Goal: Transaction & Acquisition: Purchase product/service

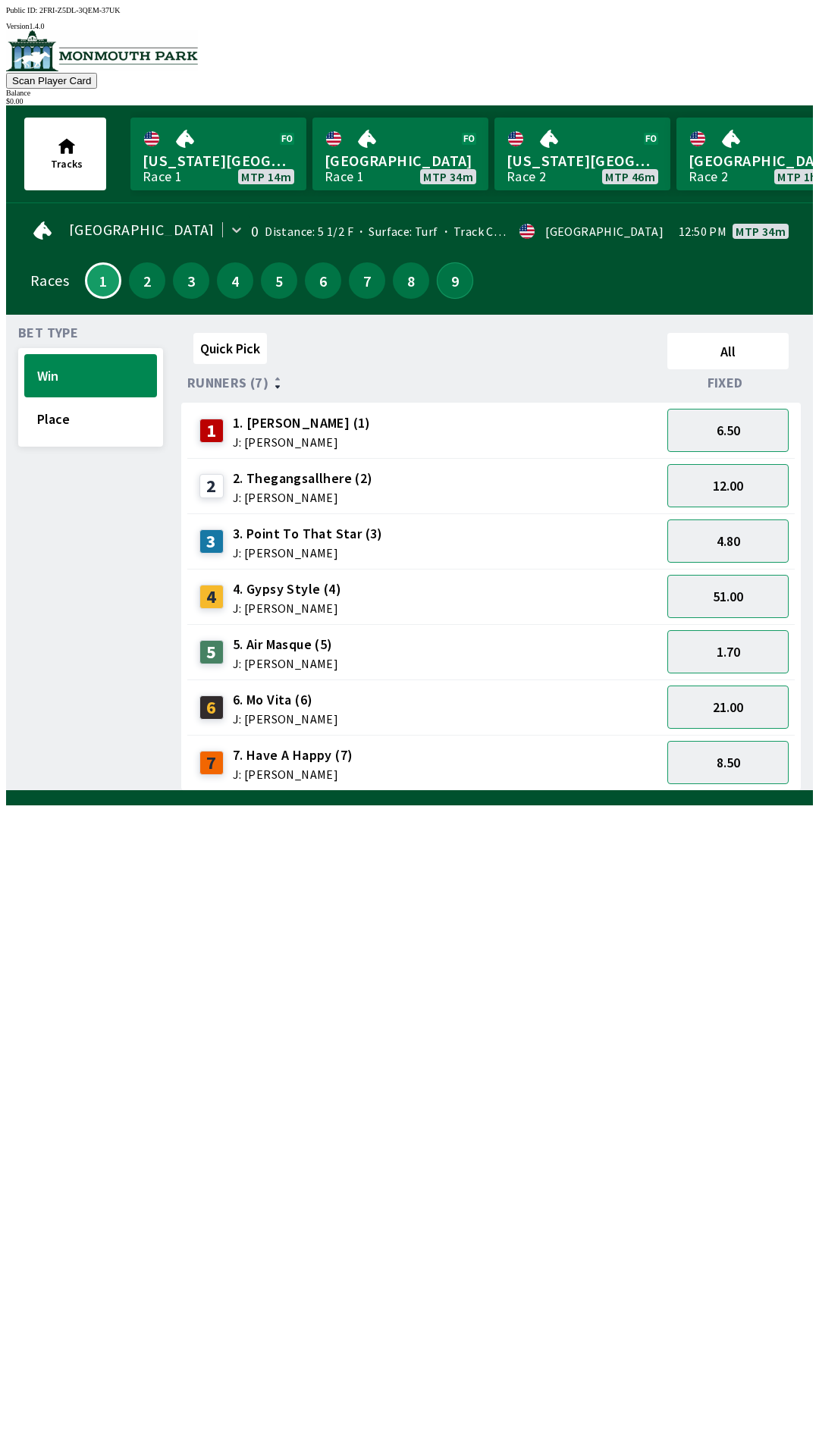
click at [448, 271] on button "9" at bounding box center [455, 281] width 36 height 36
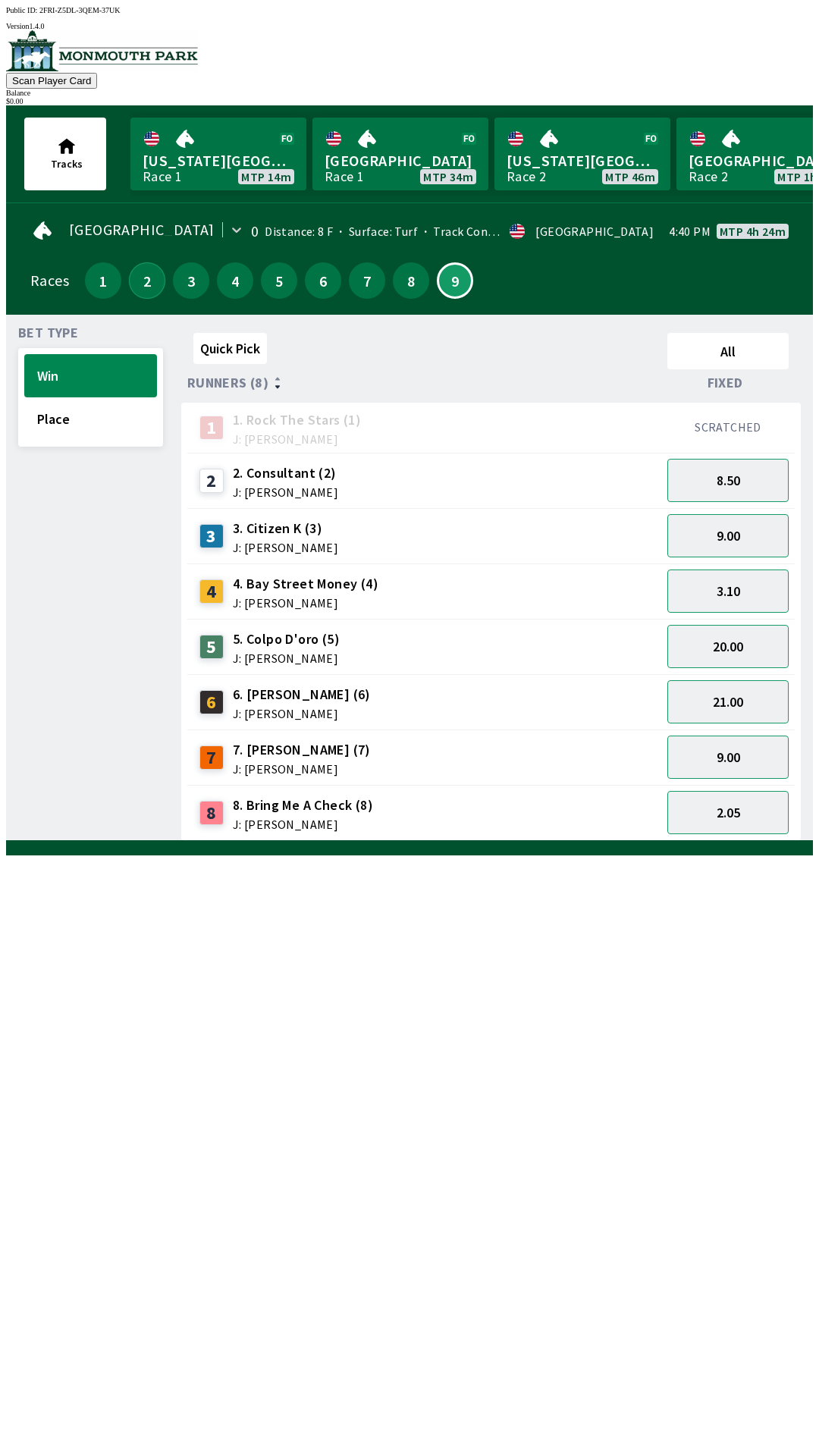
click at [145, 267] on button "2" at bounding box center [147, 281] width 36 height 36
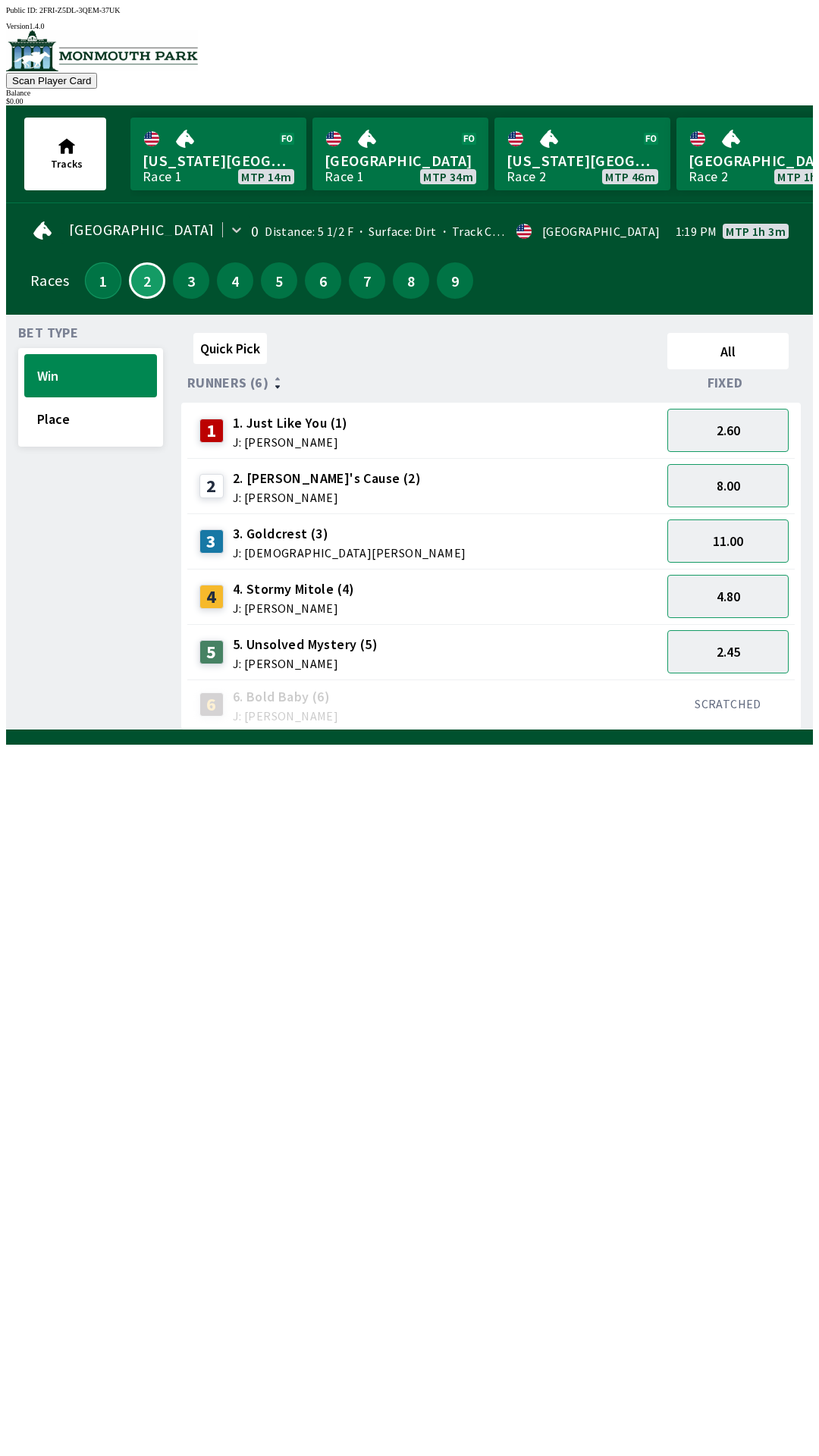
click at [90, 279] on button "1" at bounding box center [103, 281] width 36 height 36
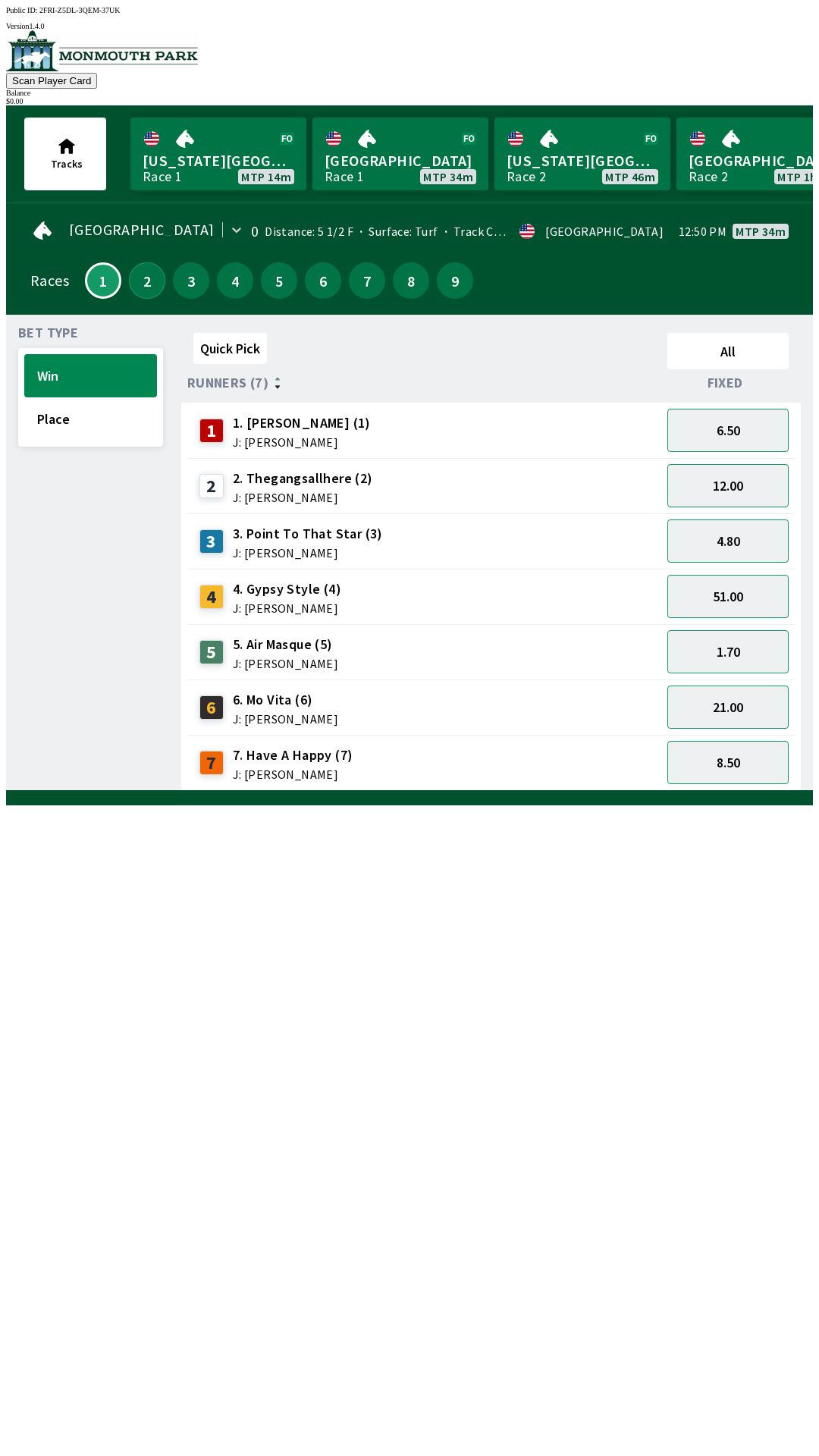
click at [144, 270] on button "2" at bounding box center [147, 281] width 36 height 36
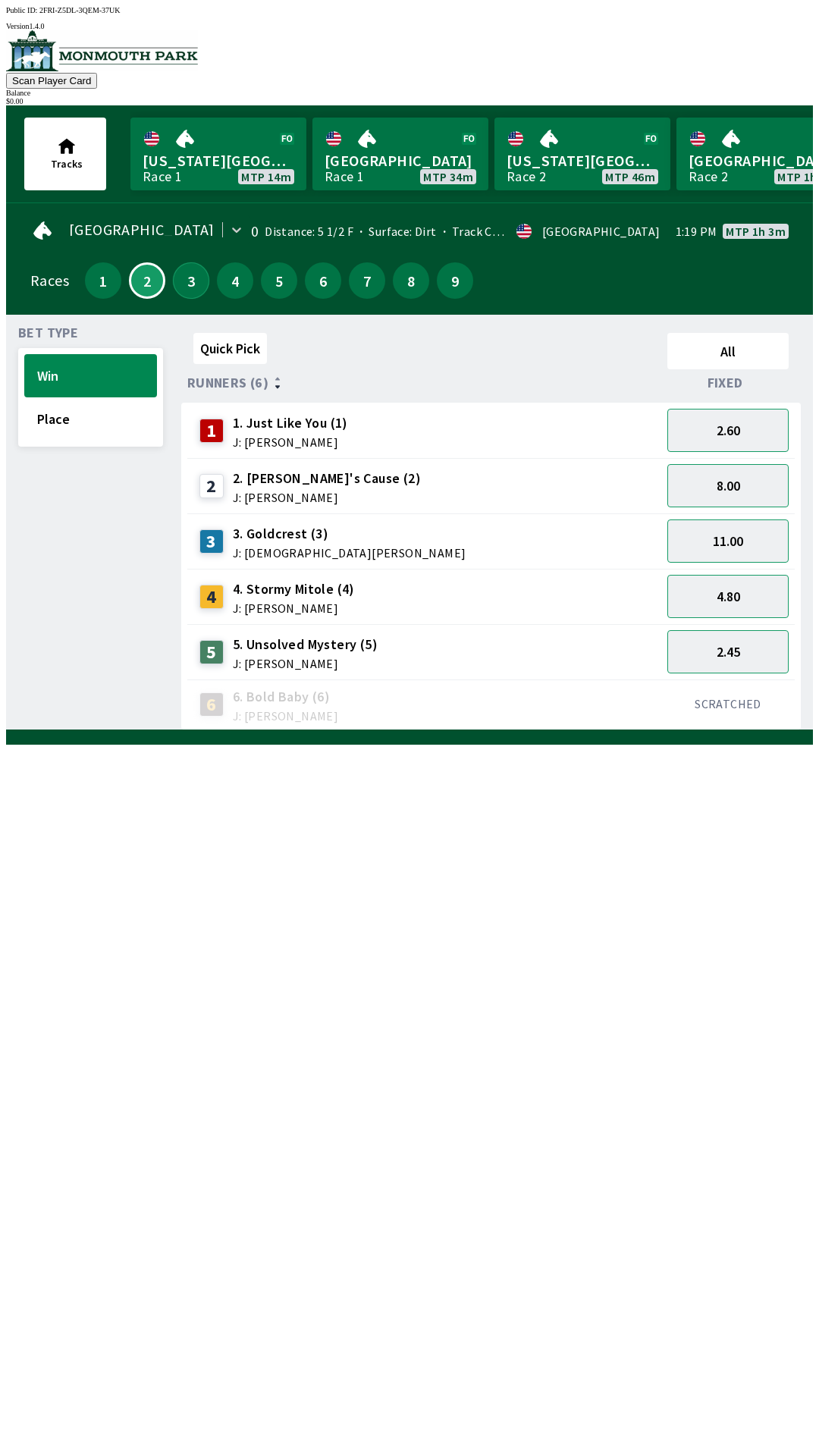
click at [195, 268] on button "3" at bounding box center [191, 281] width 36 height 36
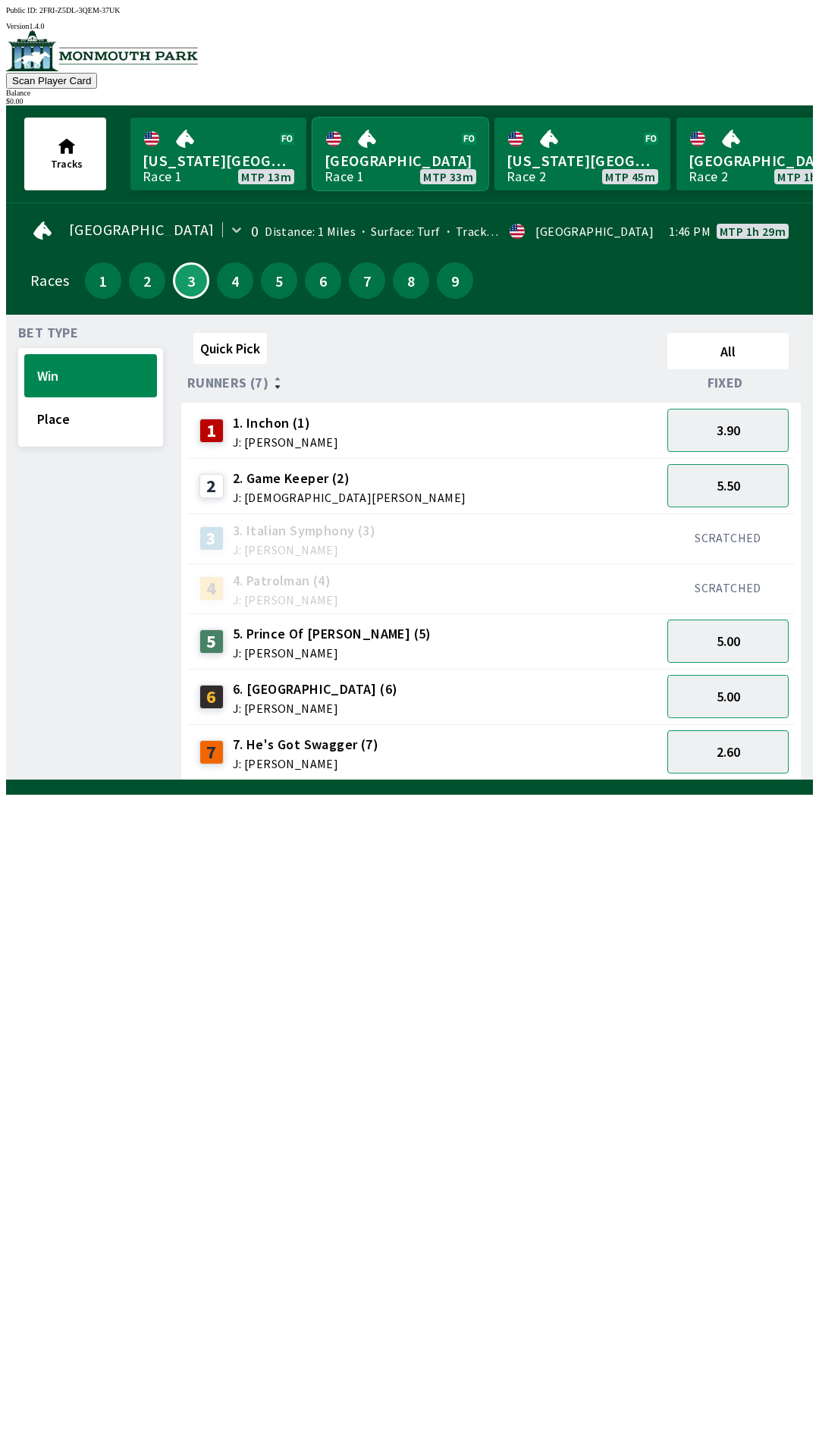
click at [398, 137] on link "[GEOGRAPHIC_DATA] Race 1 MTP 33m" at bounding box center [400, 154] width 176 height 73
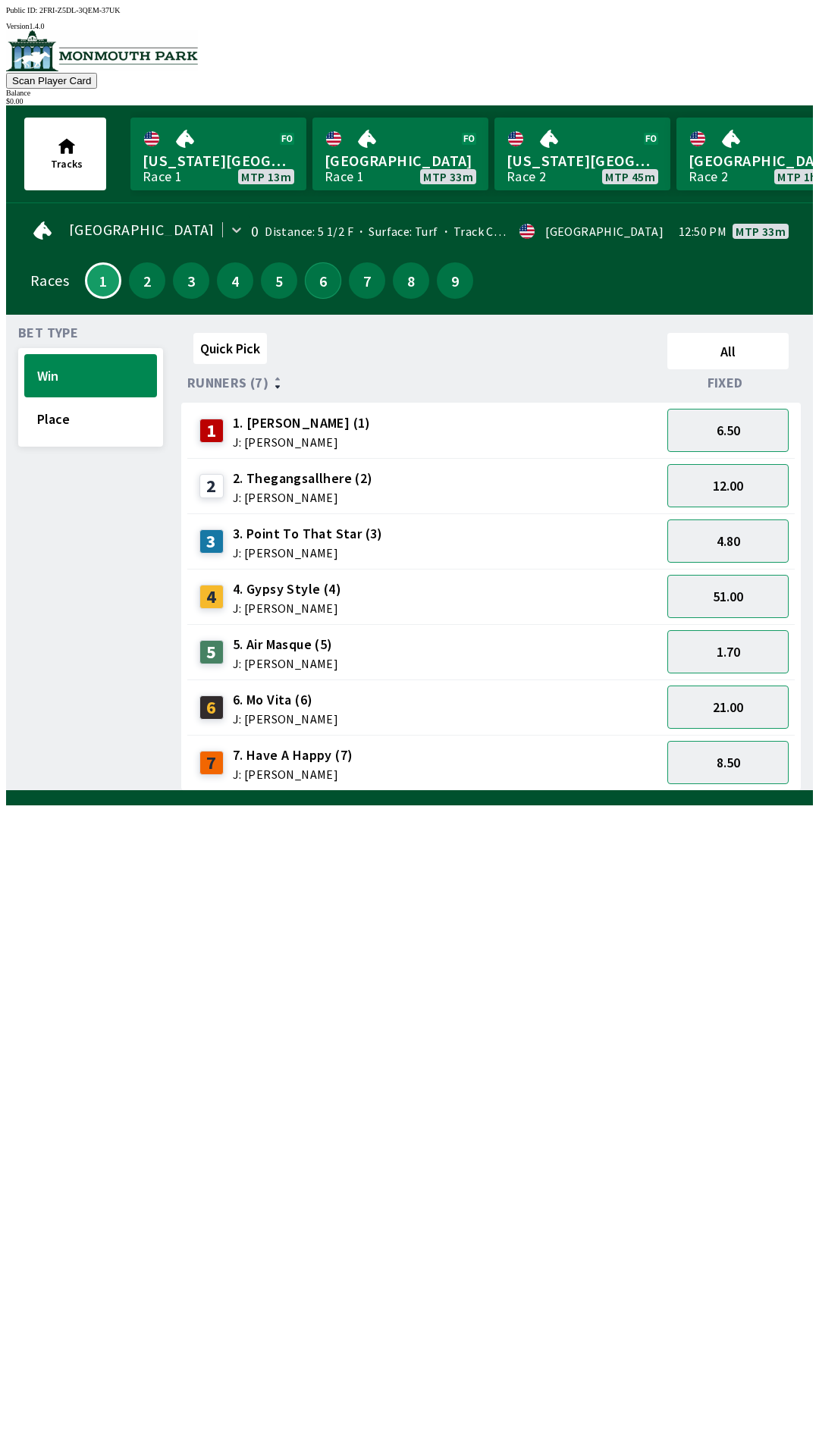
click at [322, 263] on button "6" at bounding box center [323, 281] width 36 height 36
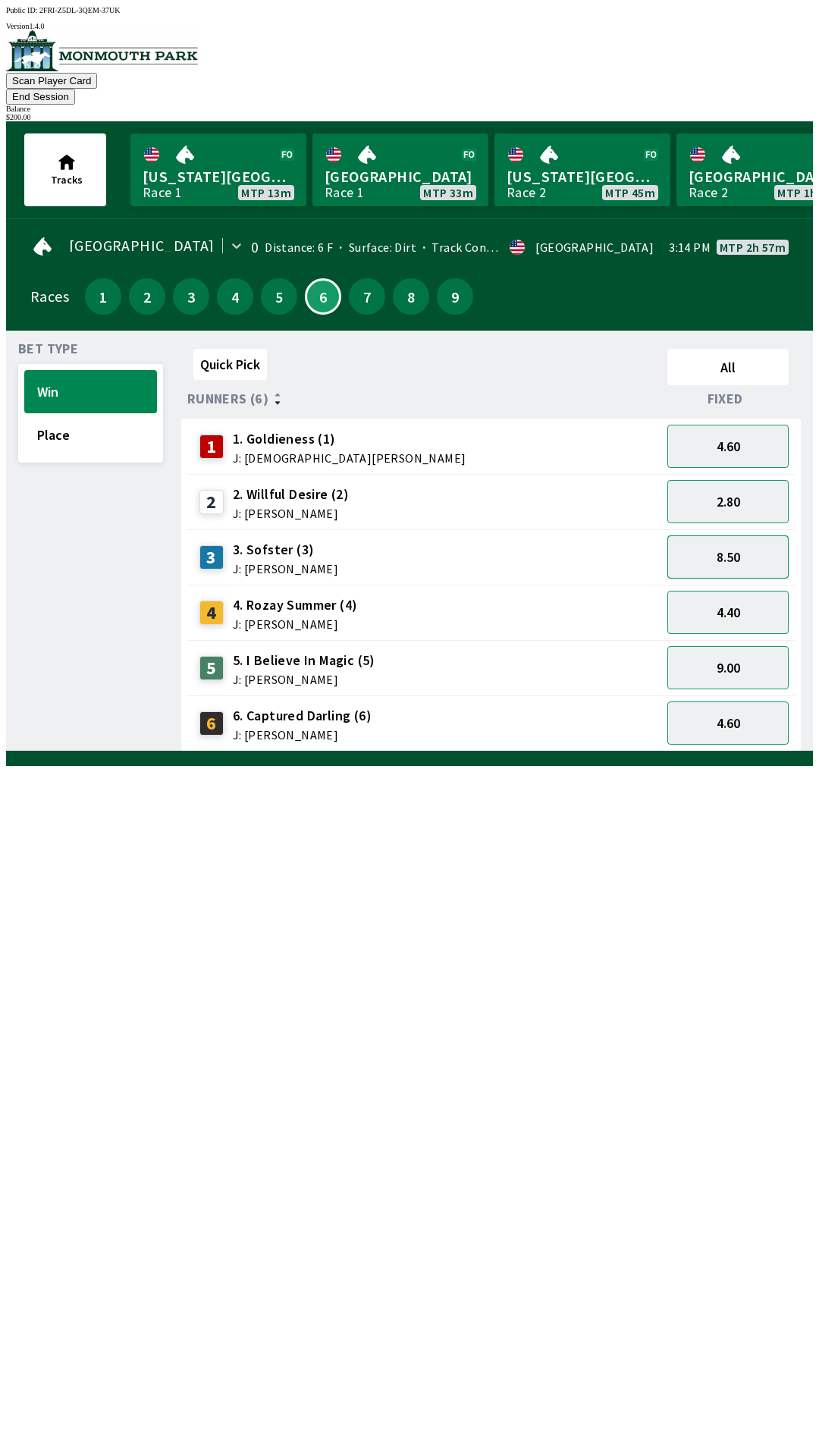
click at [746, 541] on button "8.50" at bounding box center [728, 557] width 122 height 43
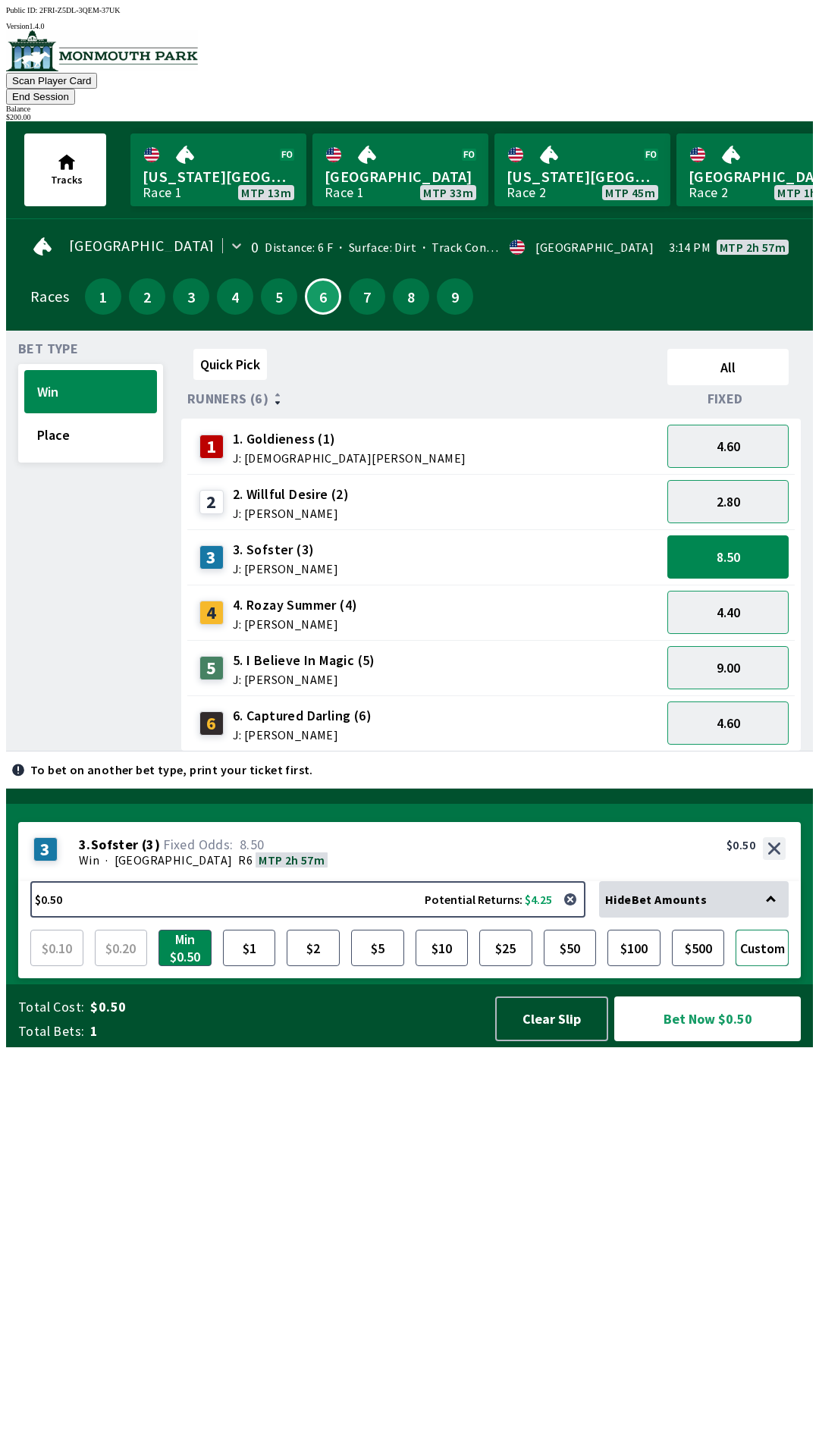
click at [769, 967] on button "Custom" at bounding box center [761, 948] width 53 height 36
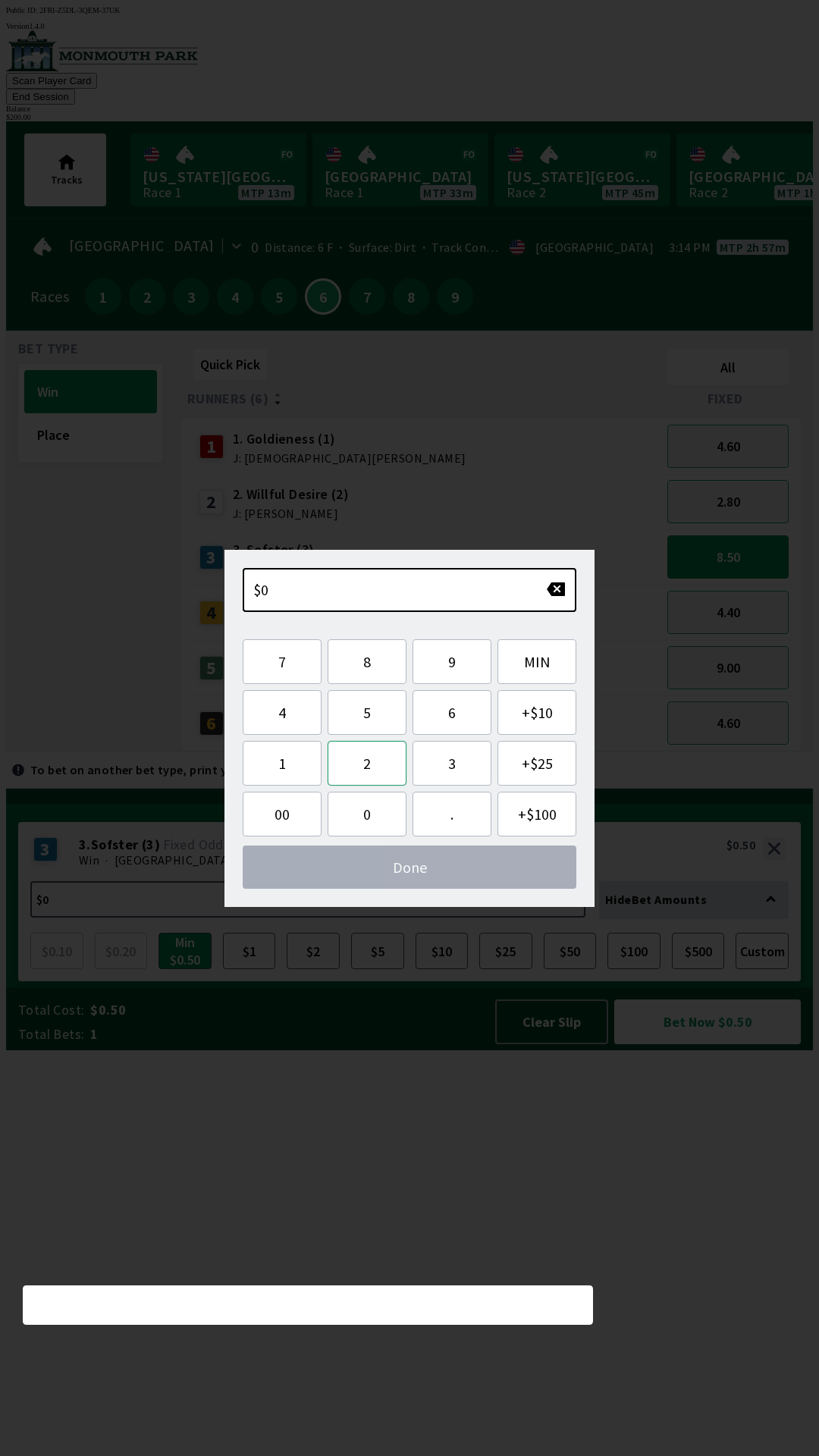
click at [381, 773] on button "2" at bounding box center [367, 763] width 79 height 45
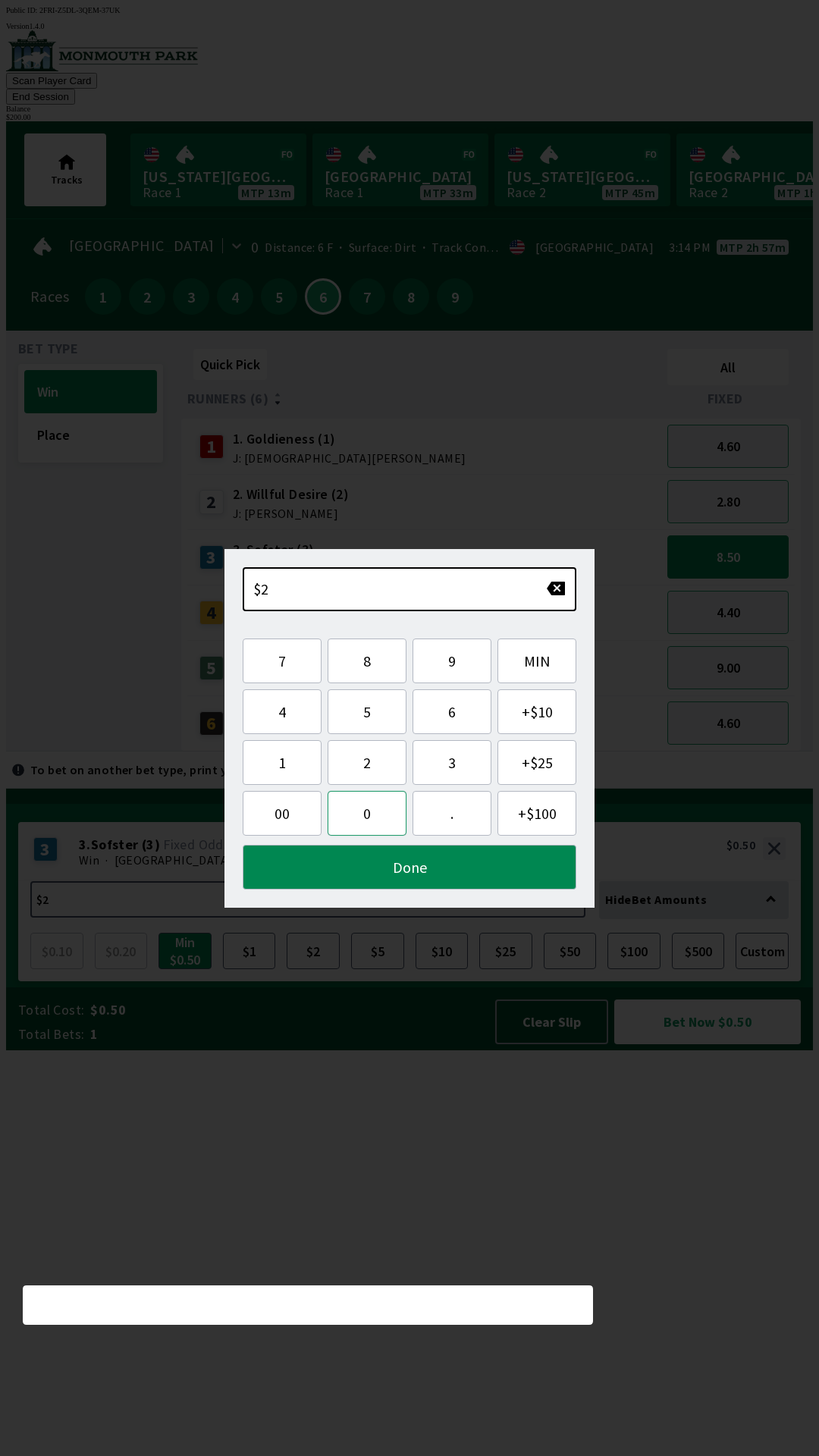
click at [376, 818] on button "0" at bounding box center [367, 813] width 79 height 45
click at [384, 829] on button "0" at bounding box center [367, 813] width 79 height 45
click at [449, 819] on button "." at bounding box center [452, 813] width 79 height 45
click at [418, 883] on button "Done" at bounding box center [410, 867] width 334 height 45
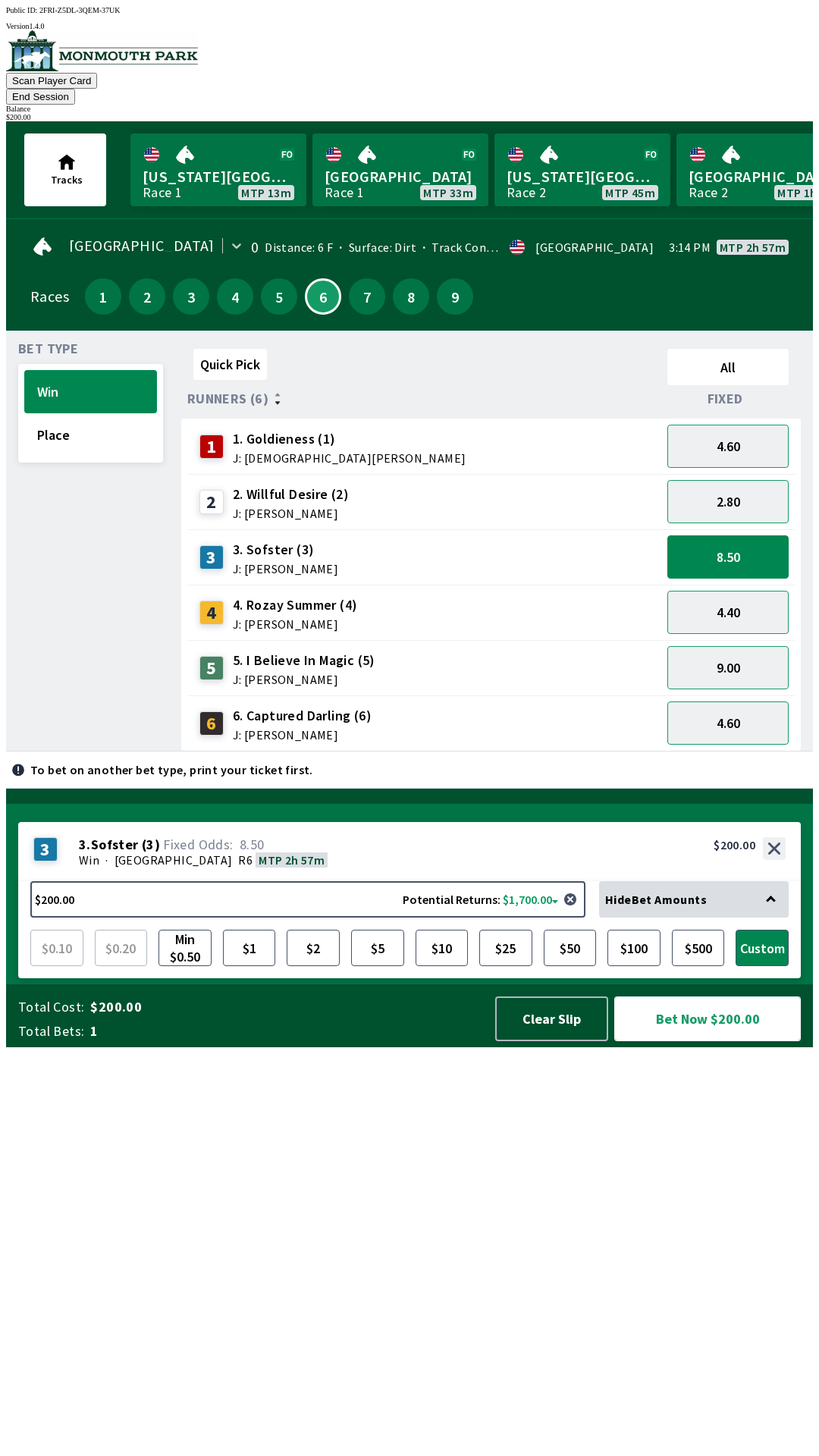
click at [718, 1042] on button "Bet Now $200.00" at bounding box center [708, 1019] width 186 height 45
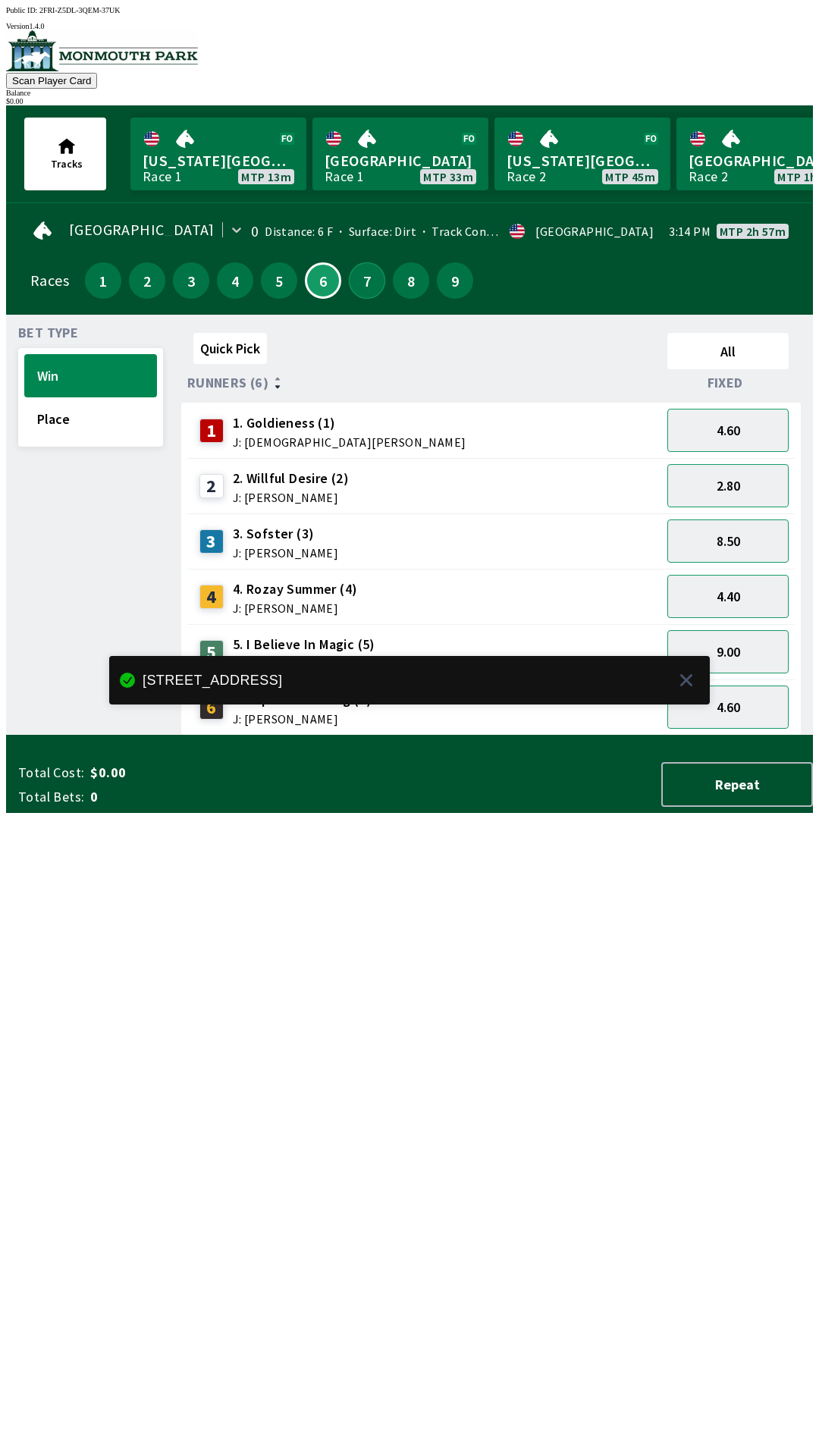
click at [356, 275] on button "7" at bounding box center [367, 281] width 36 height 36
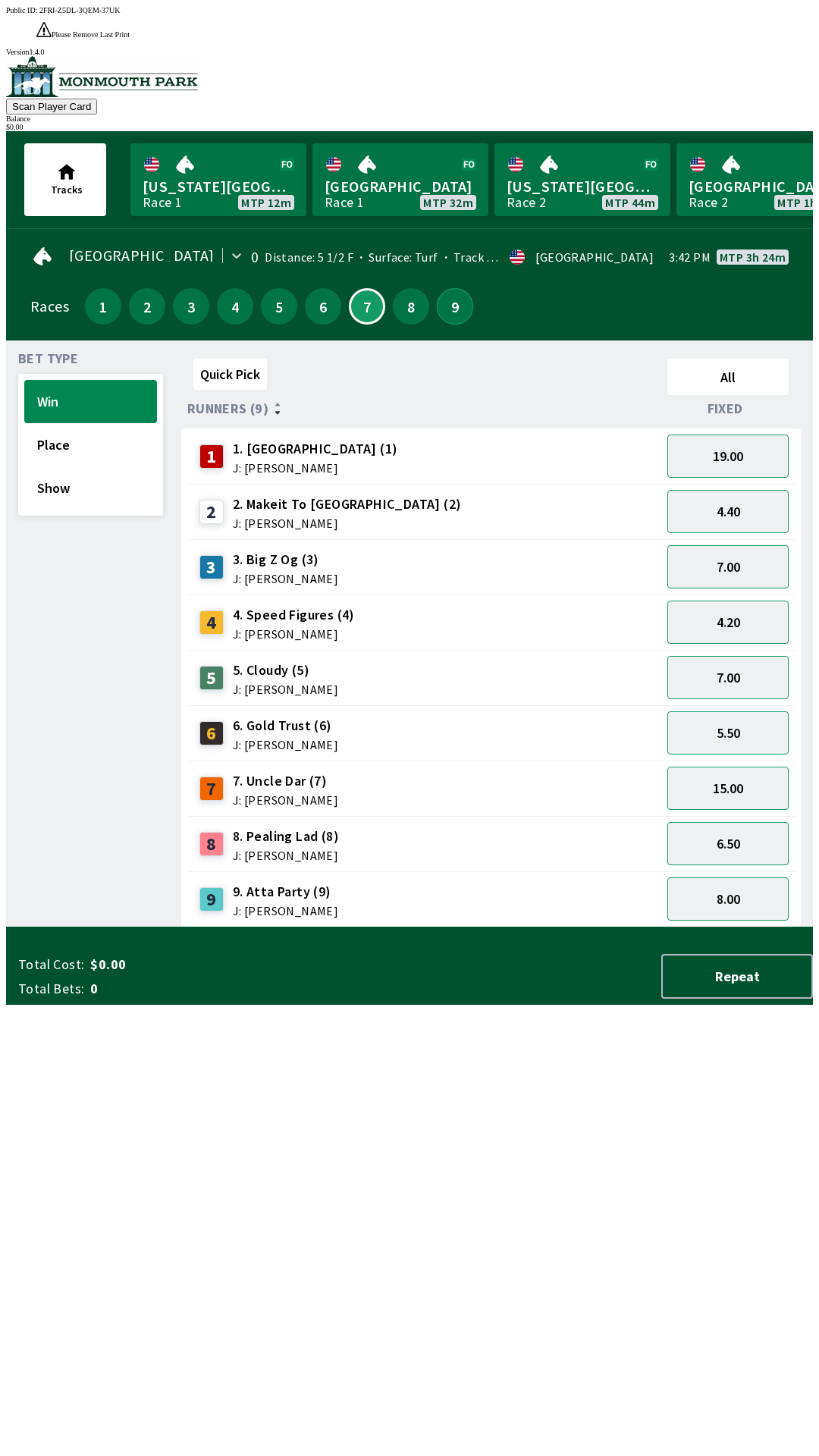
click at [454, 288] on button "9" at bounding box center [455, 306] width 36 height 36
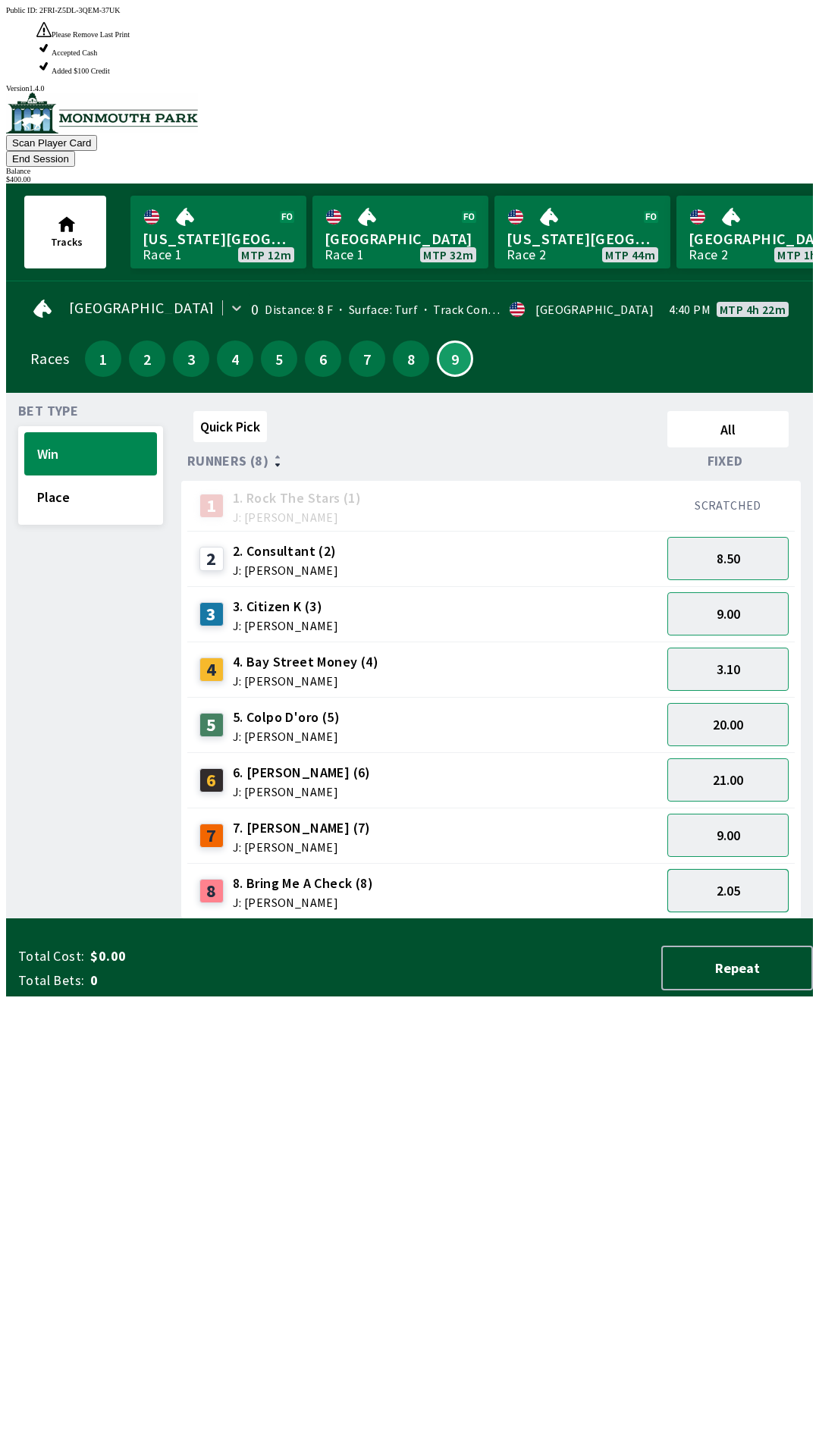
click at [738, 869] on button "2.05" at bounding box center [728, 890] width 122 height 43
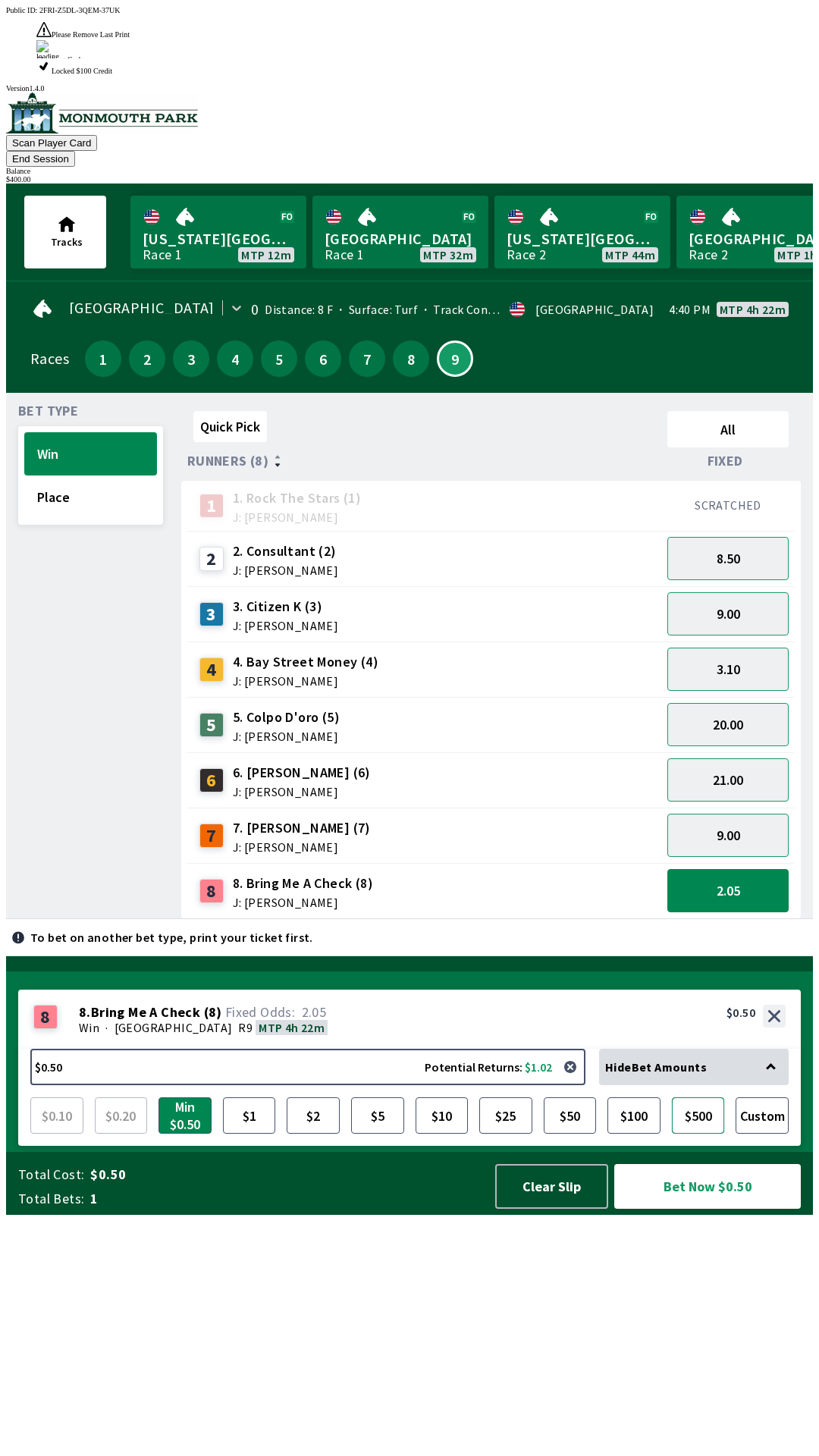
click at [696, 1134] on button "$500" at bounding box center [698, 1116] width 53 height 36
click at [720, 1209] on button "Bet Now $500.00" at bounding box center [708, 1186] width 186 height 45
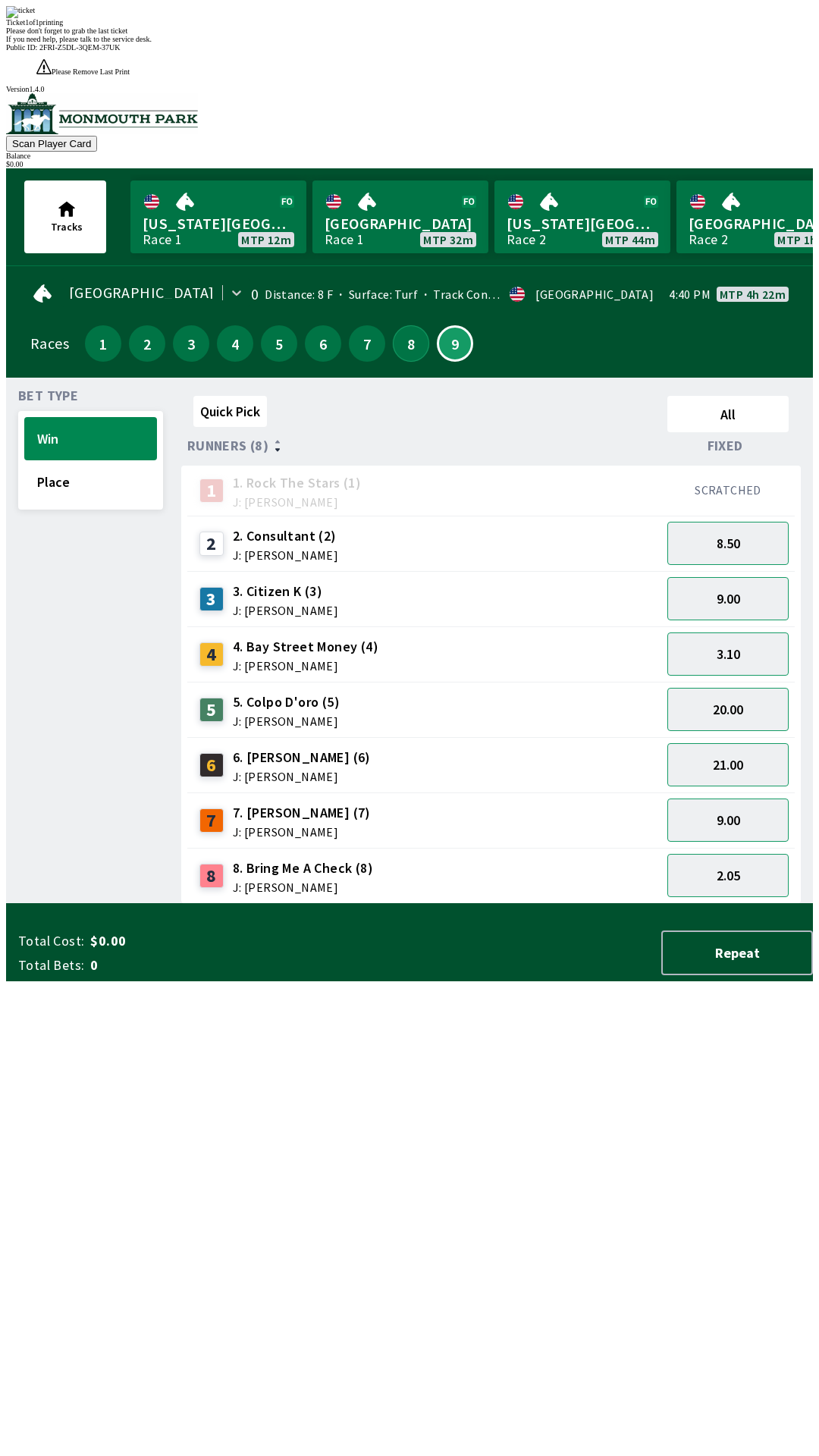
click at [406, 325] on button "8" at bounding box center [411, 343] width 36 height 36
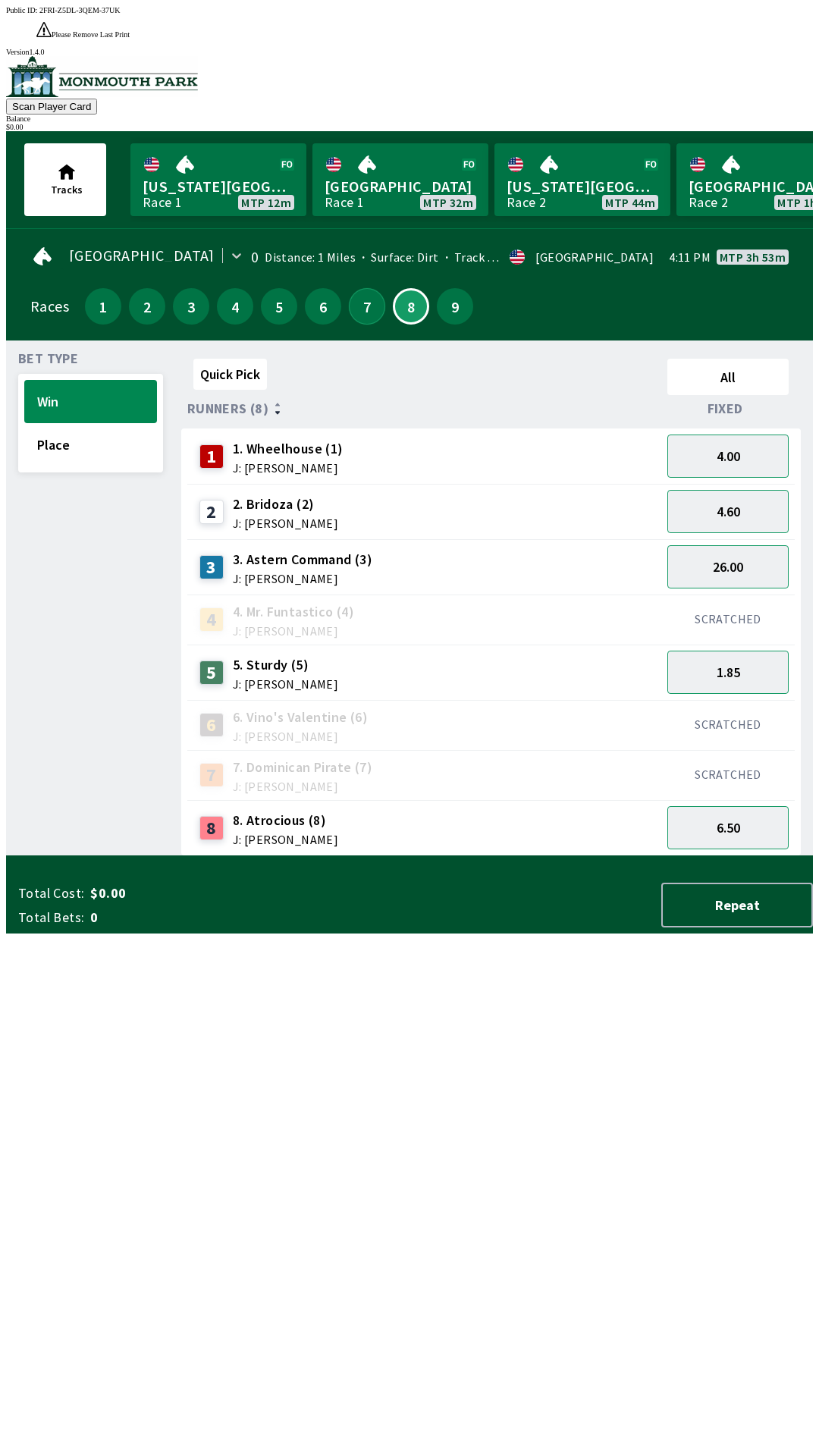
click at [371, 288] on button "7" at bounding box center [367, 306] width 36 height 36
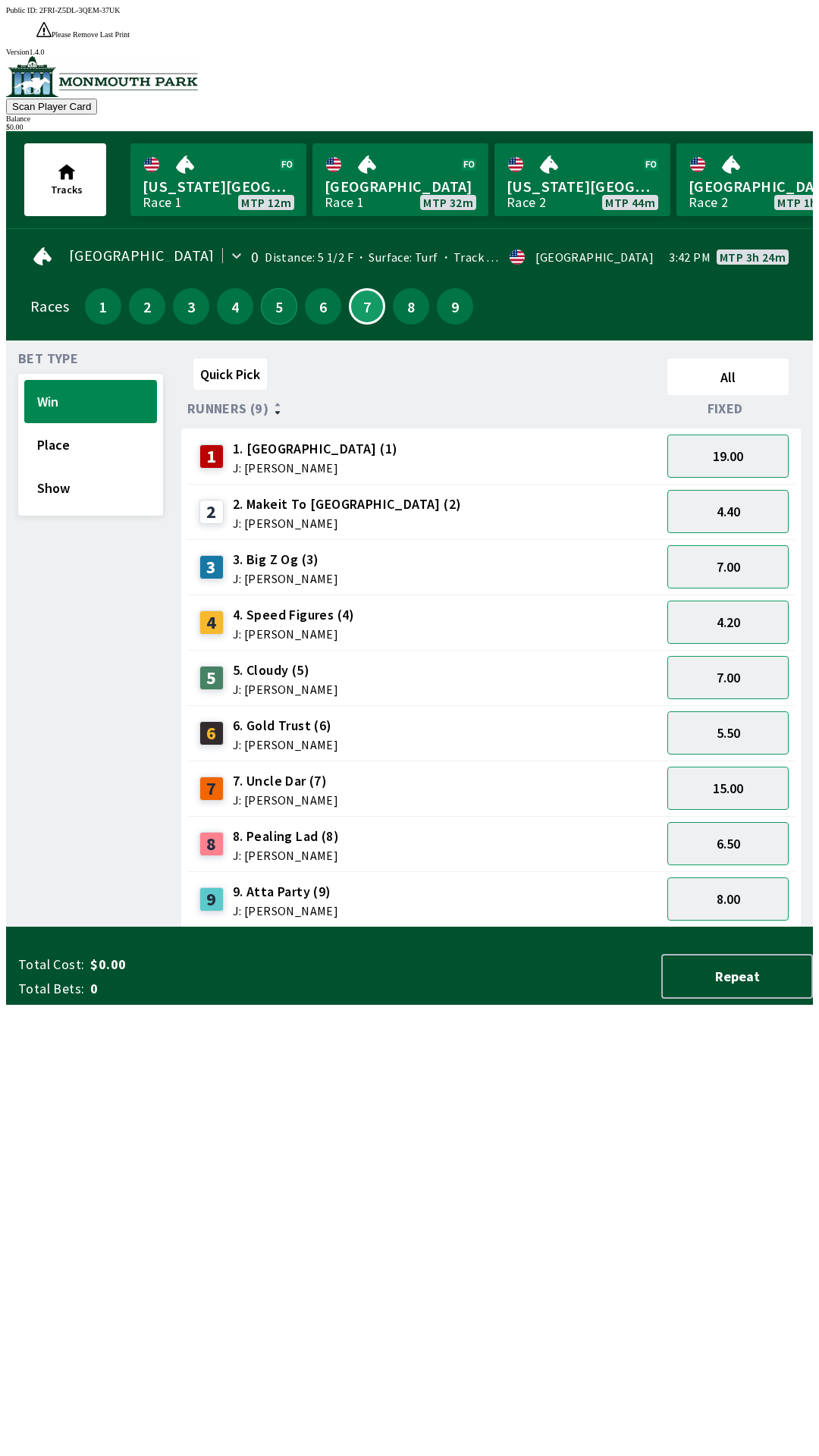
click at [274, 288] on button "5" at bounding box center [279, 306] width 36 height 36
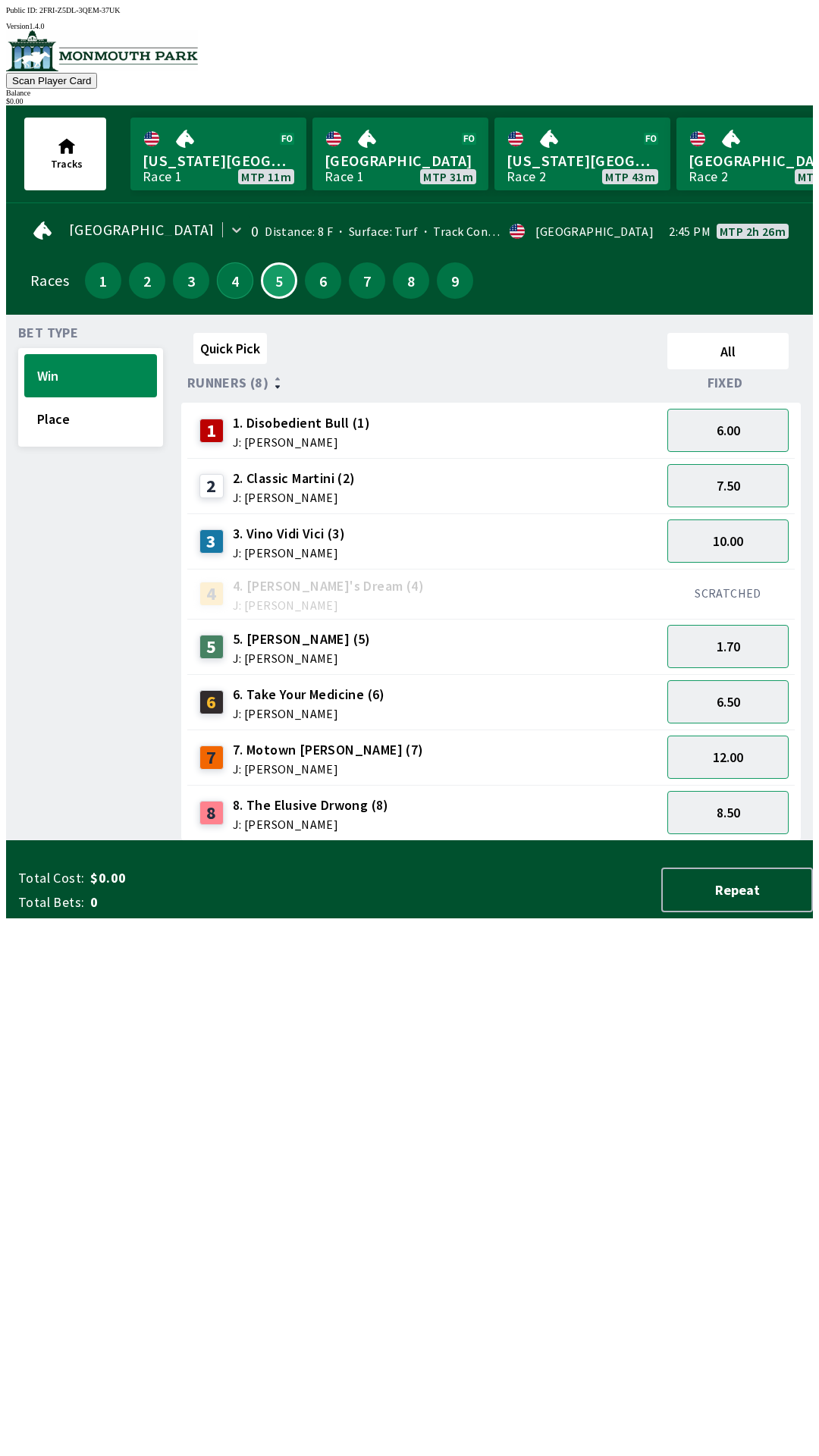
click at [229, 282] on button "4" at bounding box center [235, 281] width 36 height 36
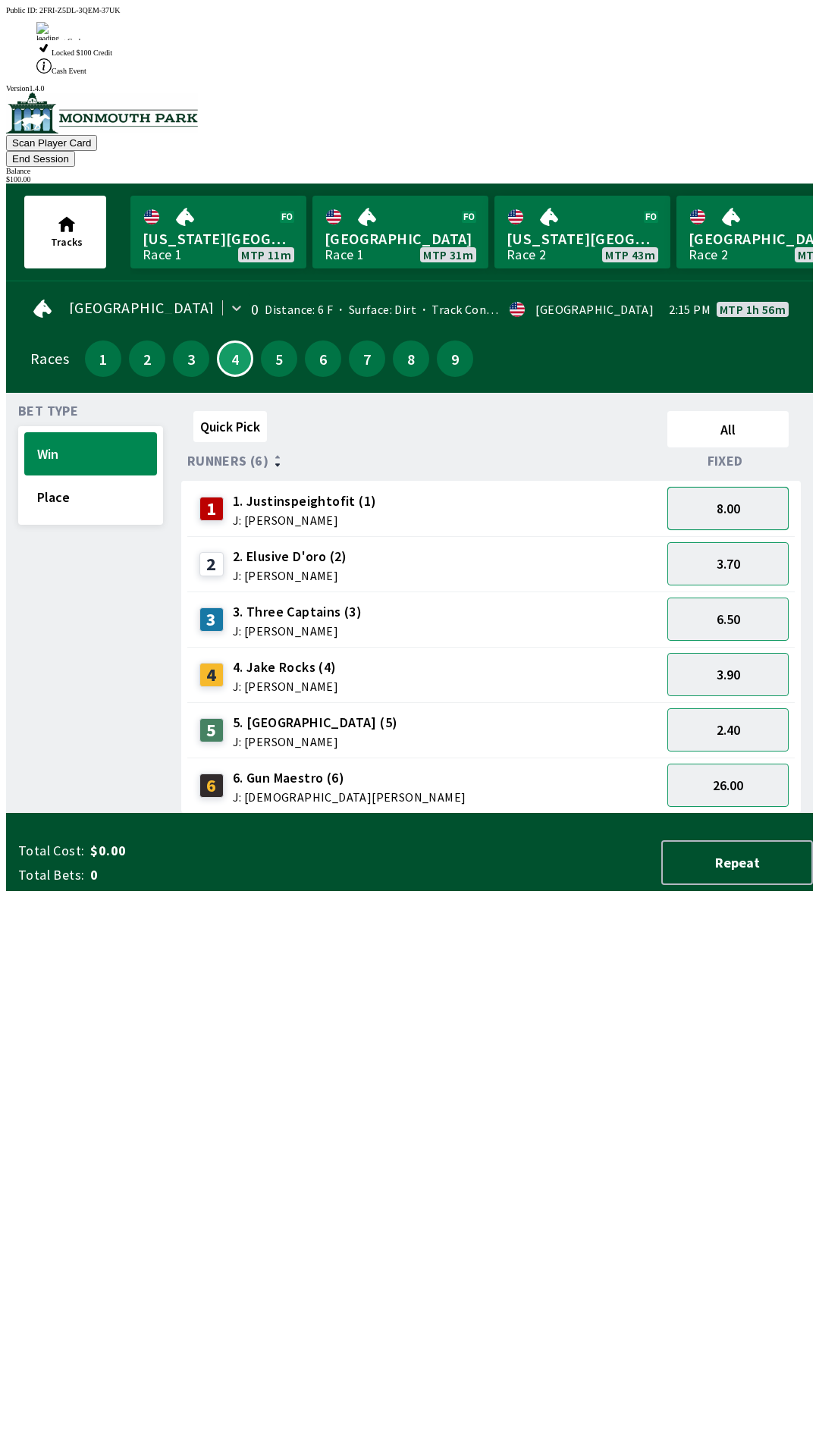
click at [739, 487] on button "8.00" at bounding box center [728, 508] width 122 height 43
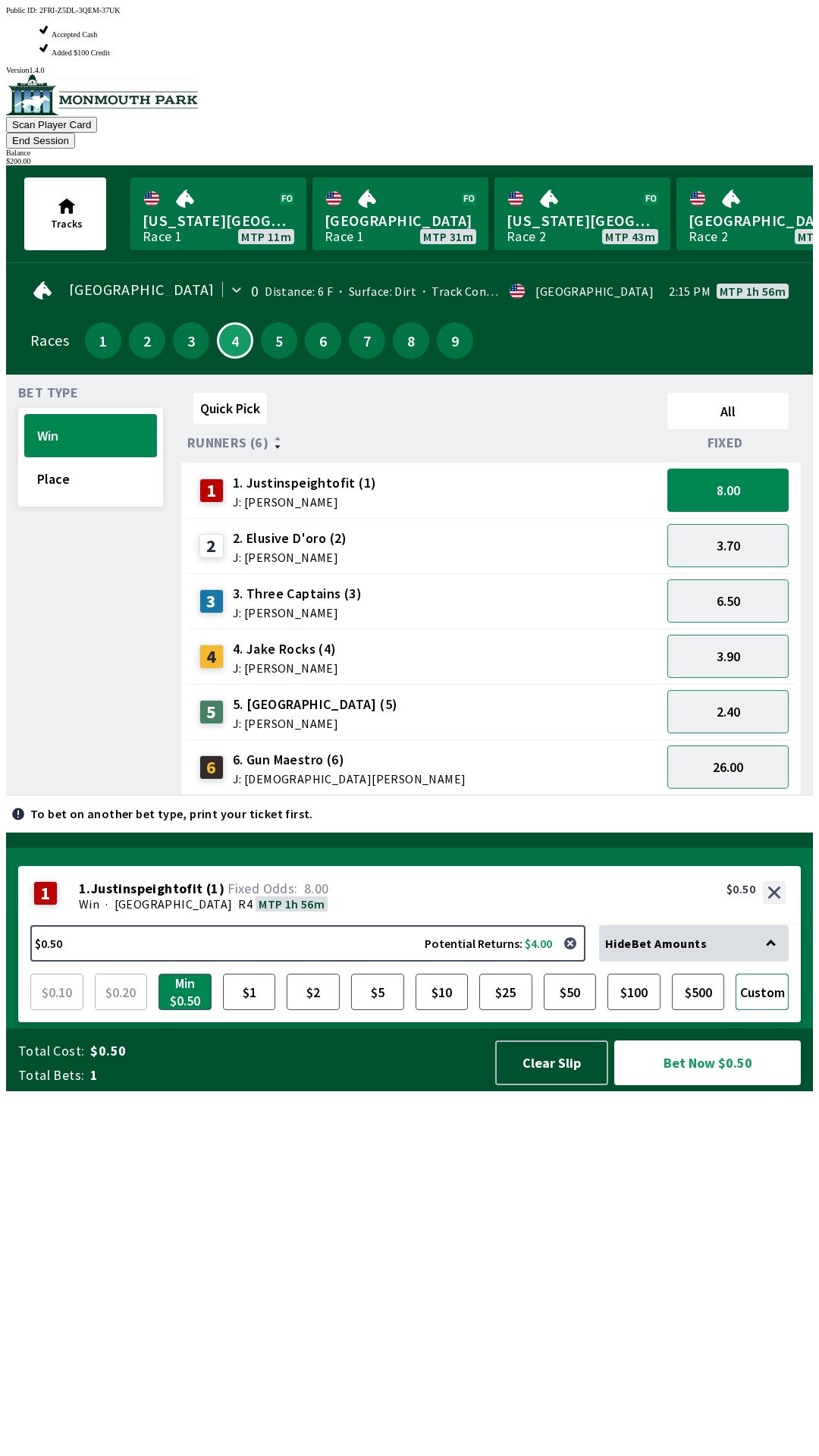
click at [765, 1010] on button "Custom" at bounding box center [761, 992] width 53 height 36
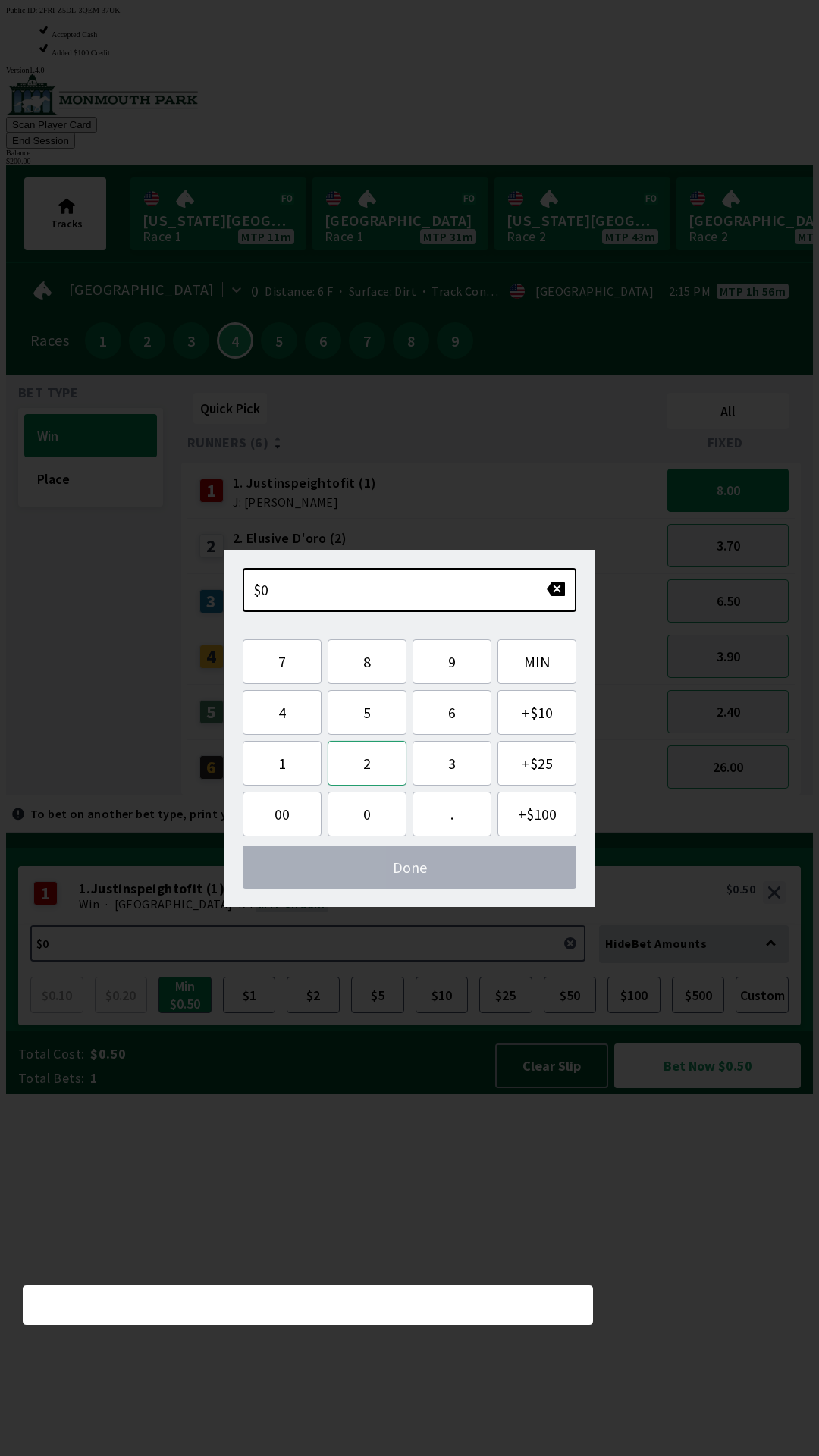
click at [374, 766] on button "2" at bounding box center [367, 763] width 79 height 45
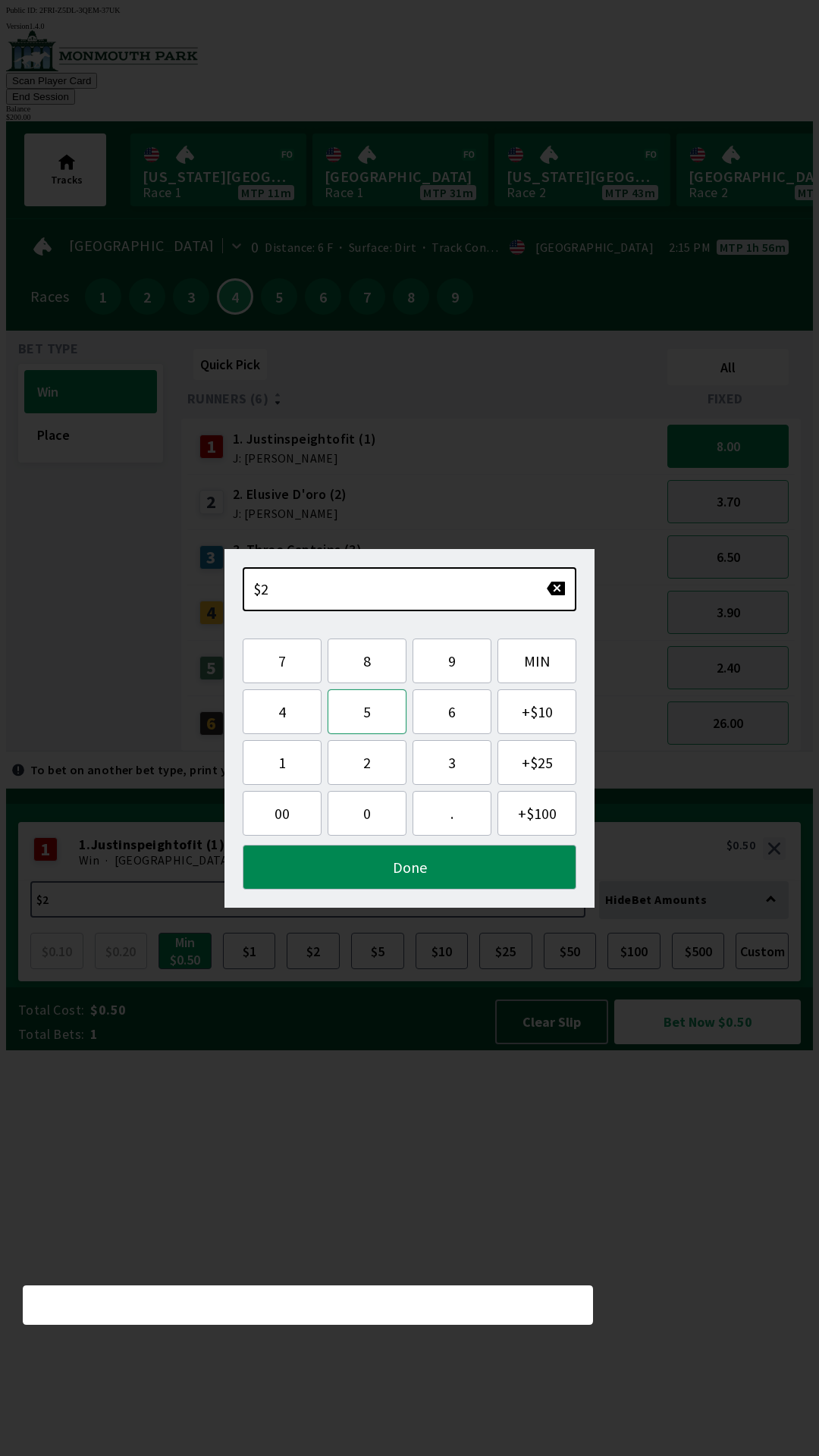
click at [374, 720] on button "5" at bounding box center [367, 712] width 79 height 45
click at [368, 808] on button "0" at bounding box center [367, 813] width 79 height 45
click at [429, 857] on button "Done" at bounding box center [410, 867] width 334 height 45
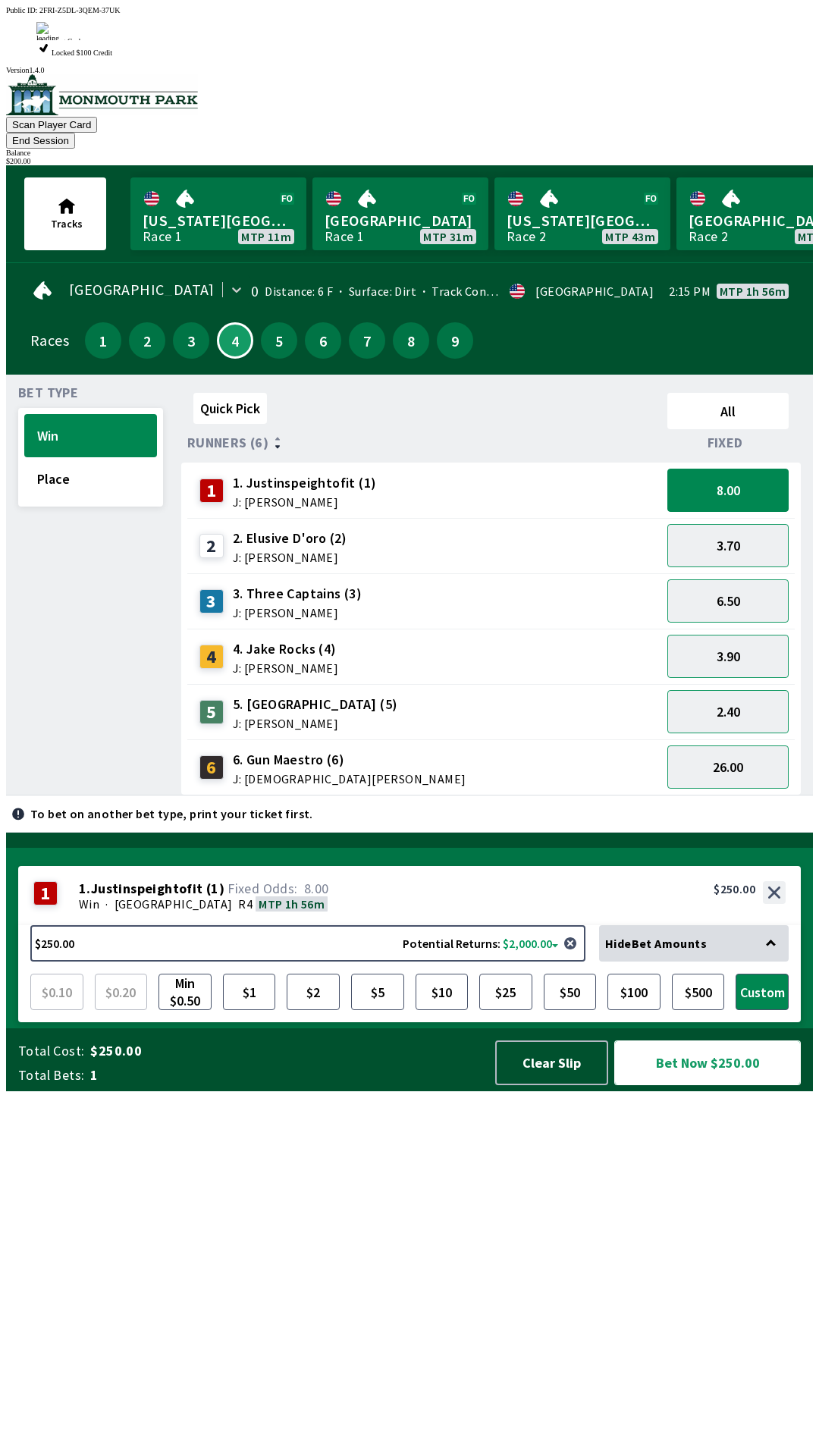
click at [708, 1085] on button "Bet Now $250.00" at bounding box center [708, 1063] width 186 height 45
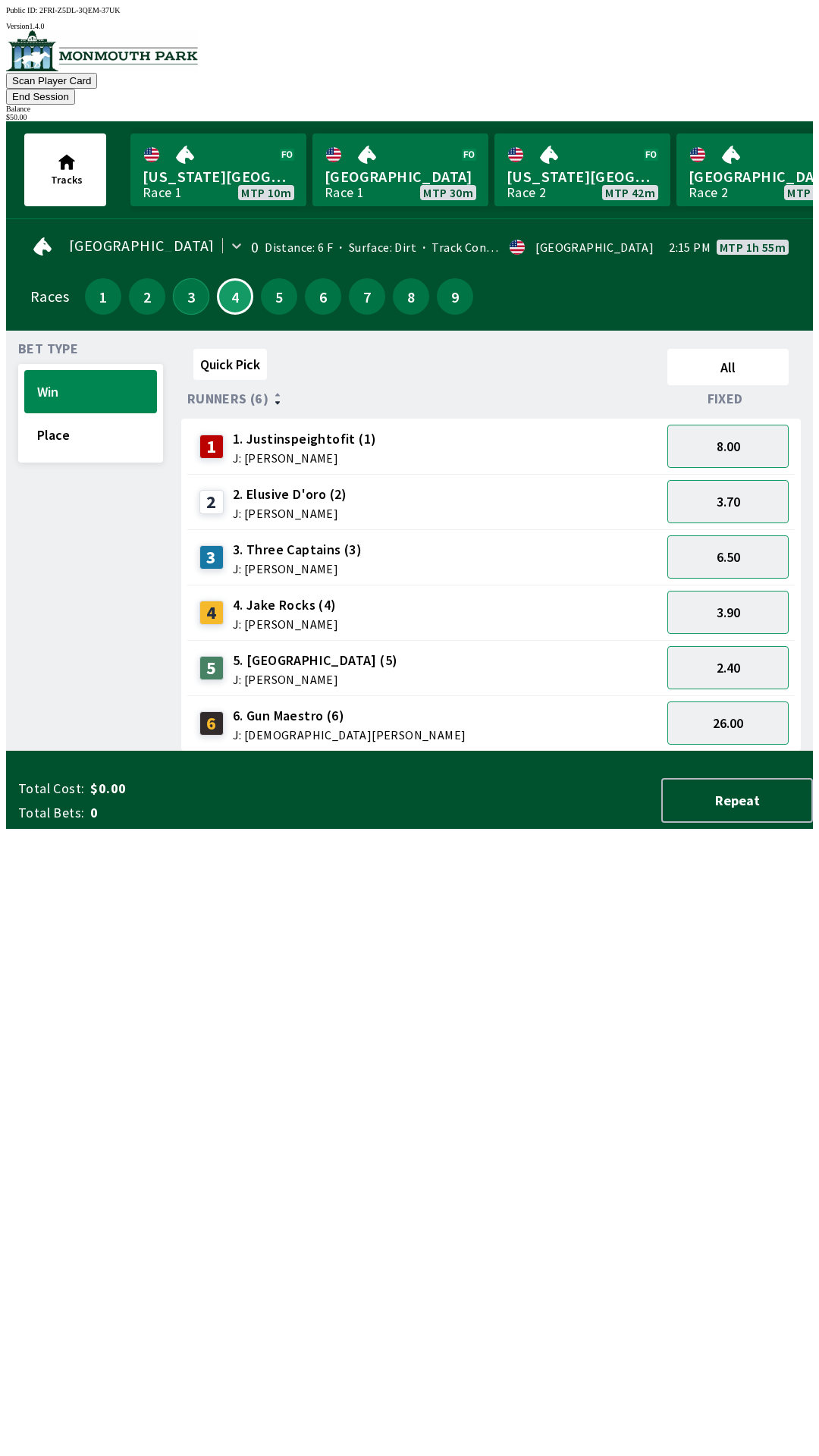
click at [184, 279] on button "3" at bounding box center [191, 297] width 36 height 36
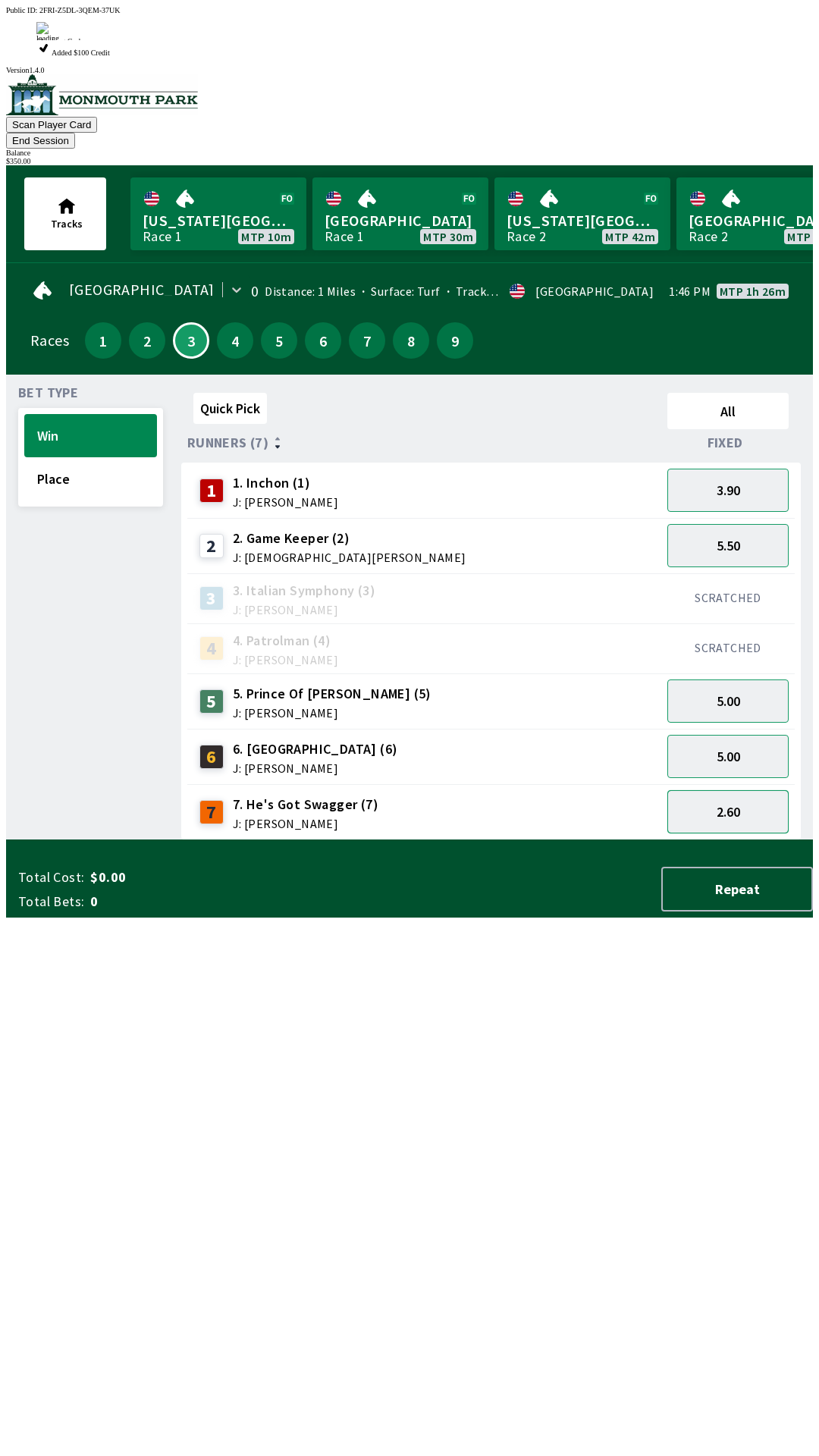
click at [747, 791] on button "2.60" at bounding box center [728, 812] width 122 height 43
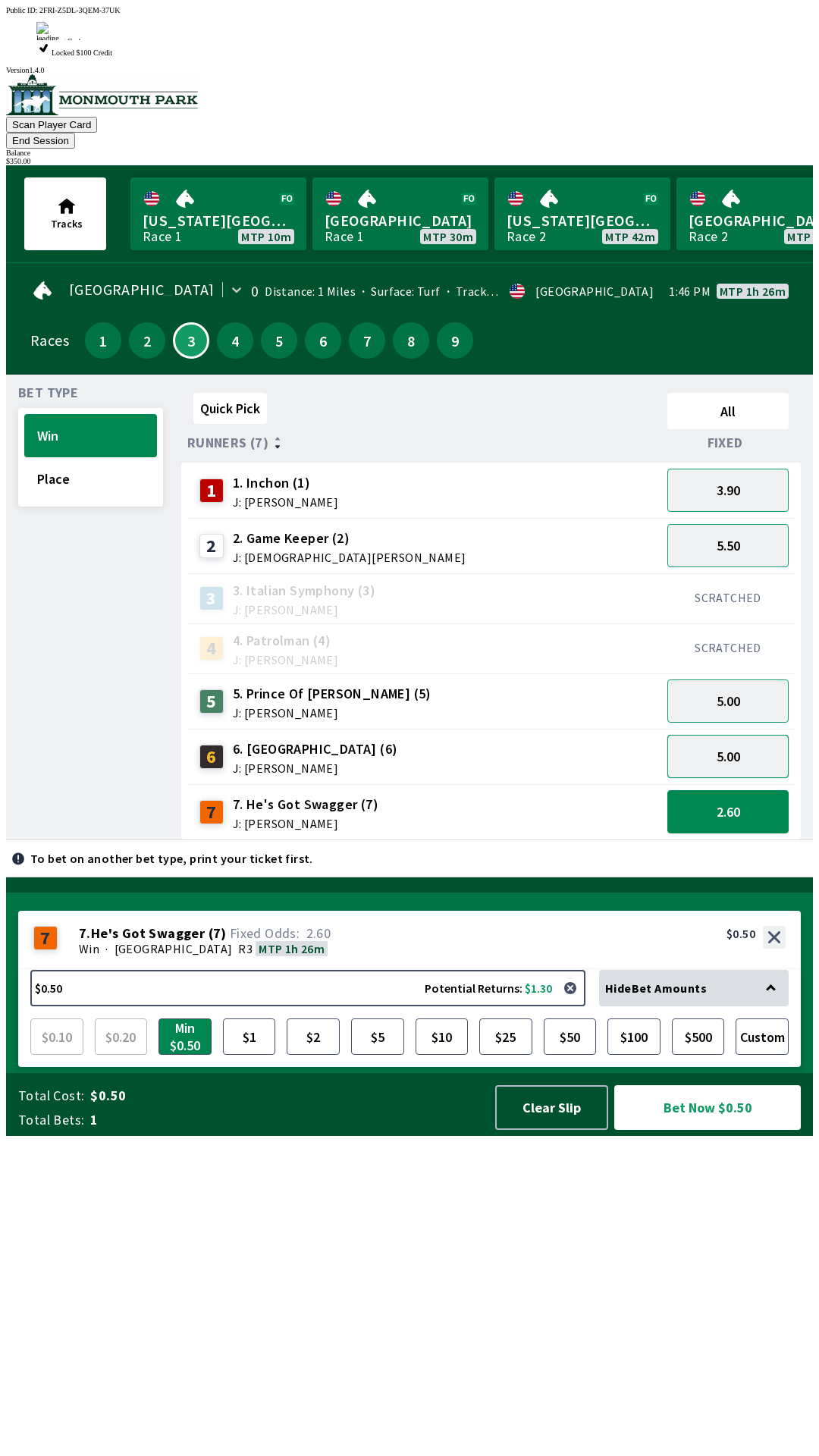
click at [748, 735] on button "5.00" at bounding box center [728, 756] width 122 height 43
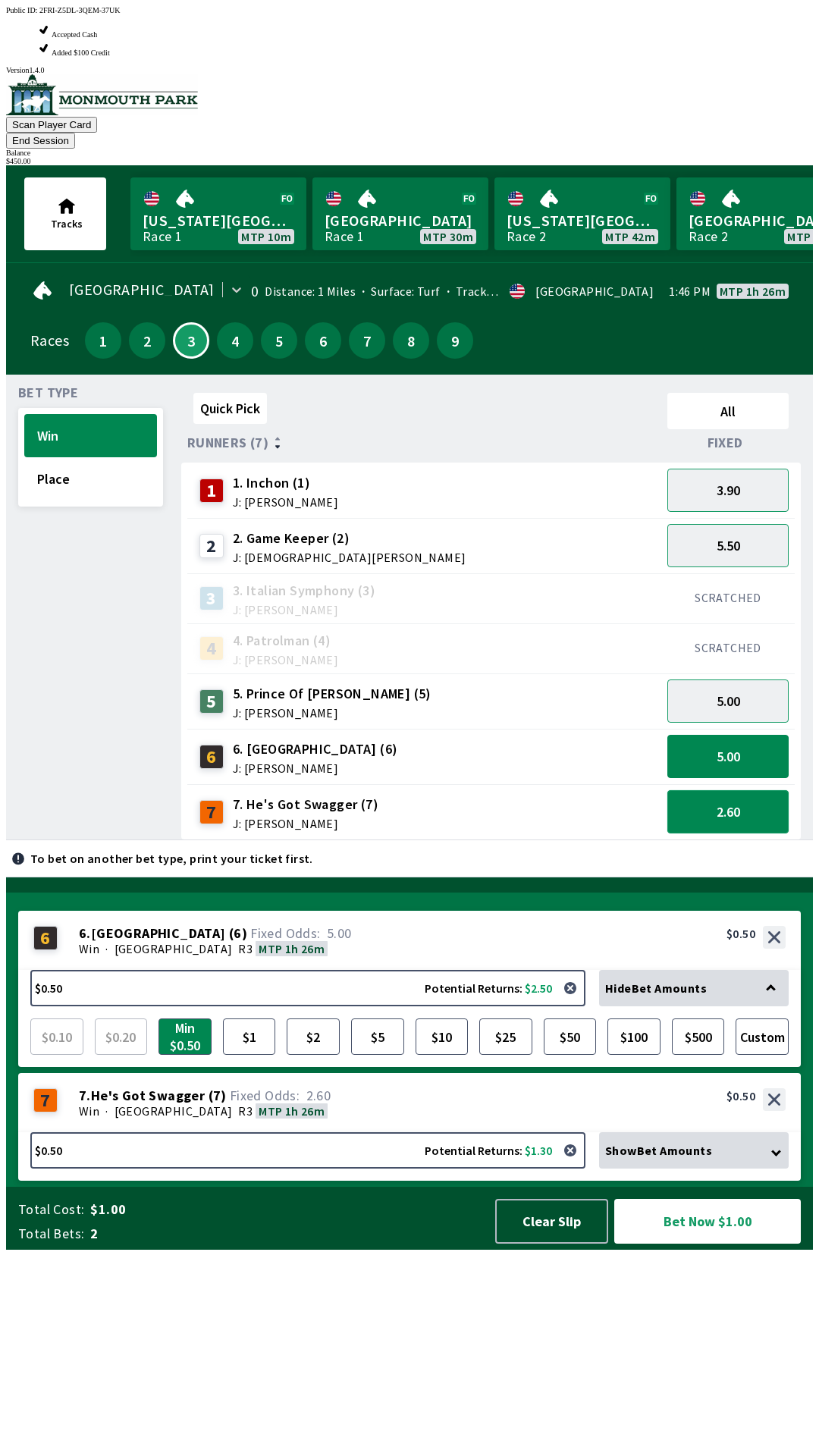
click at [750, 791] on button "2.60" at bounding box center [728, 812] width 122 height 43
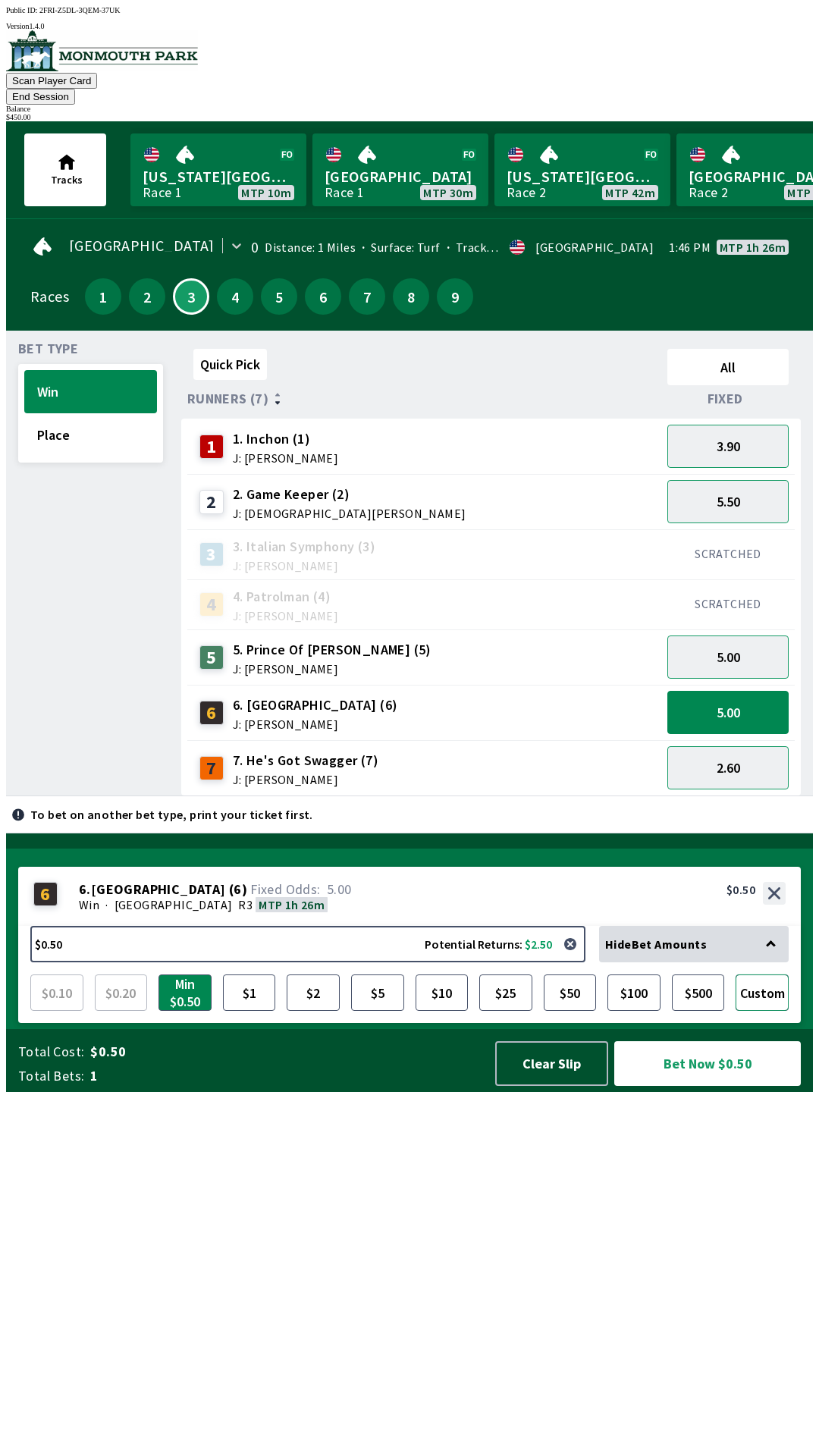
click at [770, 1011] on button "Custom" at bounding box center [761, 993] width 53 height 36
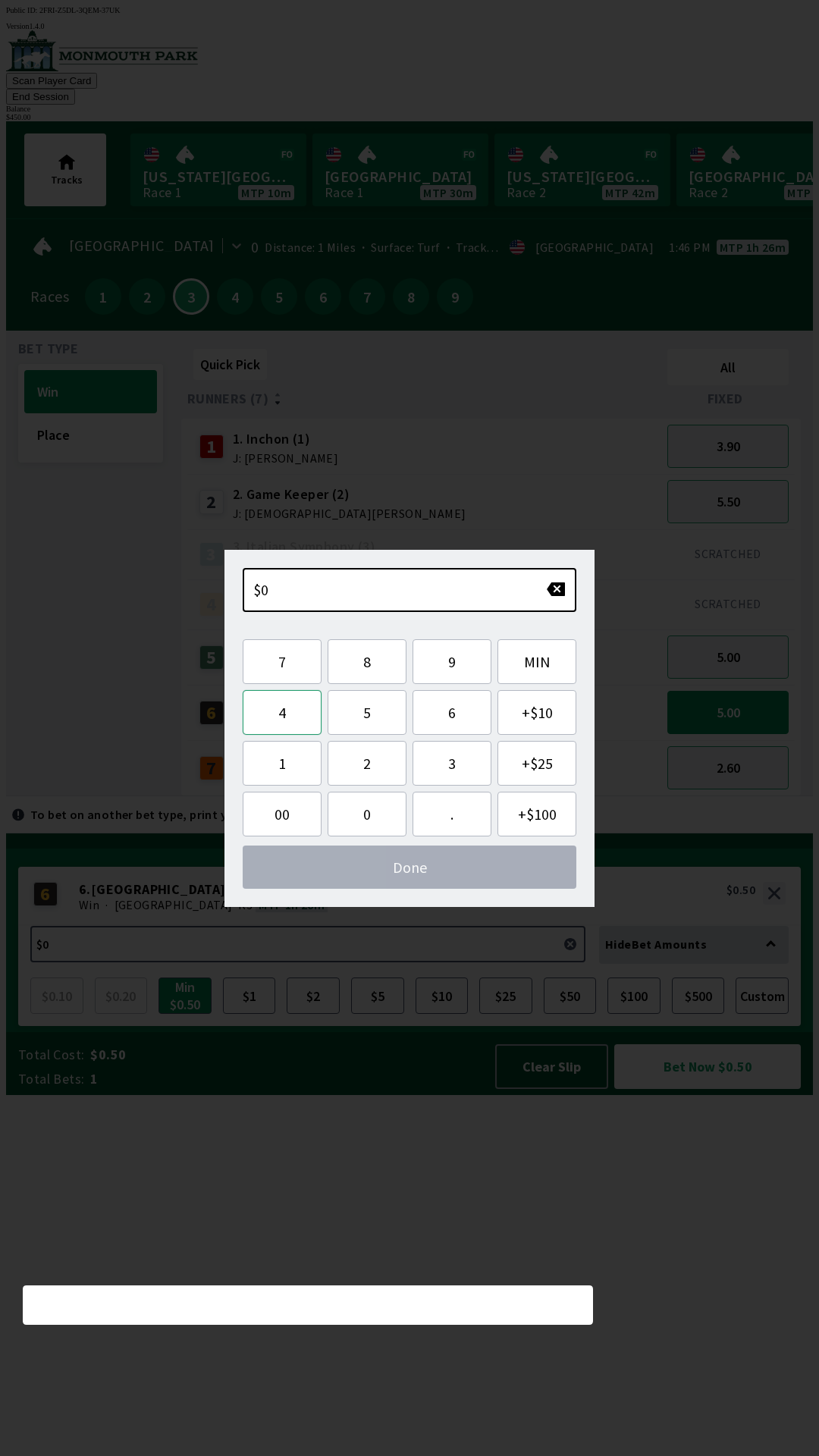
click at [291, 718] on button "4" at bounding box center [282, 713] width 79 height 45
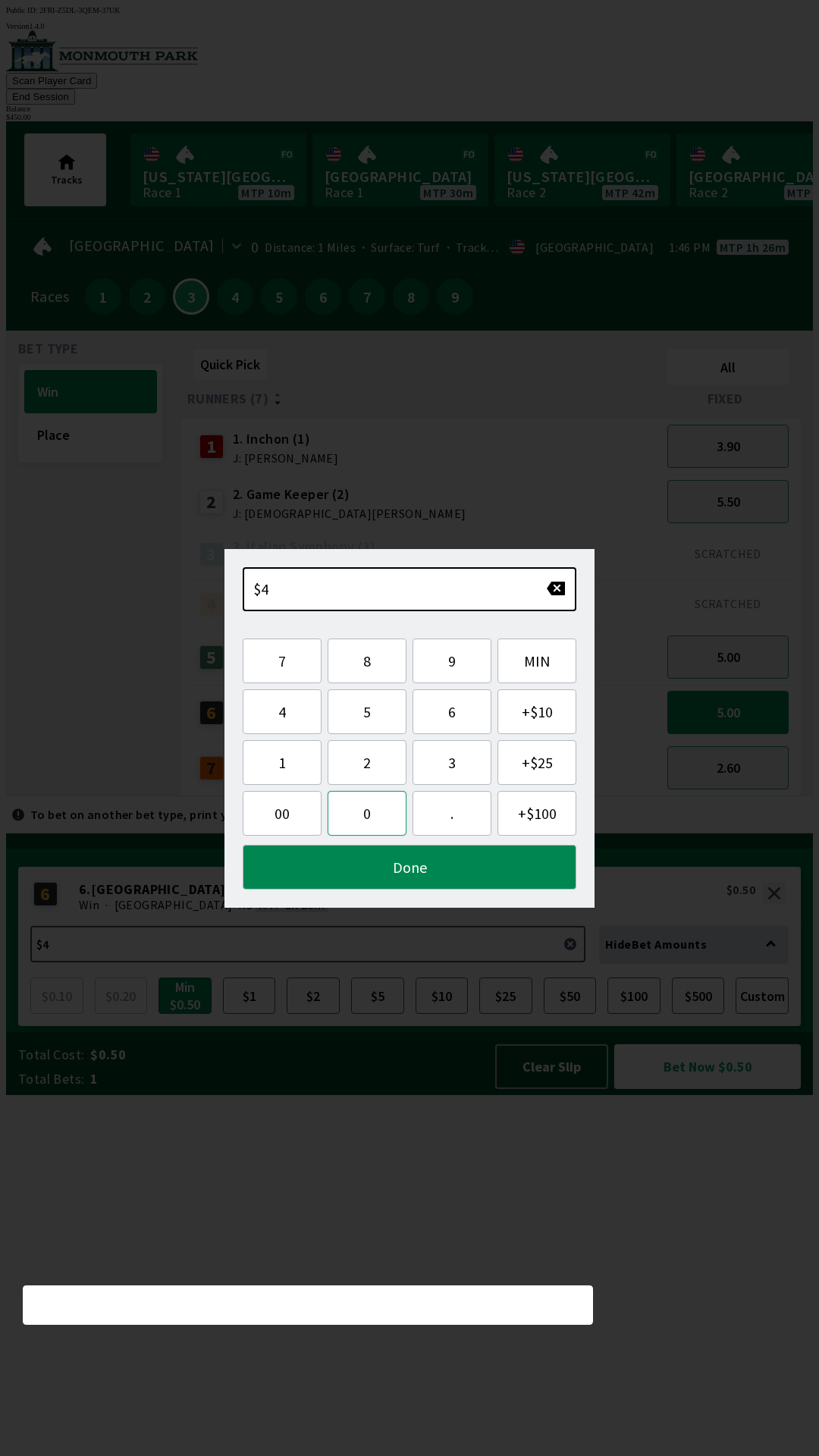
click at [365, 819] on button "0" at bounding box center [367, 813] width 79 height 45
click at [372, 825] on button "0" at bounding box center [367, 813] width 79 height 45
click at [447, 816] on button "." at bounding box center [452, 813] width 79 height 45
click at [413, 874] on button "Done" at bounding box center [410, 867] width 334 height 45
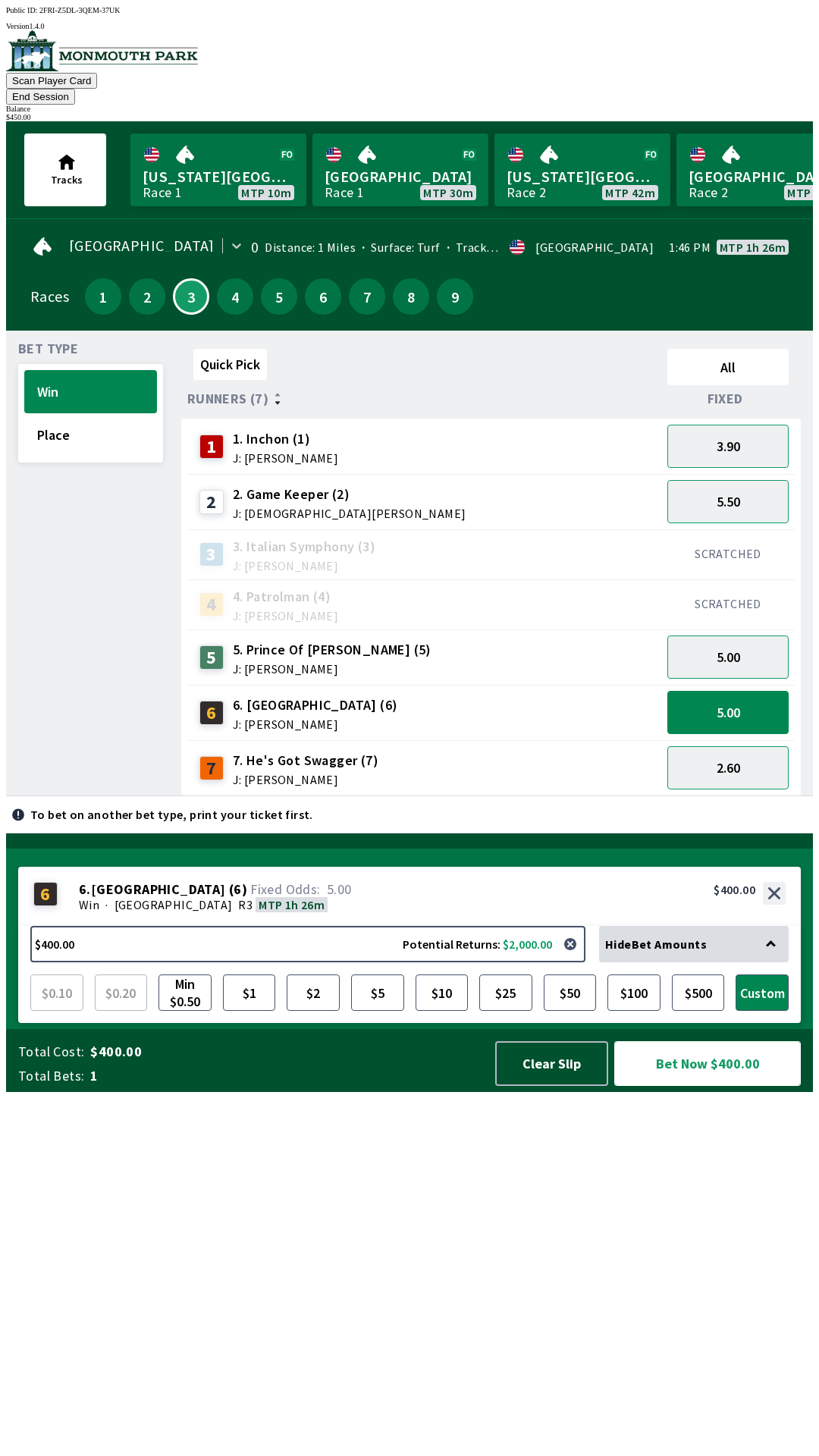
click at [720, 1086] on button "Bet Now $400.00" at bounding box center [708, 1064] width 186 height 45
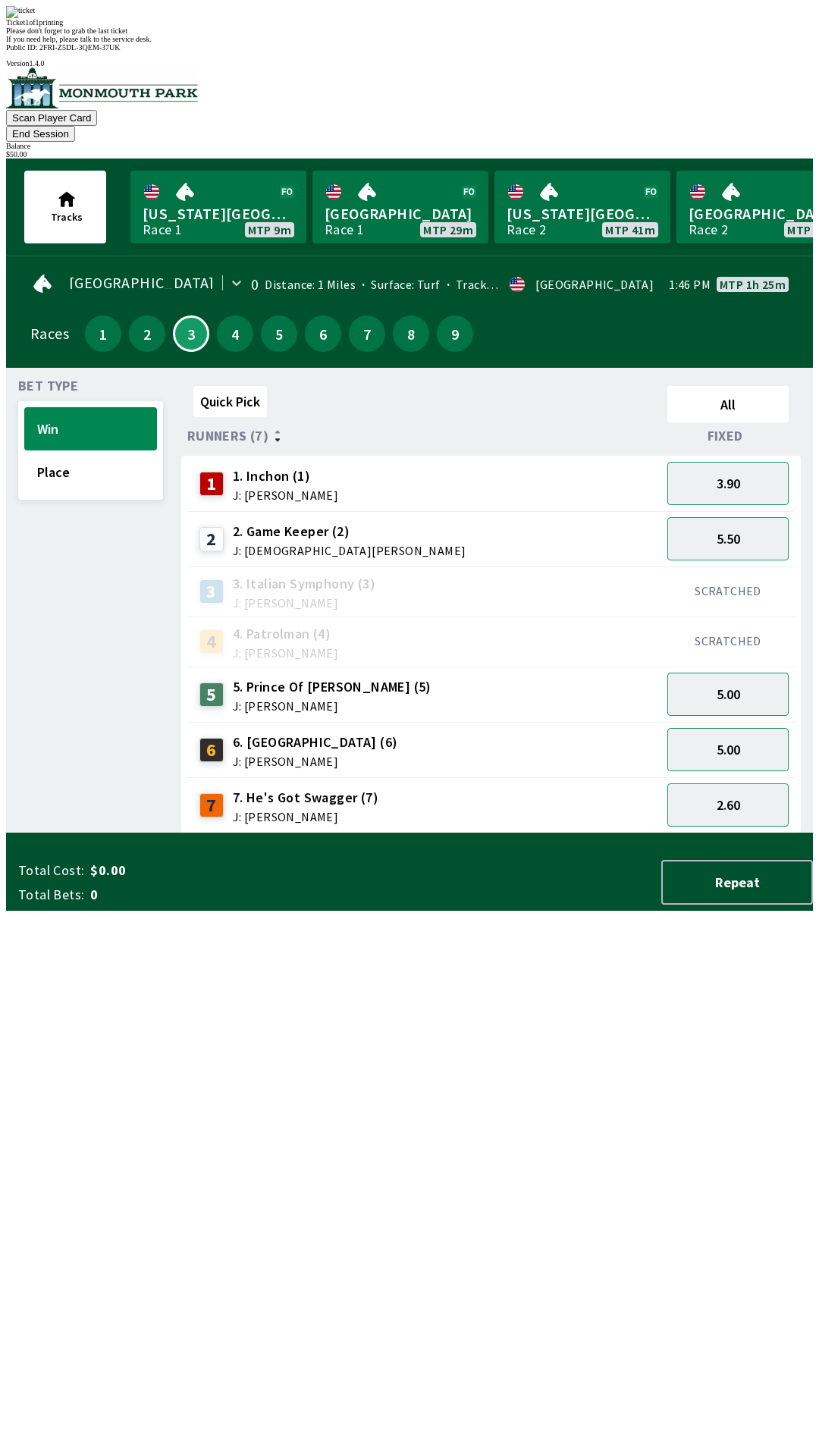
click at [435, 833] on div "Quick Pick All Runners (7) Fixed 1 1. Inchon (1) J: [PERSON_NAME] 3.90 2 2. Gam…" at bounding box center [497, 607] width 632 height 454
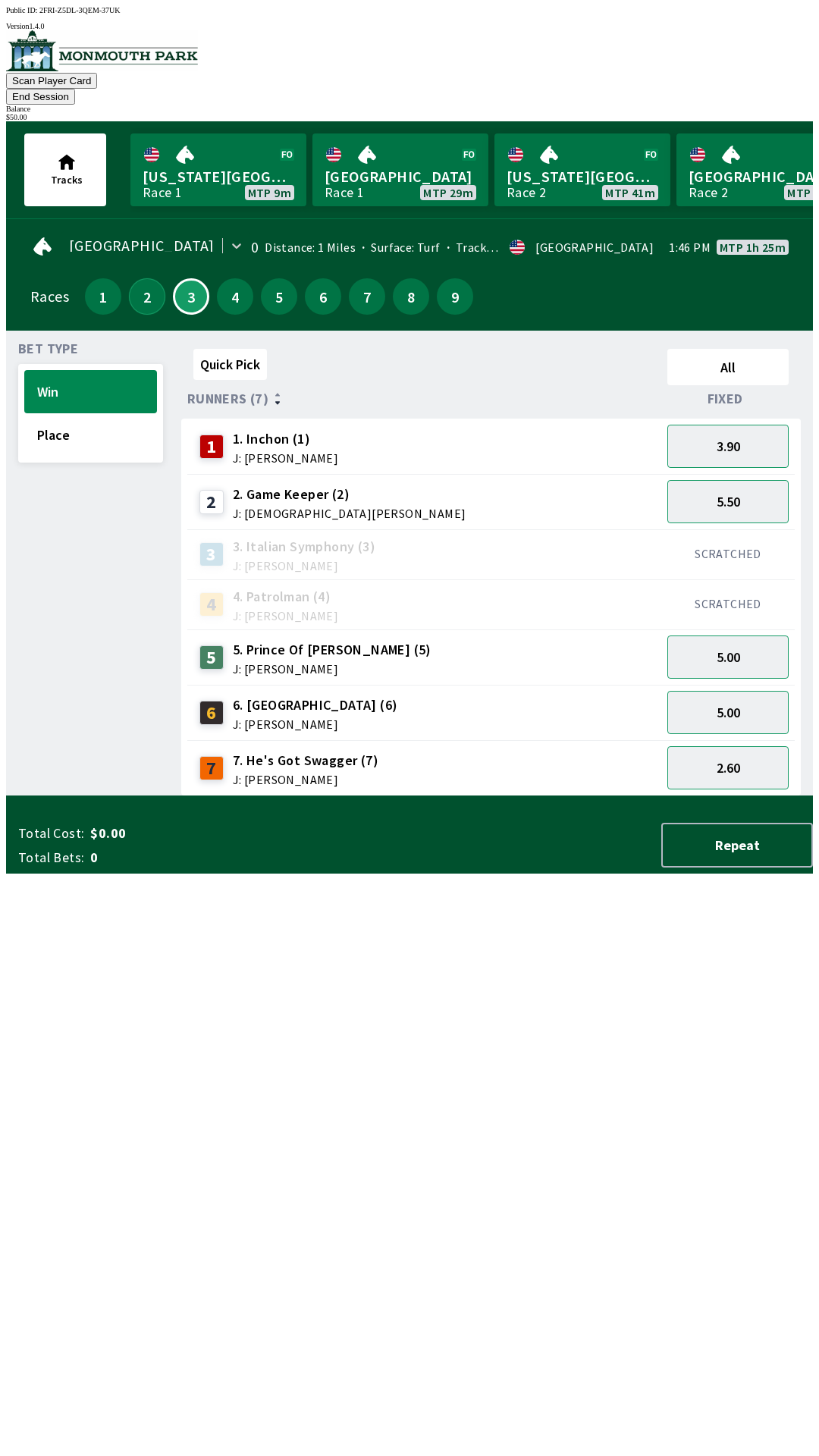
click at [142, 283] on button "2" at bounding box center [147, 297] width 36 height 36
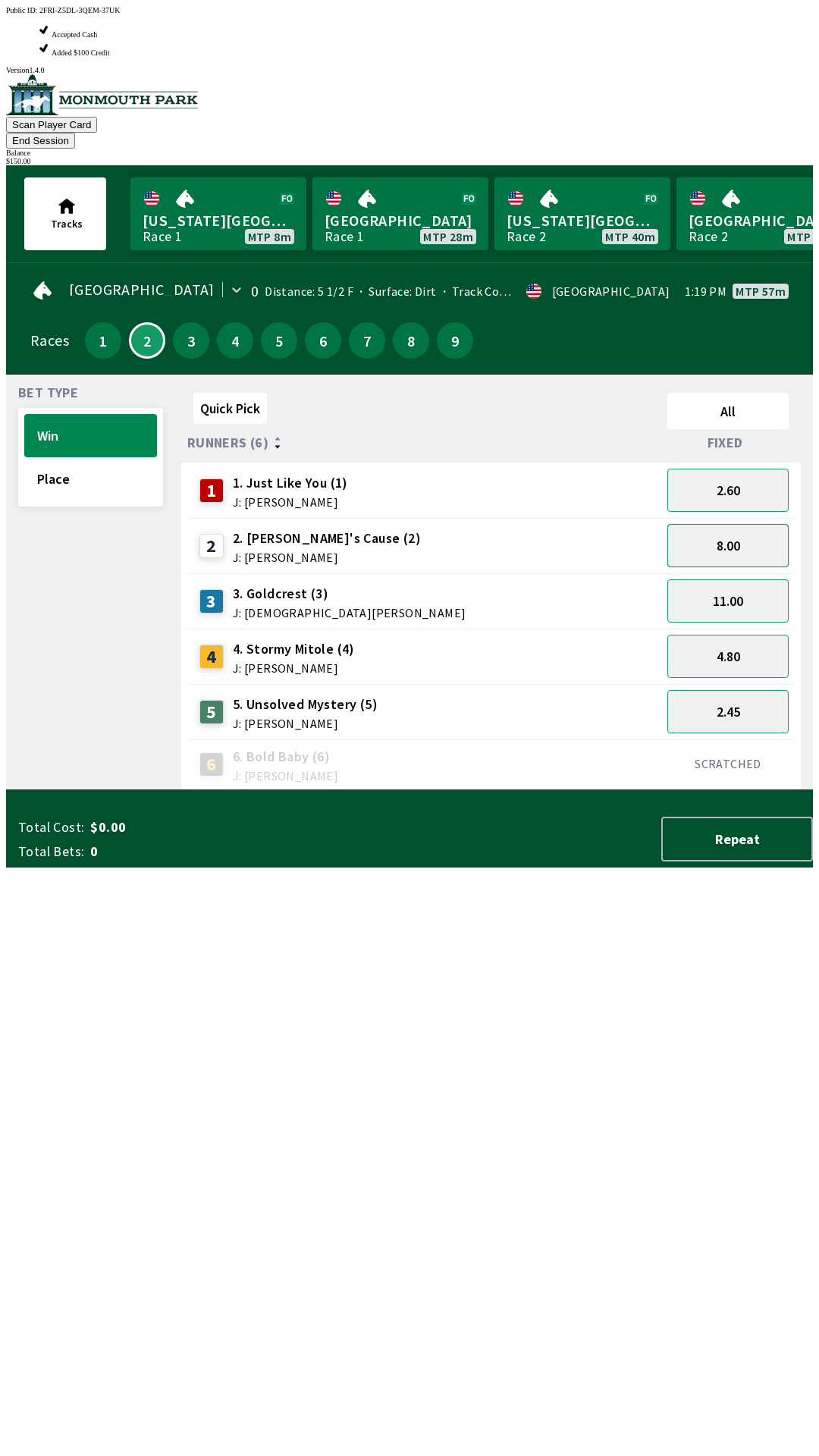
click at [750, 524] on button "8.00" at bounding box center [728, 545] width 122 height 43
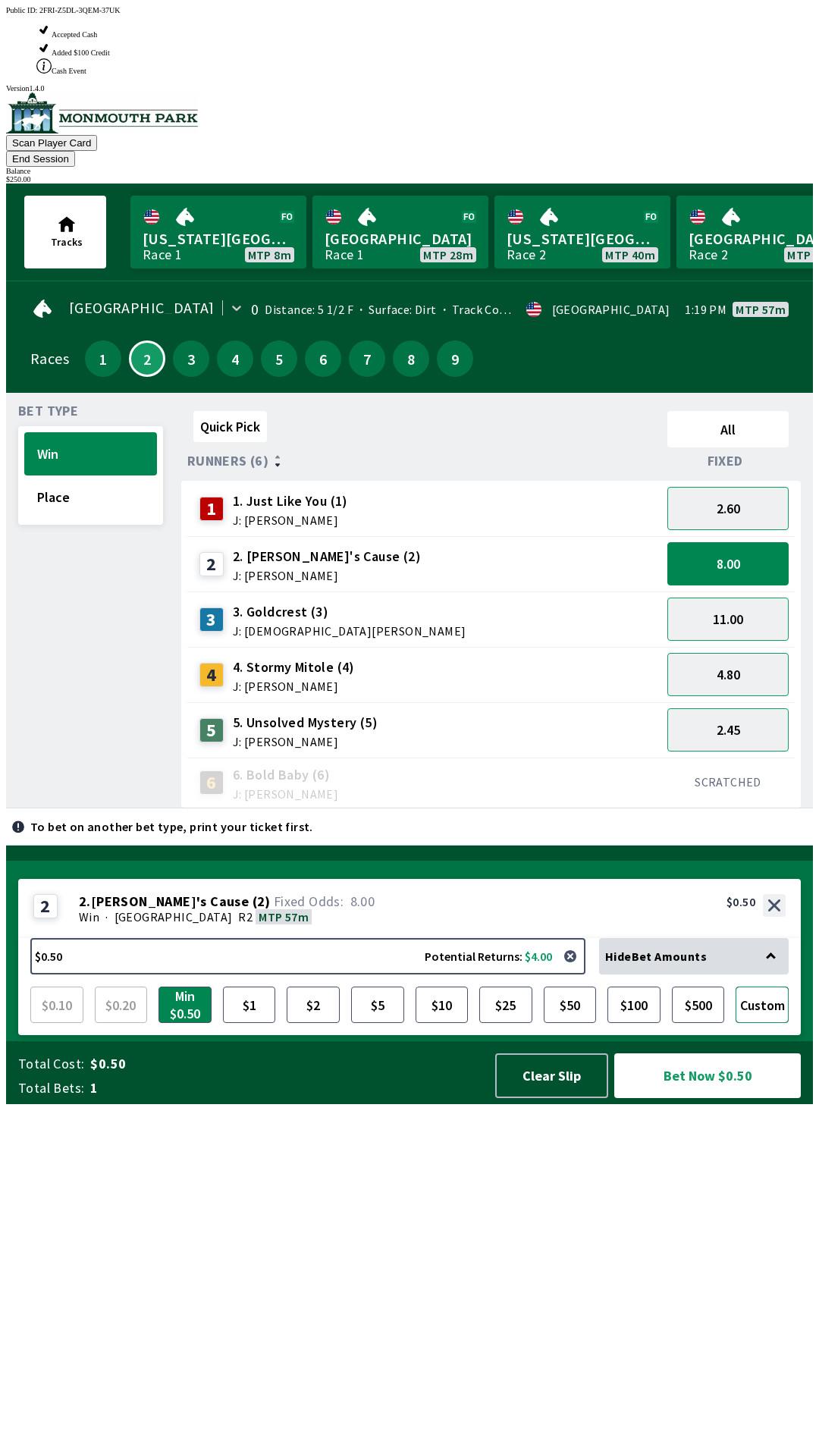
click at [771, 1024] on button "Custom" at bounding box center [761, 1005] width 53 height 36
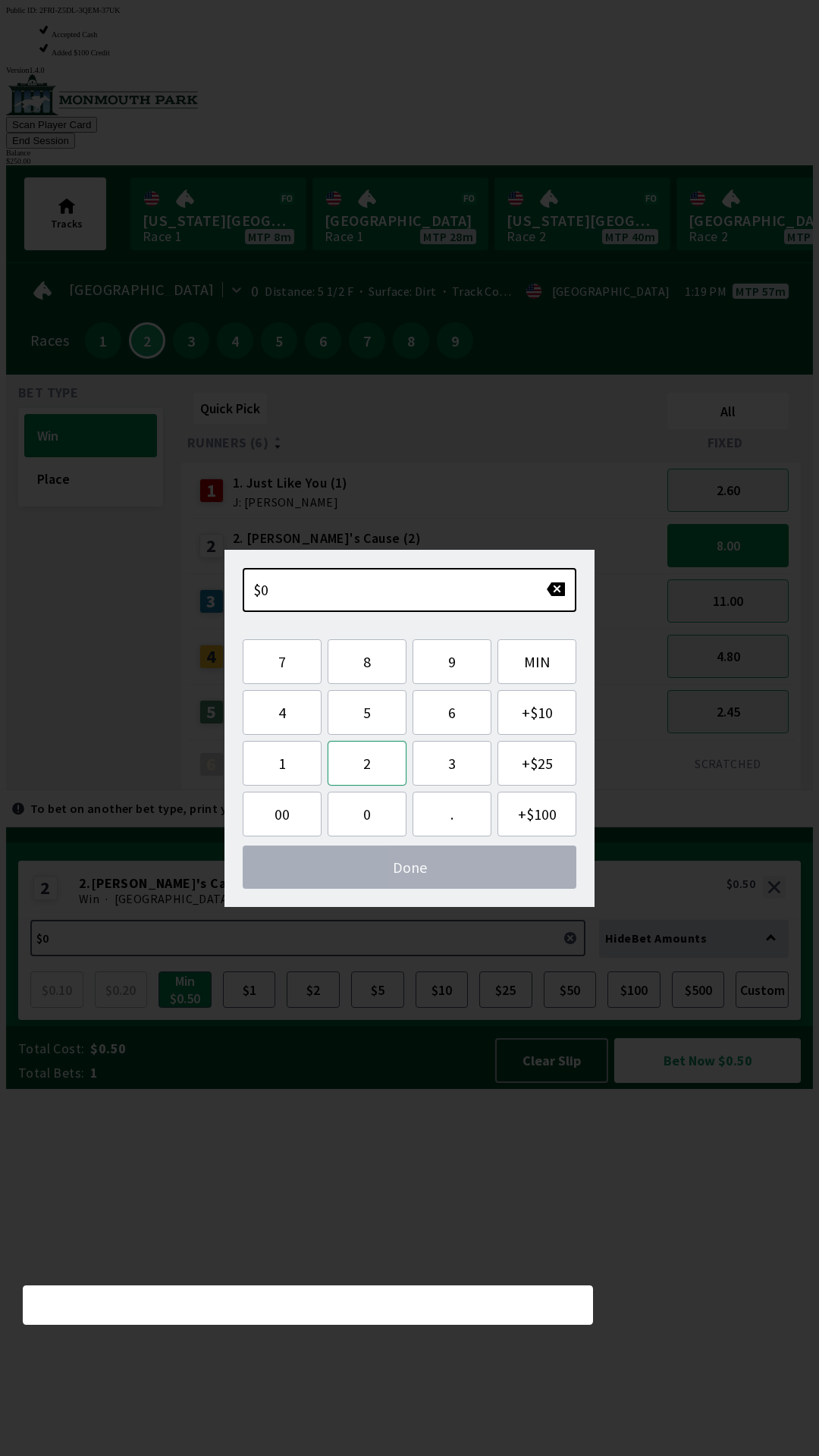
click at [370, 760] on button "2" at bounding box center [367, 763] width 79 height 45
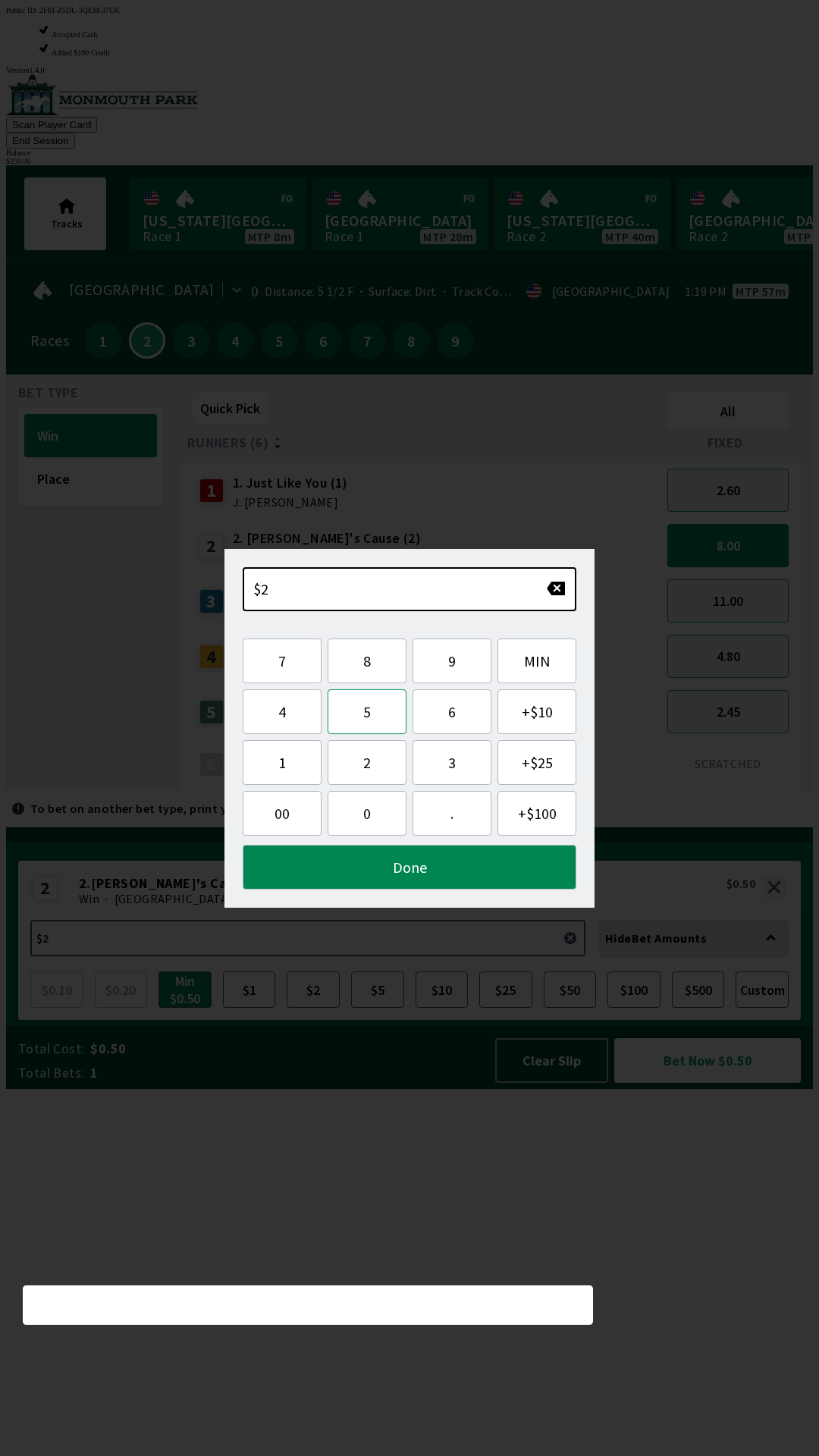
click at [380, 691] on button "5" at bounding box center [367, 712] width 79 height 45
click at [373, 797] on button "0" at bounding box center [367, 813] width 79 height 45
click at [472, 816] on button "." at bounding box center [452, 813] width 79 height 45
click at [439, 869] on button "Done" at bounding box center [410, 867] width 334 height 45
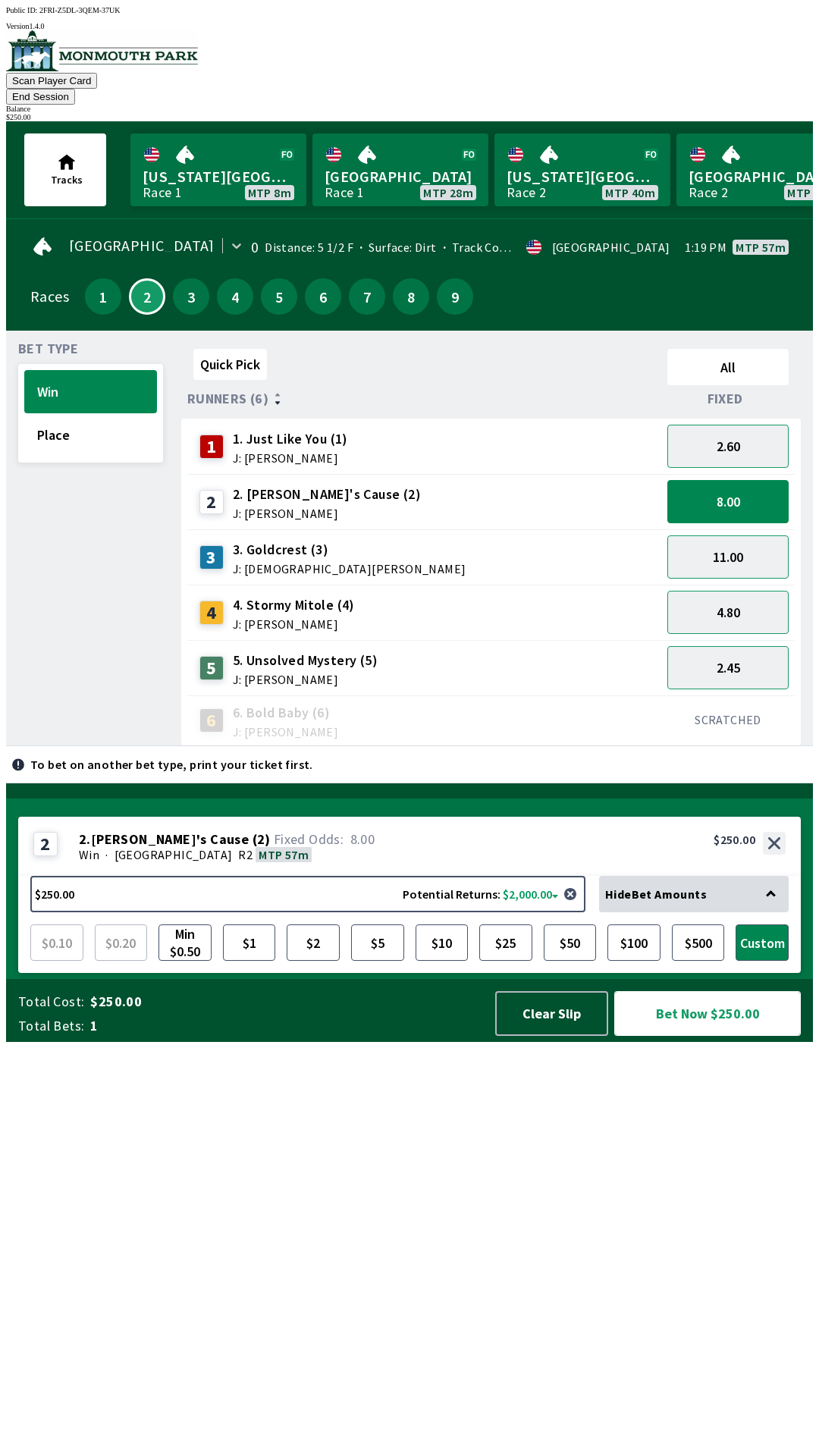
click at [724, 1036] on button "Bet Now $250.00" at bounding box center [708, 1013] width 186 height 45
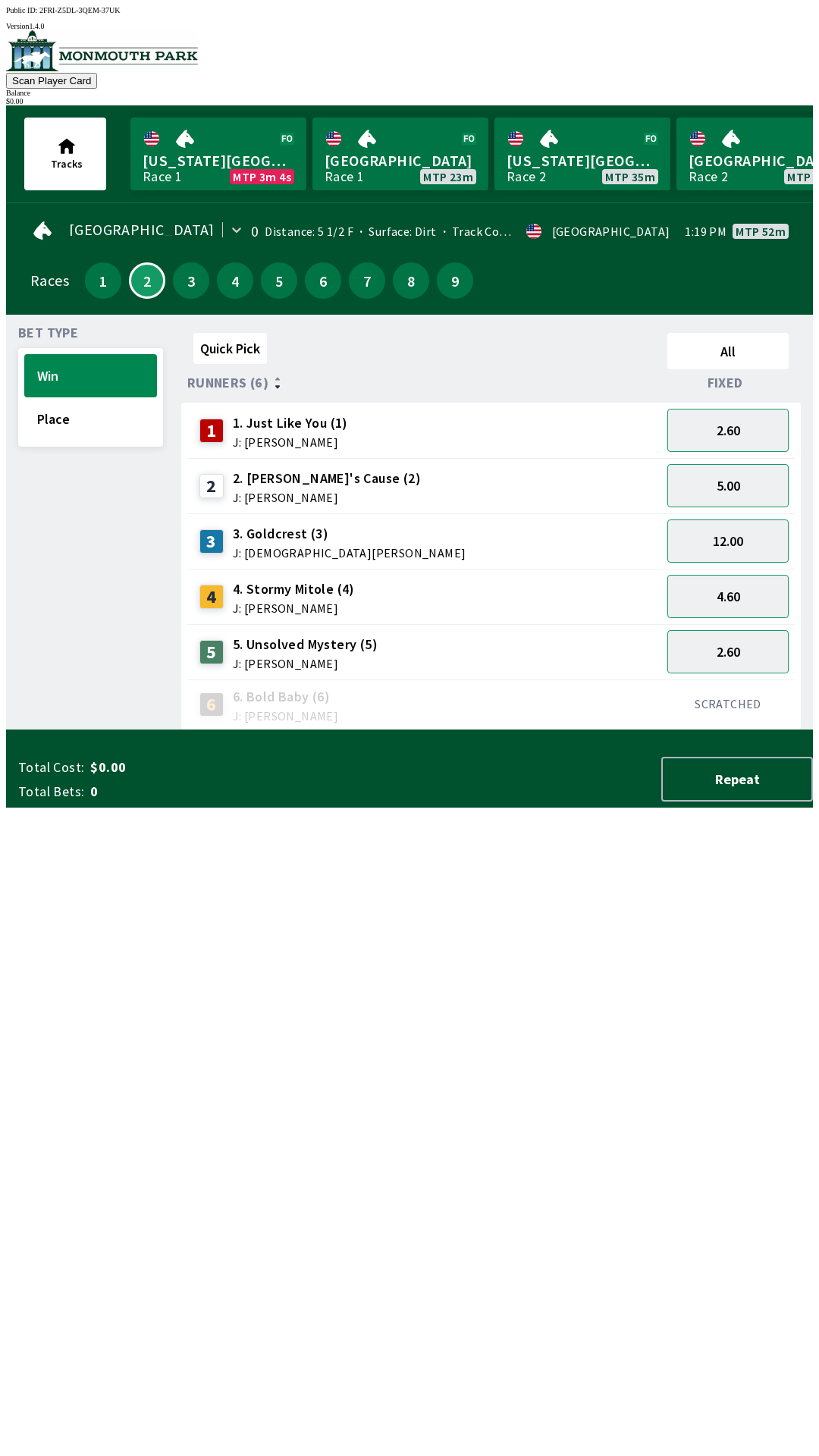
click at [353, 289] on div "7" at bounding box center [367, 281] width 36 height 36
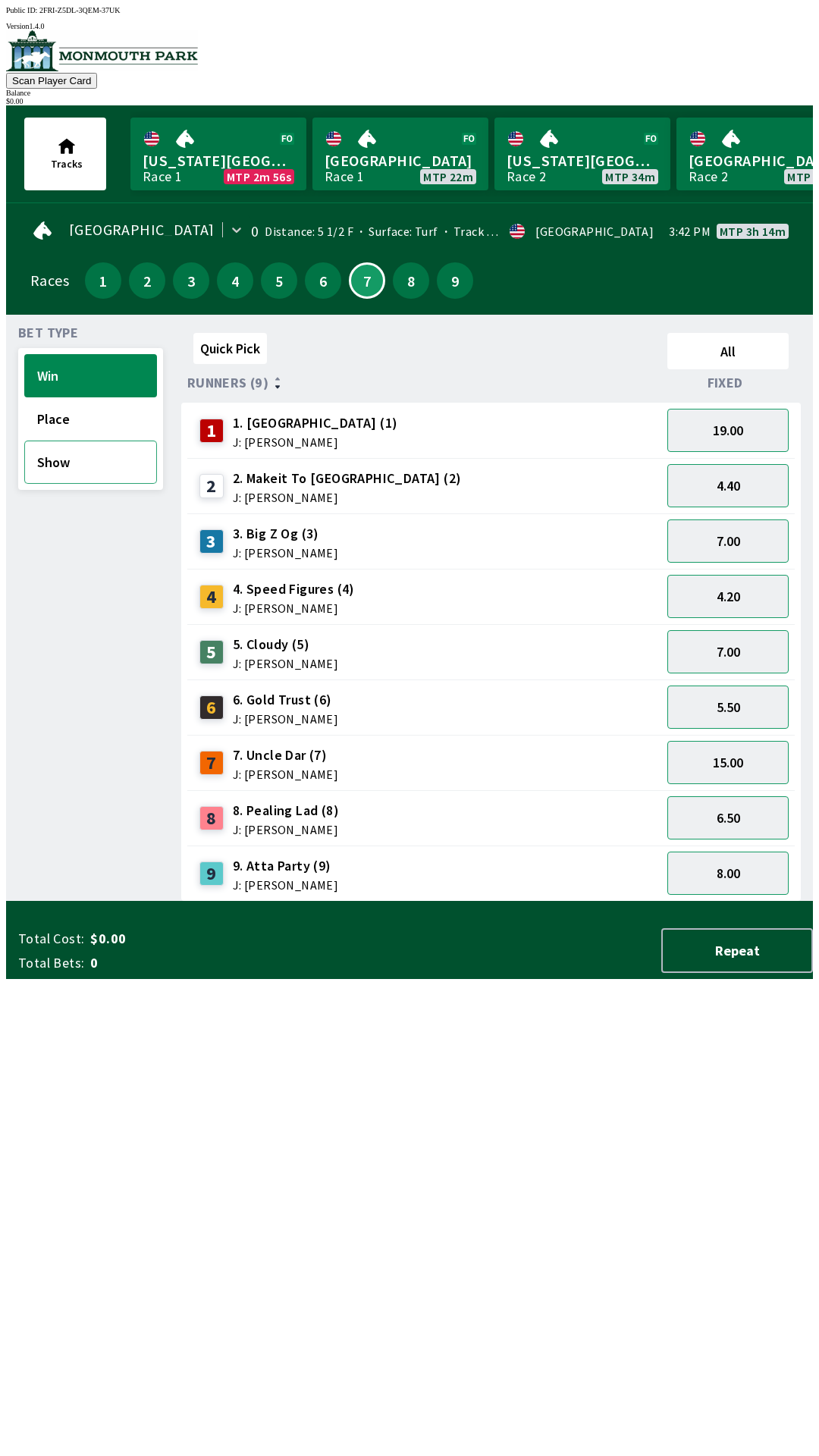
click at [56, 470] on button "Show" at bounding box center [91, 462] width 133 height 43
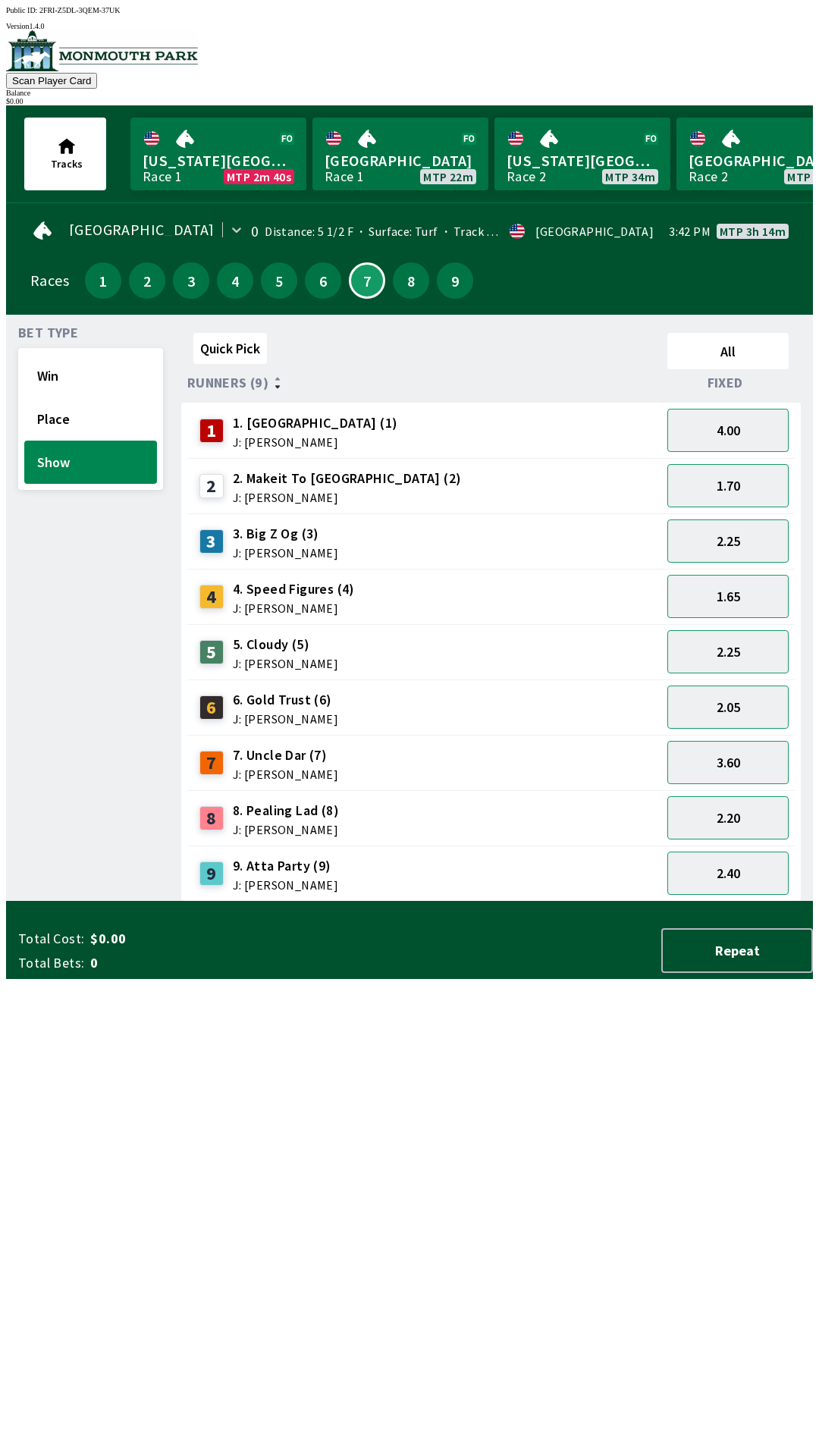
click at [702, 569] on div "1.65" at bounding box center [727, 597] width 133 height 55
click at [59, 416] on button "Place" at bounding box center [91, 419] width 133 height 43
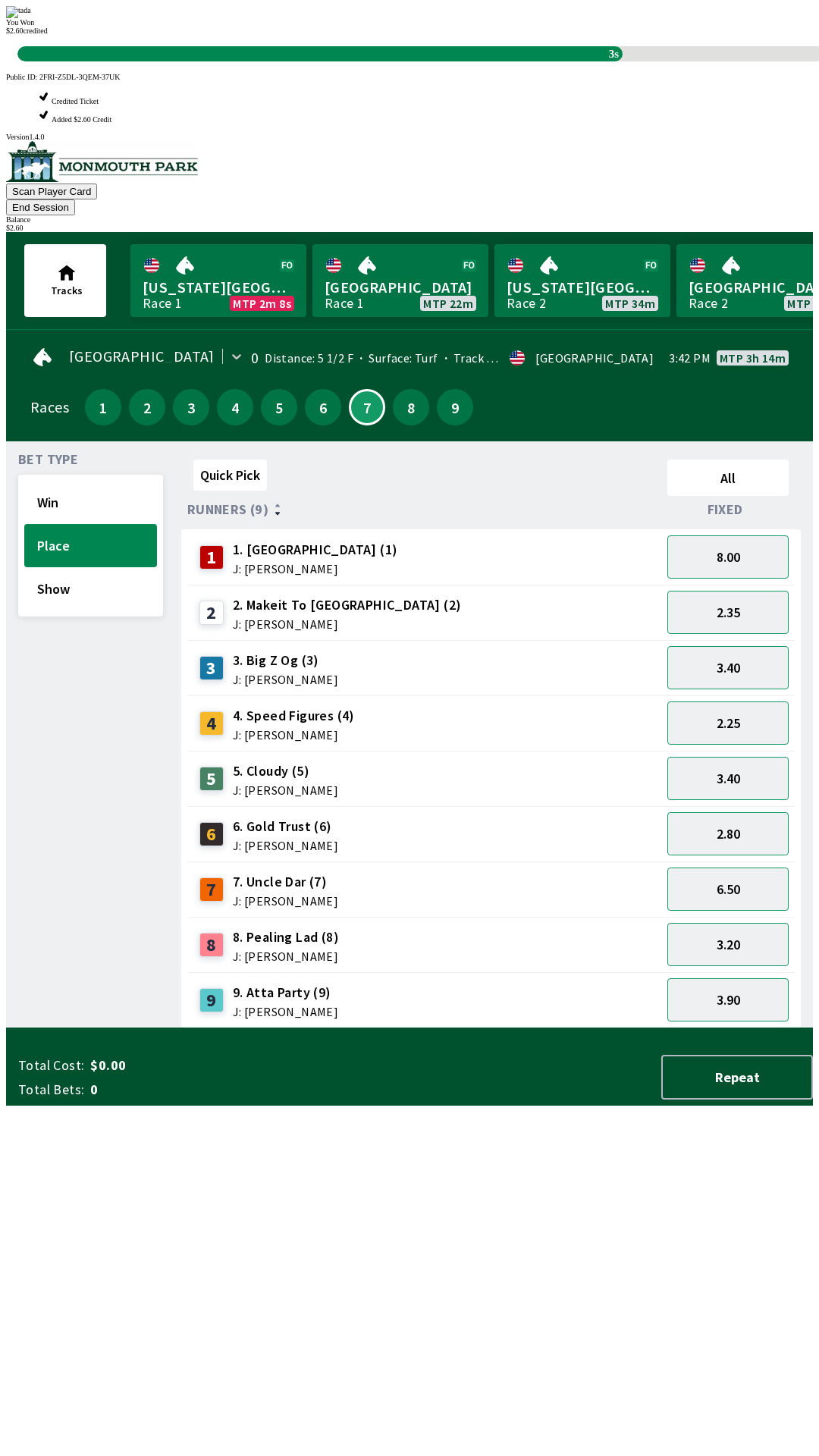
click at [341, 898] on div "Quick Pick All Runners (9) Fixed 1 1. Vamos Viejo (1) J: [PERSON_NAME] 8.00 2 2…" at bounding box center [497, 741] width 632 height 575
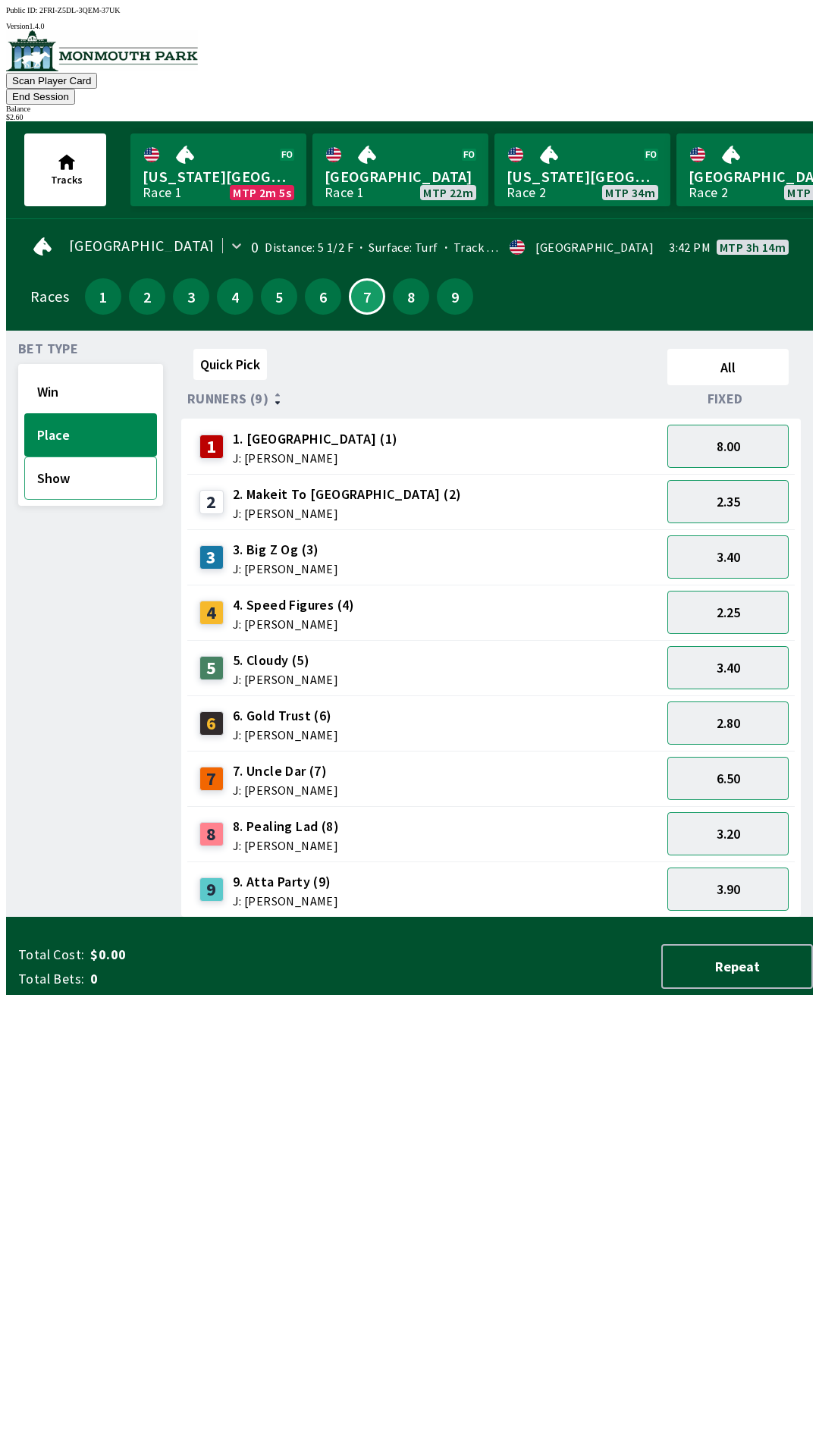
click at [62, 470] on button "Show" at bounding box center [91, 478] width 133 height 43
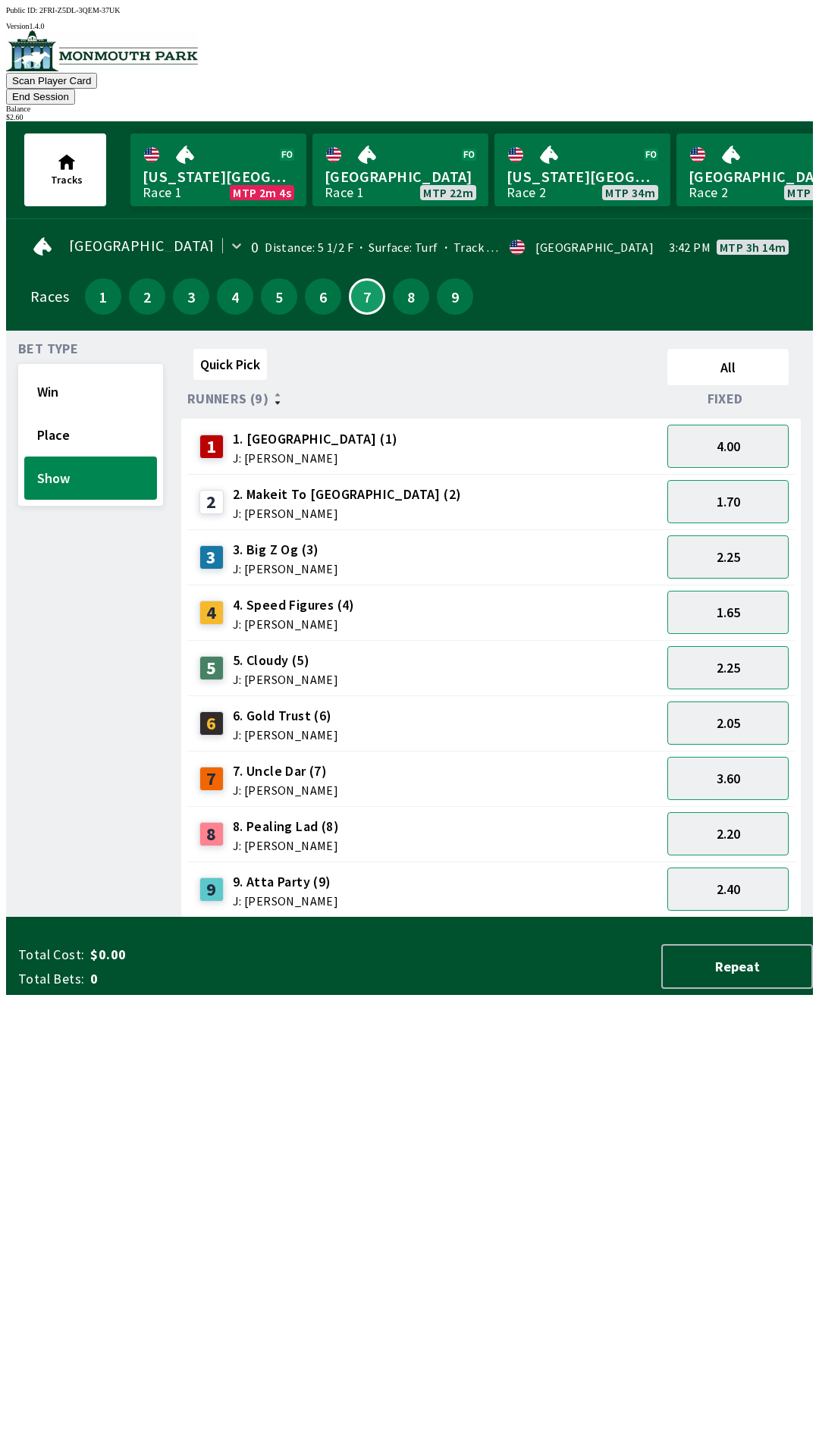
click at [282, 563] on span "J: [PERSON_NAME]" at bounding box center [286, 568] width 106 height 12
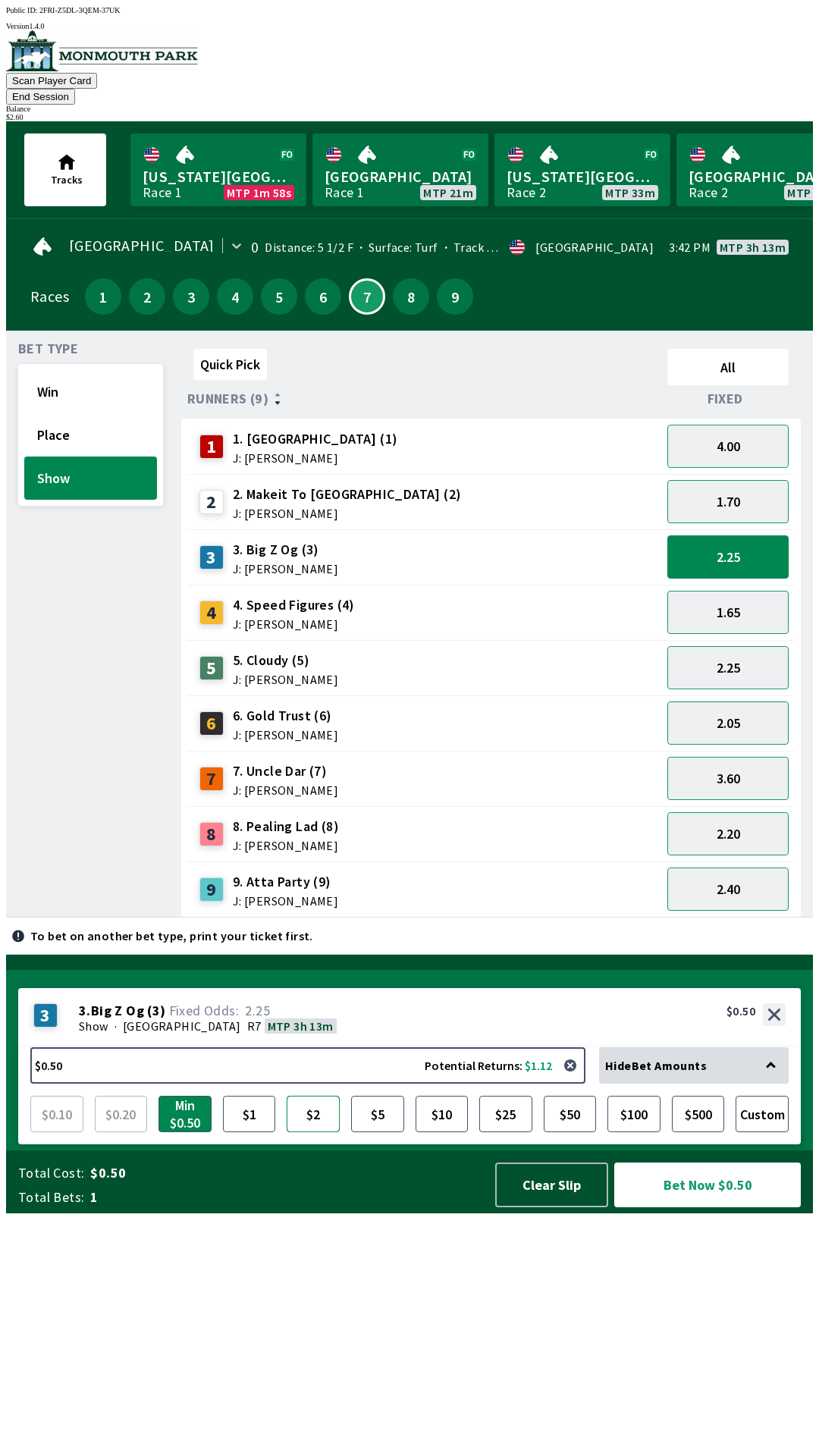
click at [309, 1132] on button "$2" at bounding box center [312, 1114] width 53 height 36
click at [190, 1132] on button "Min $0.50" at bounding box center [185, 1114] width 53 height 36
click at [319, 1132] on button "$2" at bounding box center [312, 1114] width 53 height 36
click at [679, 1207] on button "Bet Now $2.00" at bounding box center [708, 1185] width 187 height 45
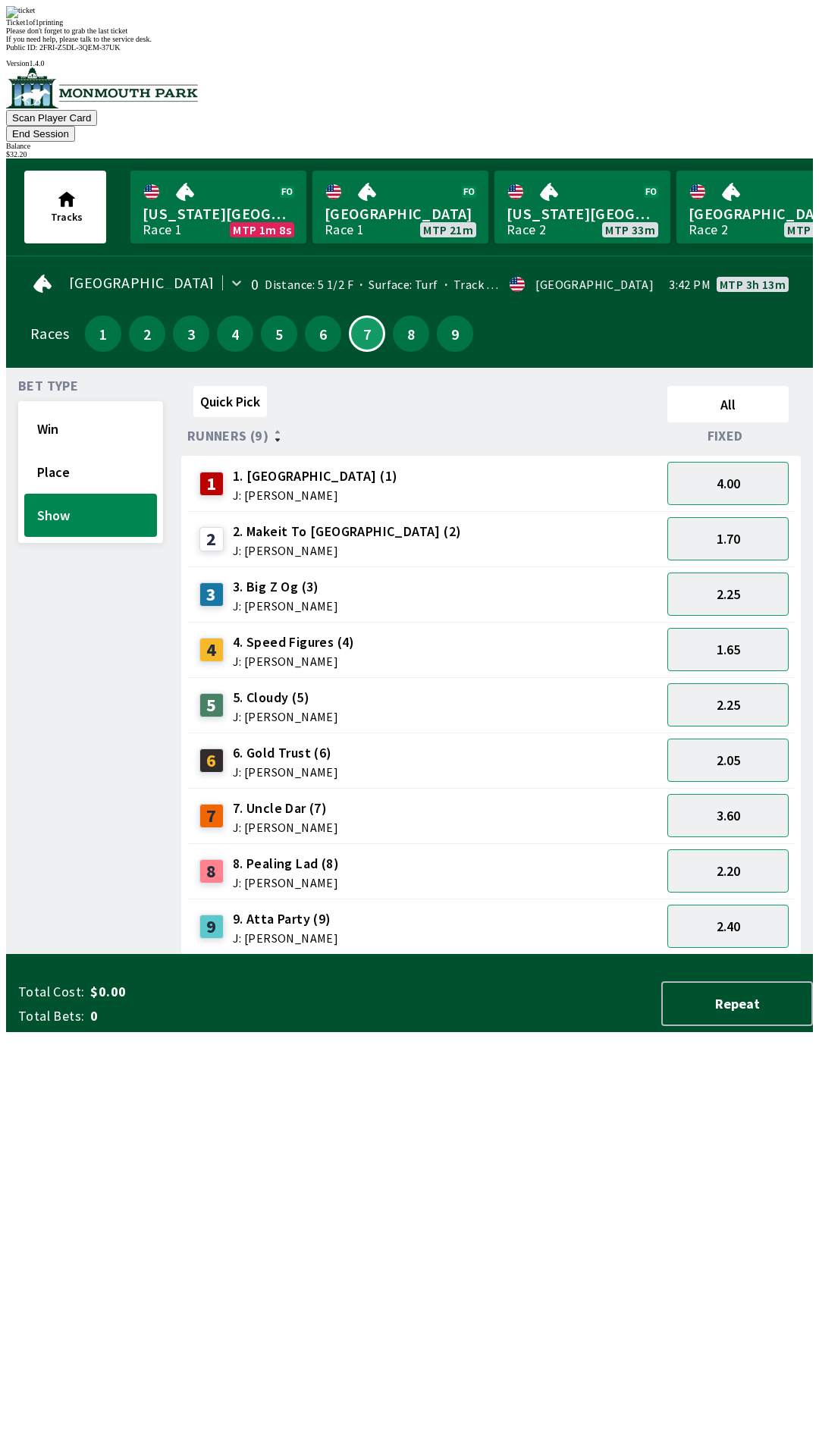
click at [283, 955] on div "Quick Pick All Runners (9) Fixed 1 1. Vamos Viejo (1) J: [PERSON_NAME] 4.00 2 2…" at bounding box center [497, 668] width 632 height 575
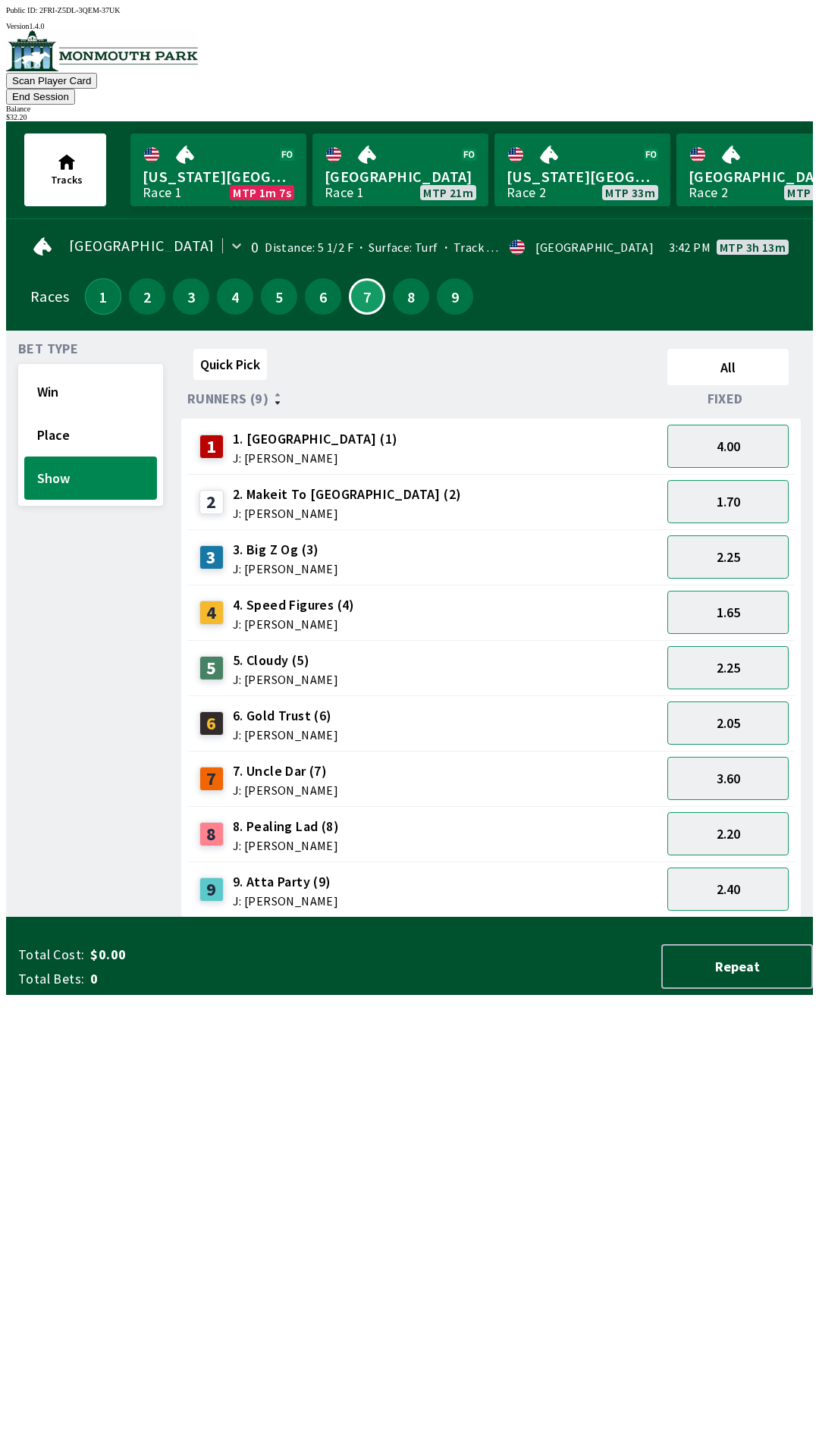
click at [107, 279] on button "1" at bounding box center [103, 297] width 36 height 36
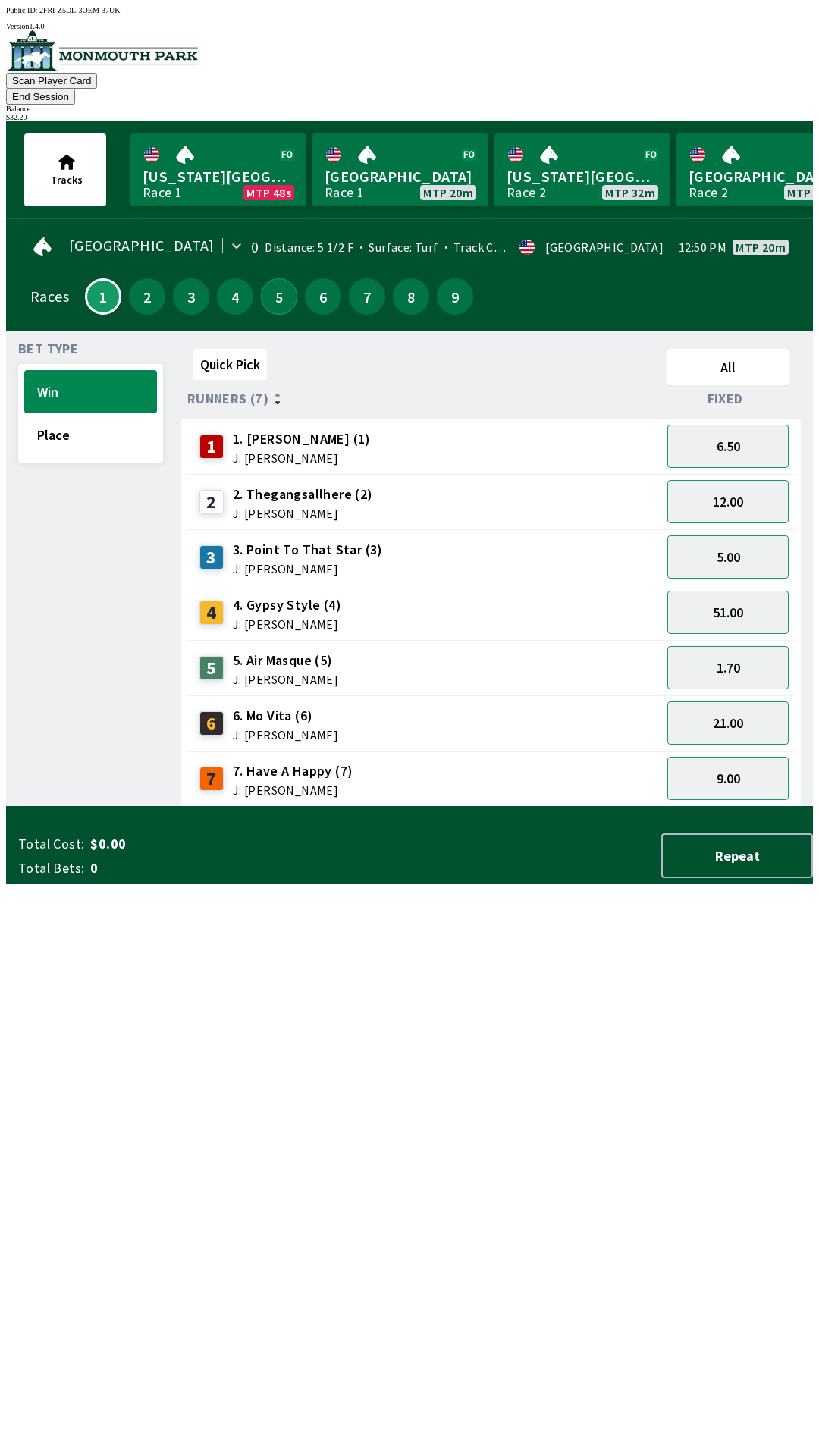
click at [265, 288] on button "5" at bounding box center [279, 297] width 36 height 36
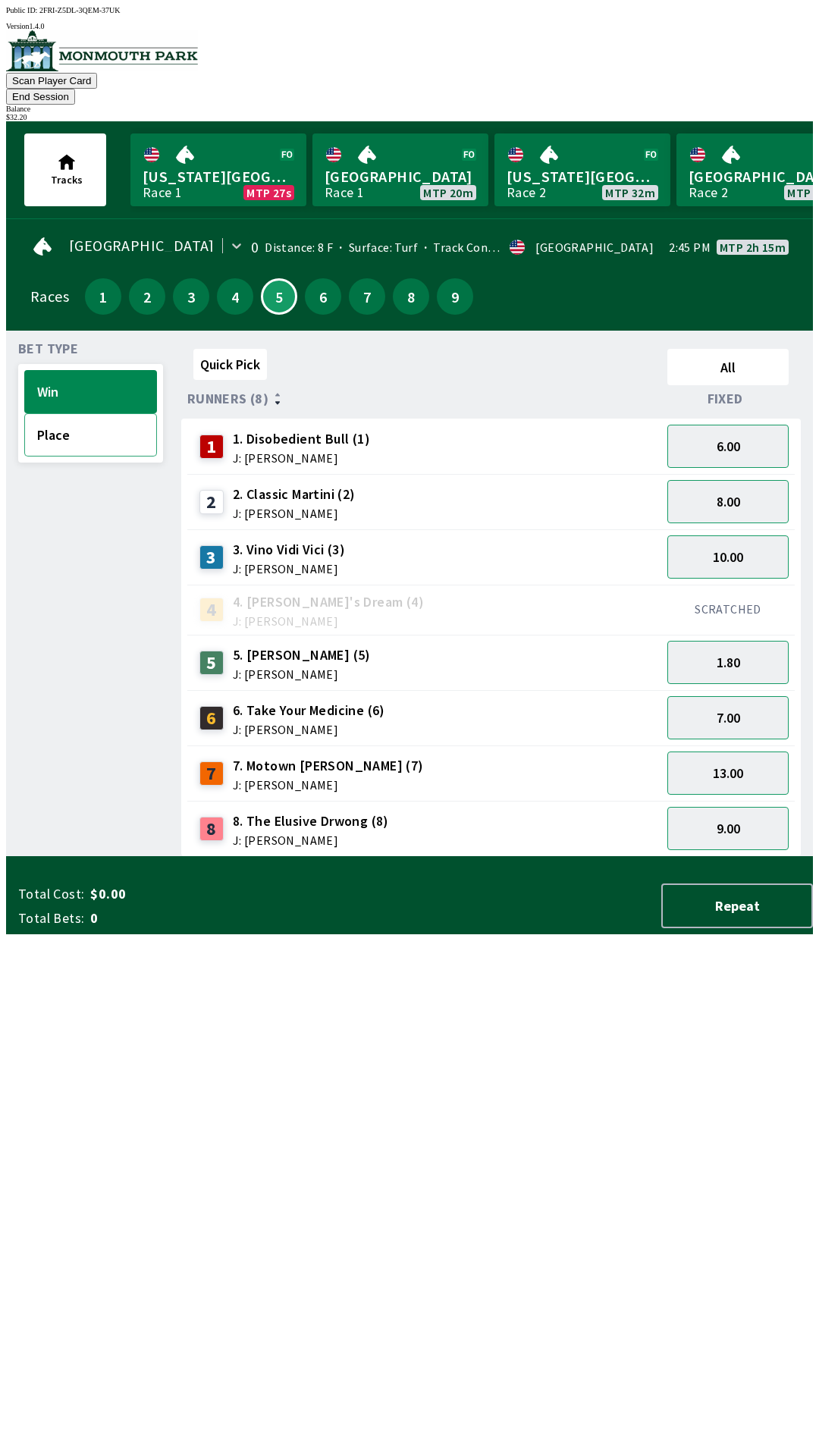
click at [66, 429] on button "Place" at bounding box center [91, 435] width 133 height 43
click at [694, 480] on button "3.30" at bounding box center [728, 501] width 122 height 43
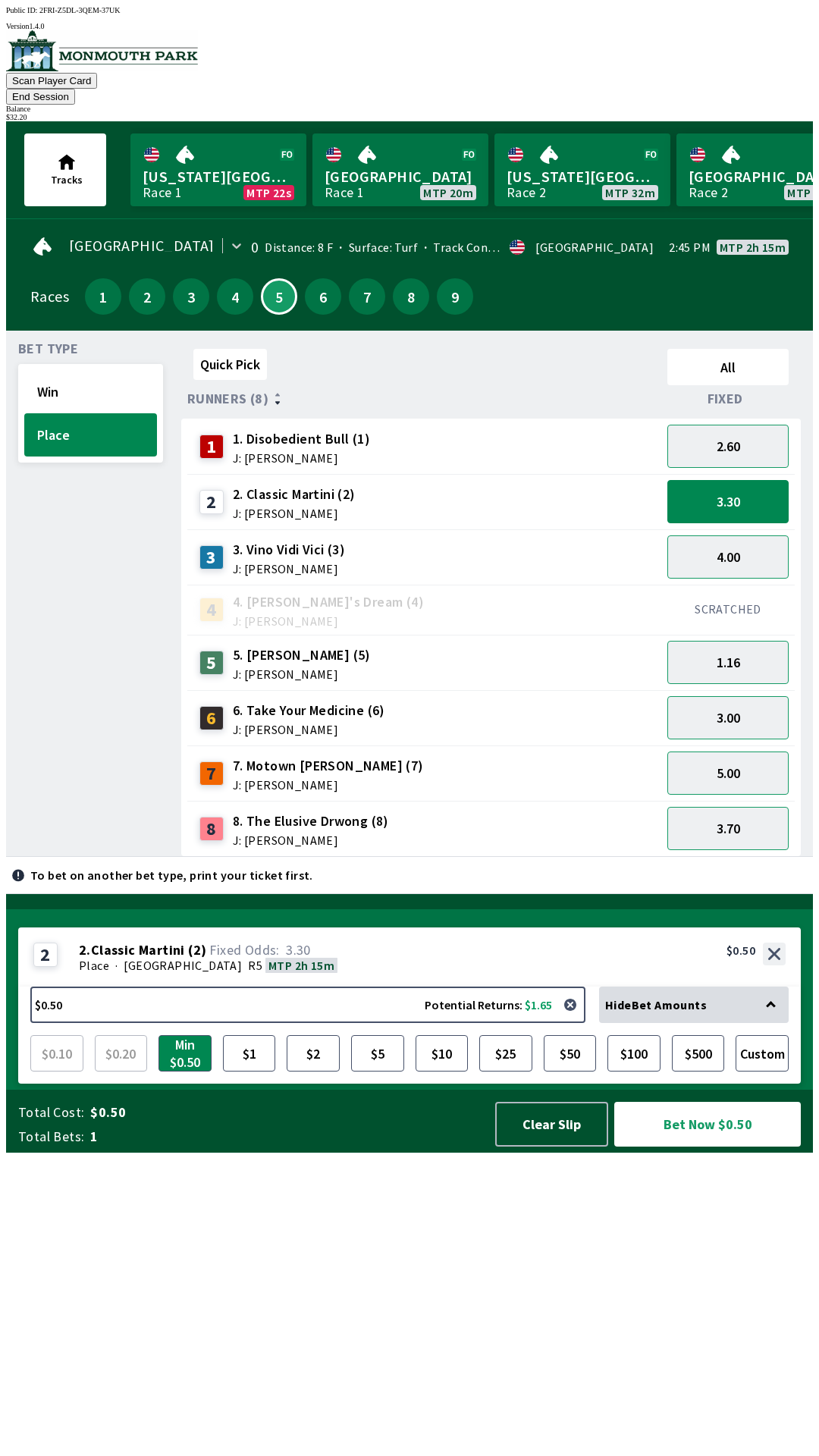
click at [737, 474] on div "3.30" at bounding box center [727, 502] width 133 height 55
click at [714, 438] on button "2.60" at bounding box center [728, 446] width 122 height 43
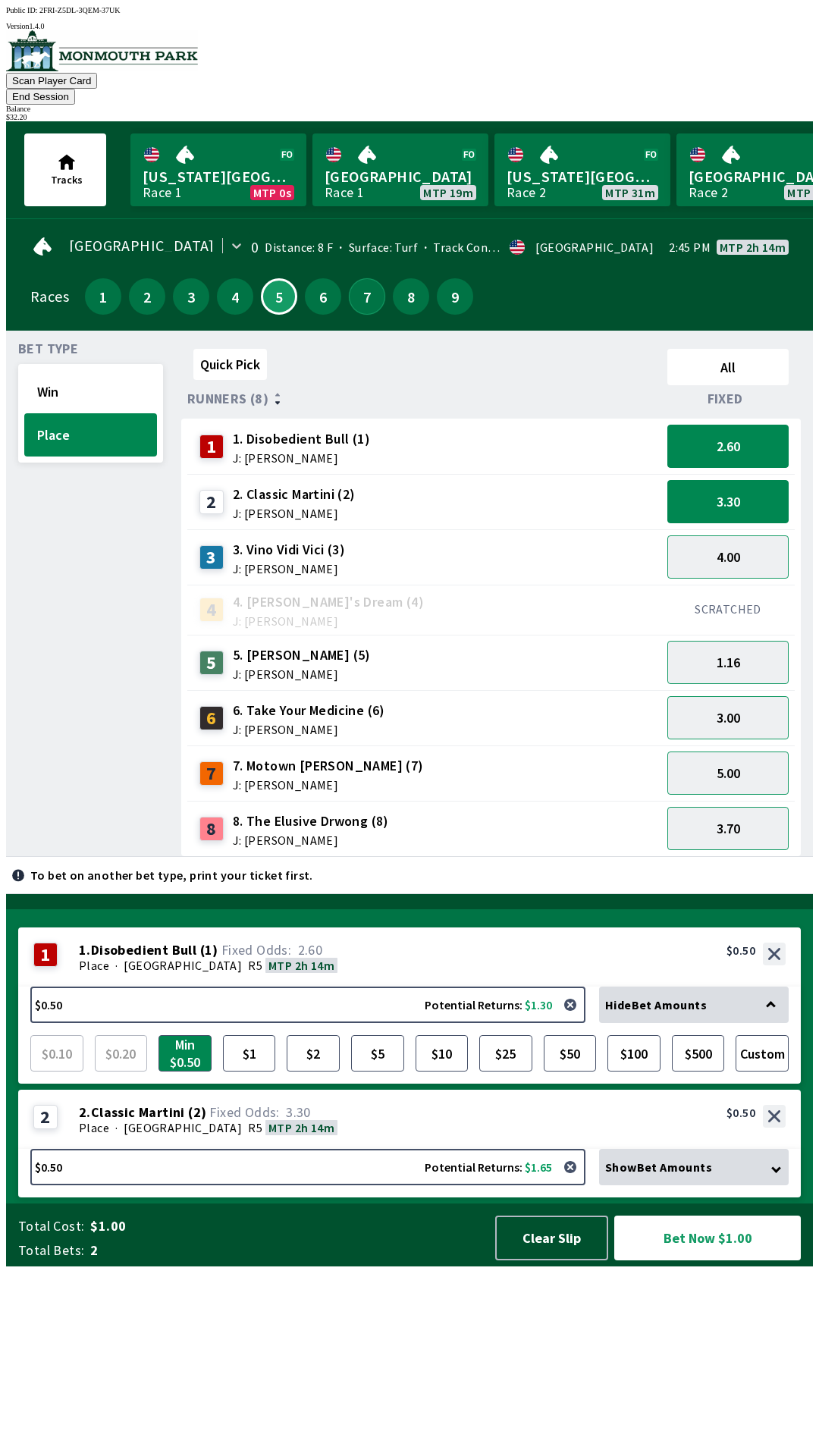
click at [353, 285] on button "7" at bounding box center [367, 297] width 36 height 36
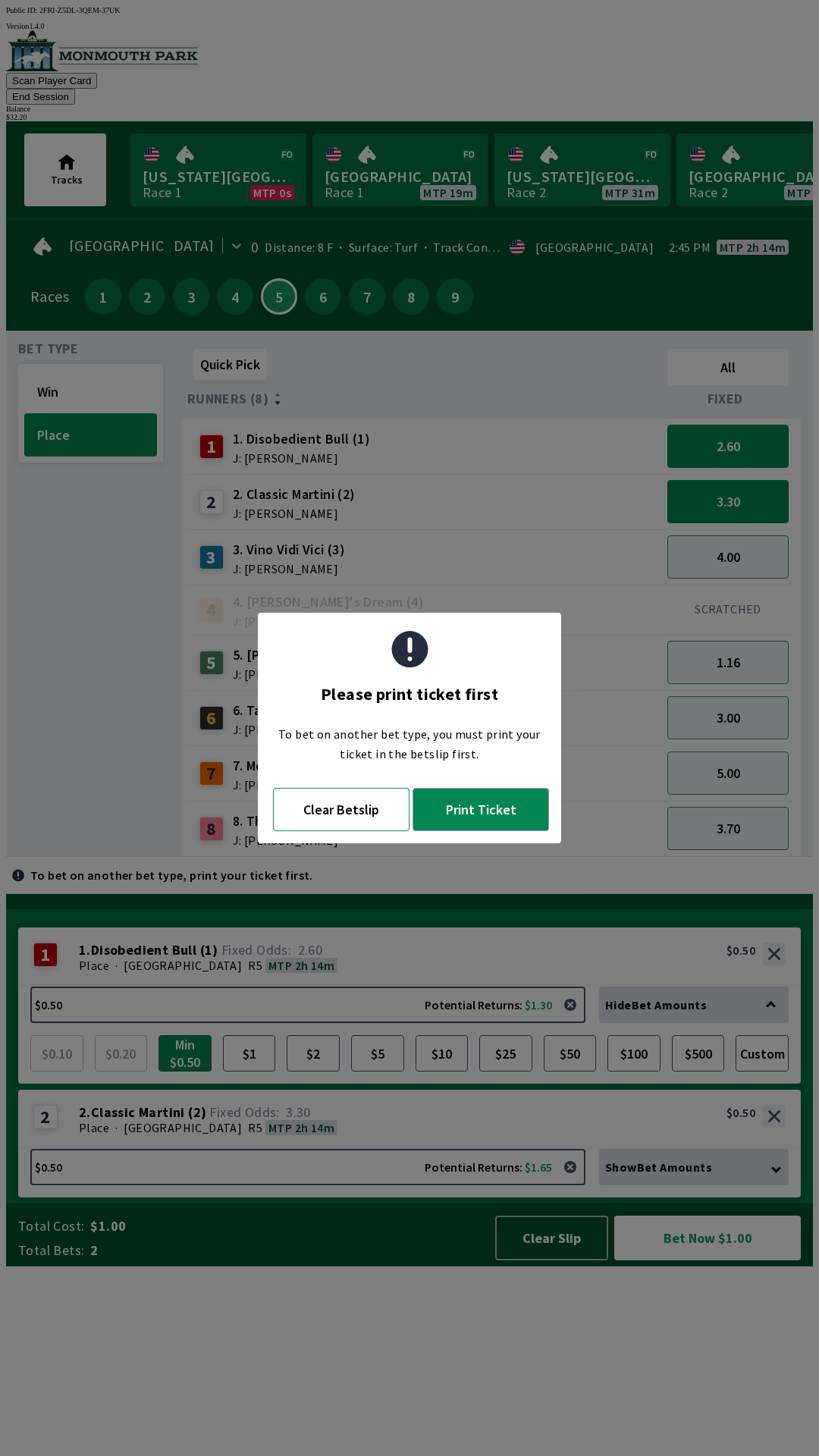
click at [353, 820] on button "Clear Betslip" at bounding box center [341, 810] width 136 height 43
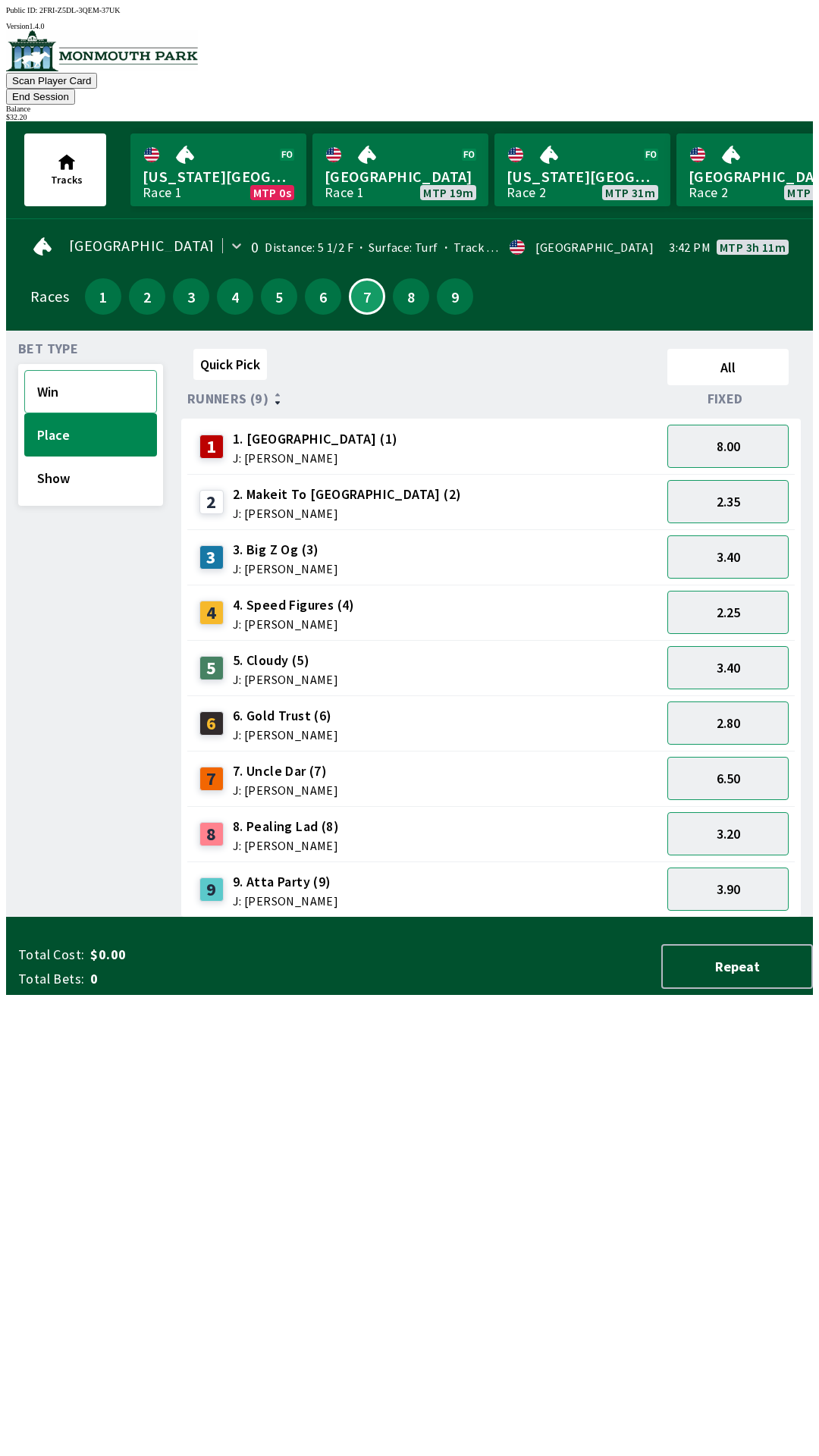
click at [54, 382] on button "Win" at bounding box center [91, 391] width 133 height 43
click at [712, 544] on button "7.00" at bounding box center [728, 557] width 122 height 43
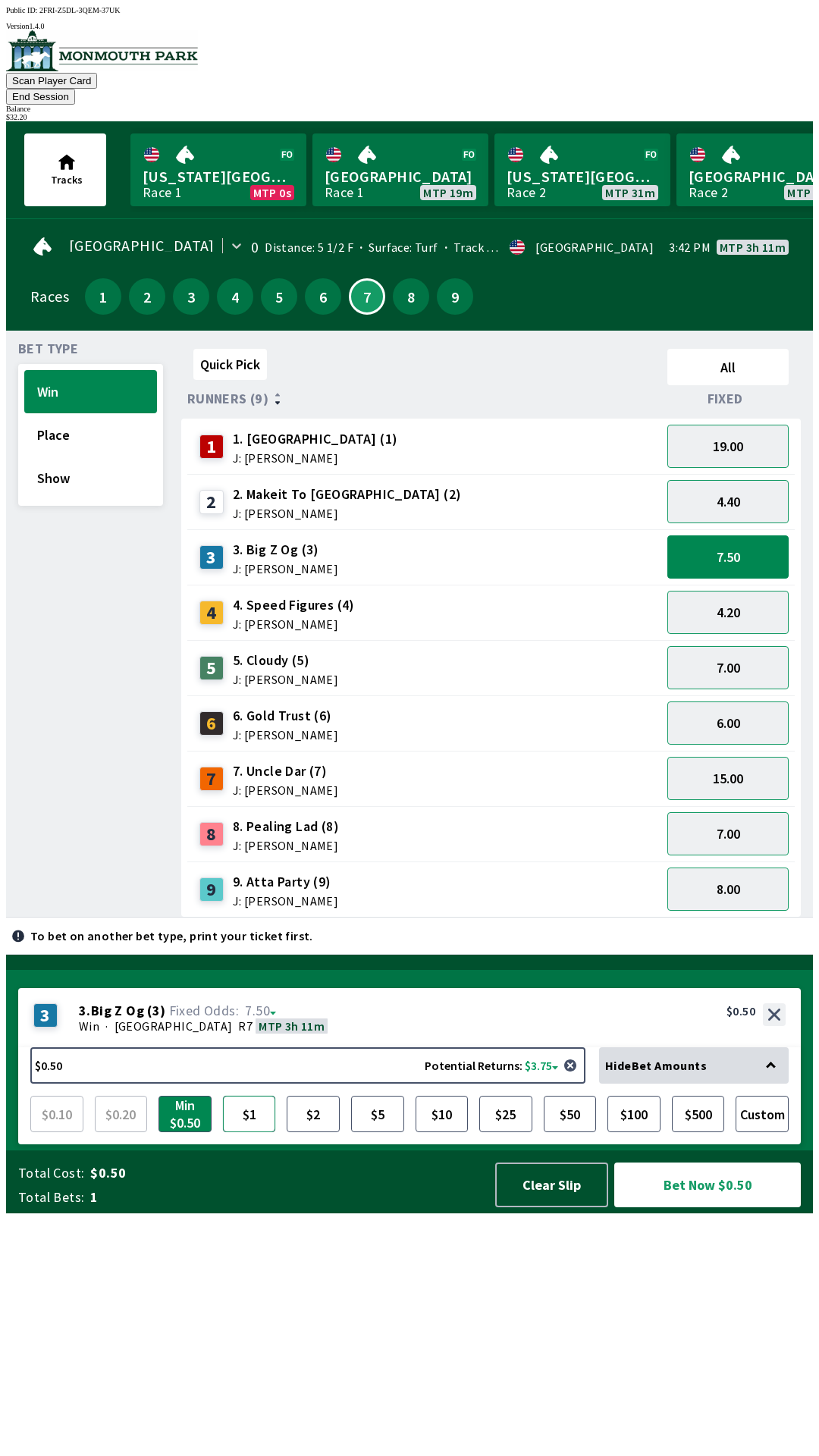
click at [249, 1132] on button "$1" at bounding box center [249, 1114] width 53 height 36
click at [701, 1207] on button "Bet Now $1.00" at bounding box center [708, 1185] width 186 height 45
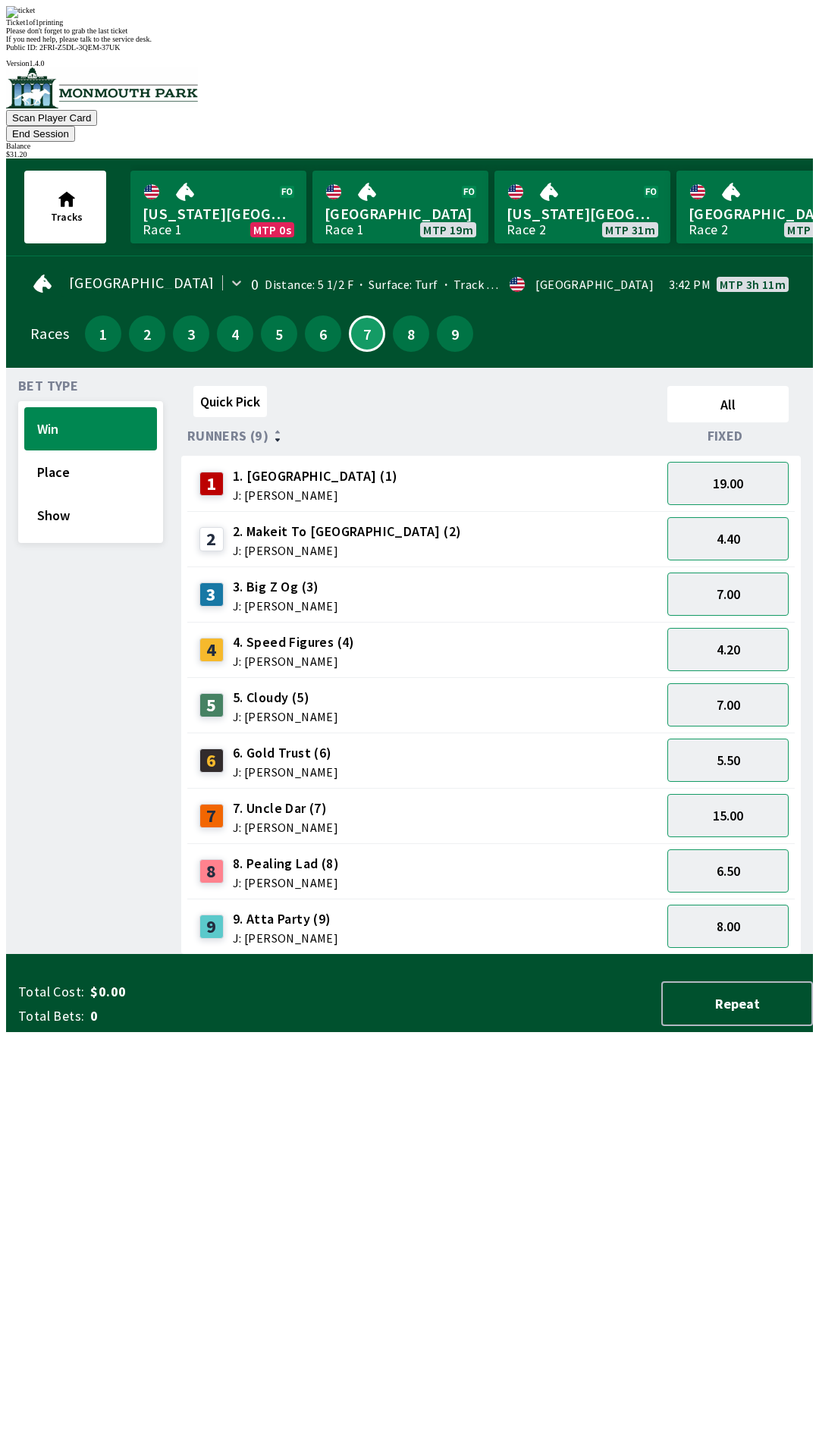
click at [321, 43] on div "Ticket 1 of 1 printing Please don't forget to grab the last ticket If you need …" at bounding box center [410, 24] width 807 height 37
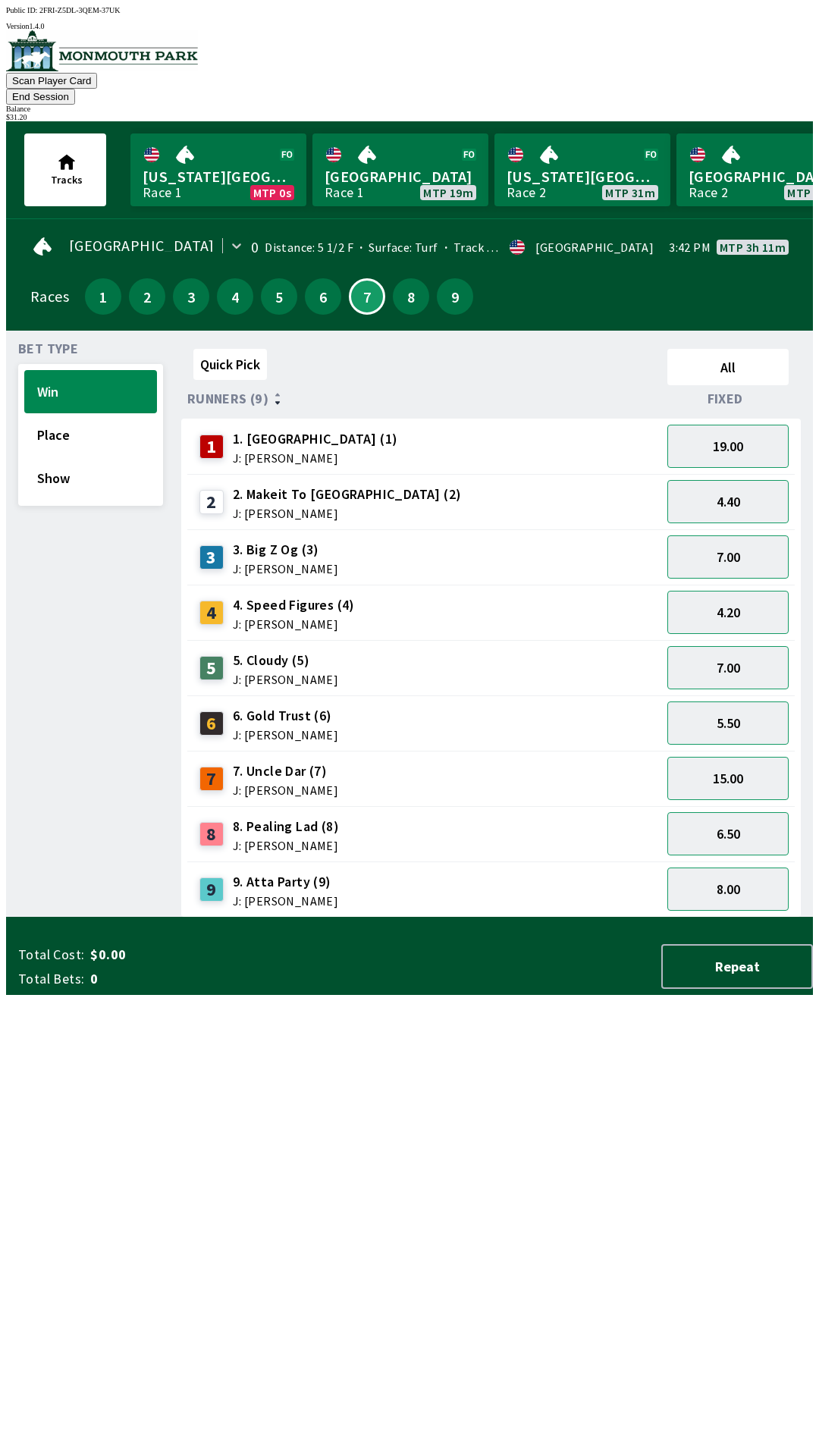
click at [420, 918] on div "Quick Pick All Runners (9) Fixed 1 1. Vamos Viejo (1) J: [PERSON_NAME] 19.00 2 …" at bounding box center [497, 630] width 632 height 575
click at [458, 286] on button "9" at bounding box center [455, 297] width 36 height 36
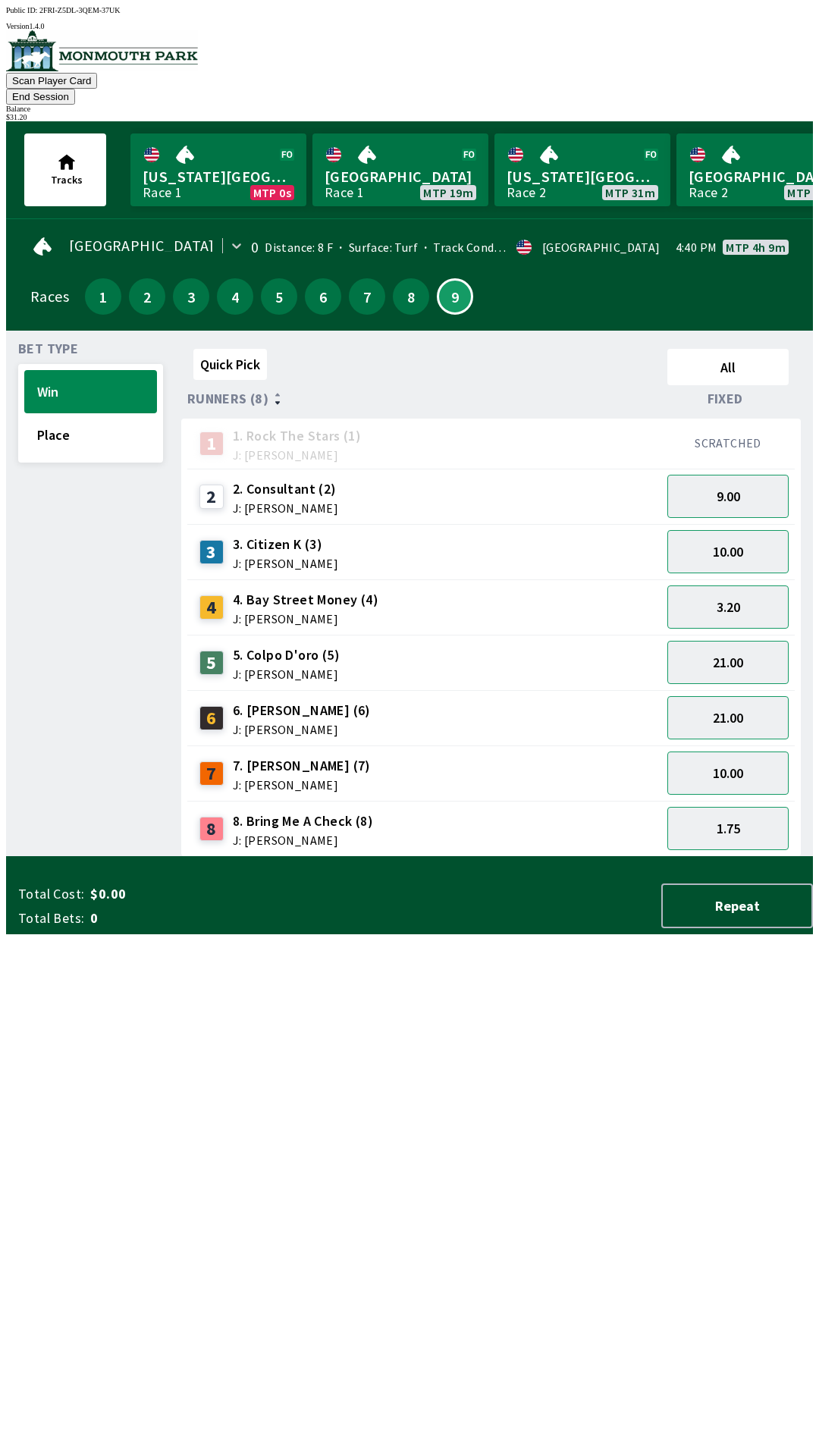
click at [75, 88] on button "End Session" at bounding box center [40, 96] width 69 height 16
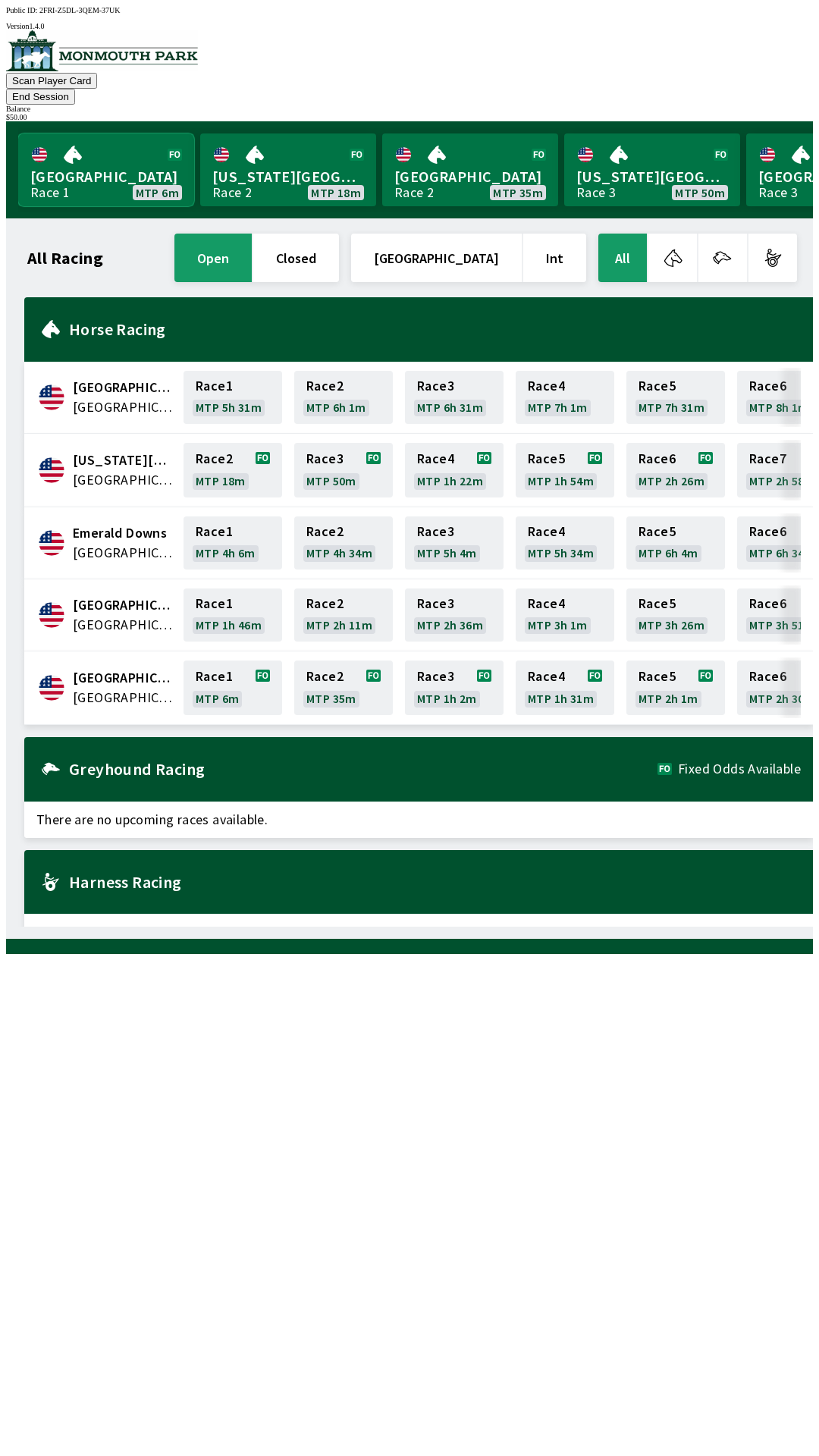
click at [122, 133] on link "[GEOGRAPHIC_DATA] Race 1 MTP 6m" at bounding box center [106, 170] width 176 height 73
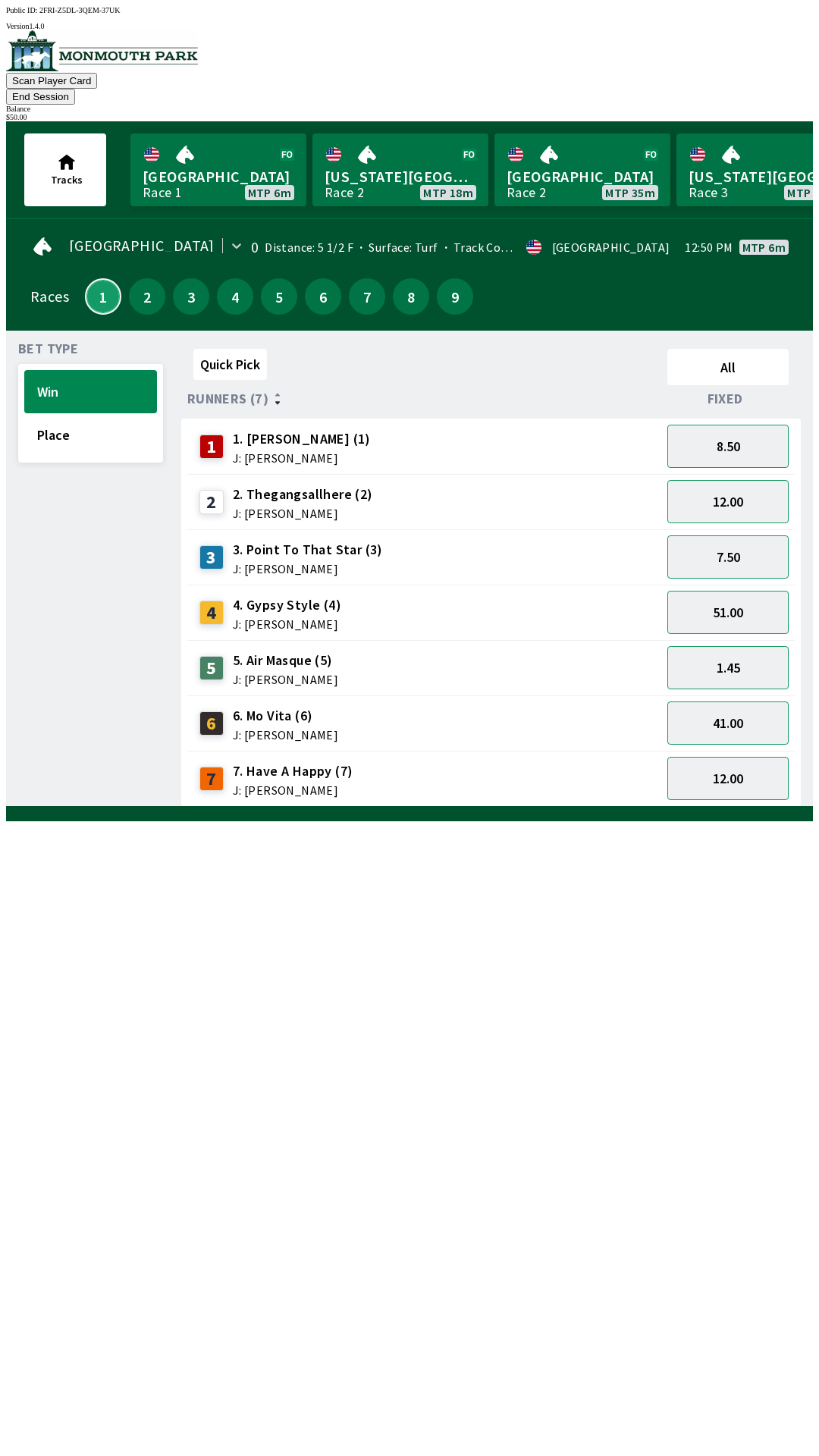
click at [104, 286] on button "1" at bounding box center [103, 297] width 36 height 36
click at [73, 370] on button "Win" at bounding box center [91, 391] width 133 height 43
click at [76, 342] on div "Bet Type Win Place" at bounding box center [91, 575] width 145 height 464
click at [320, 507] on span "J: [PERSON_NAME]" at bounding box center [303, 513] width 140 height 12
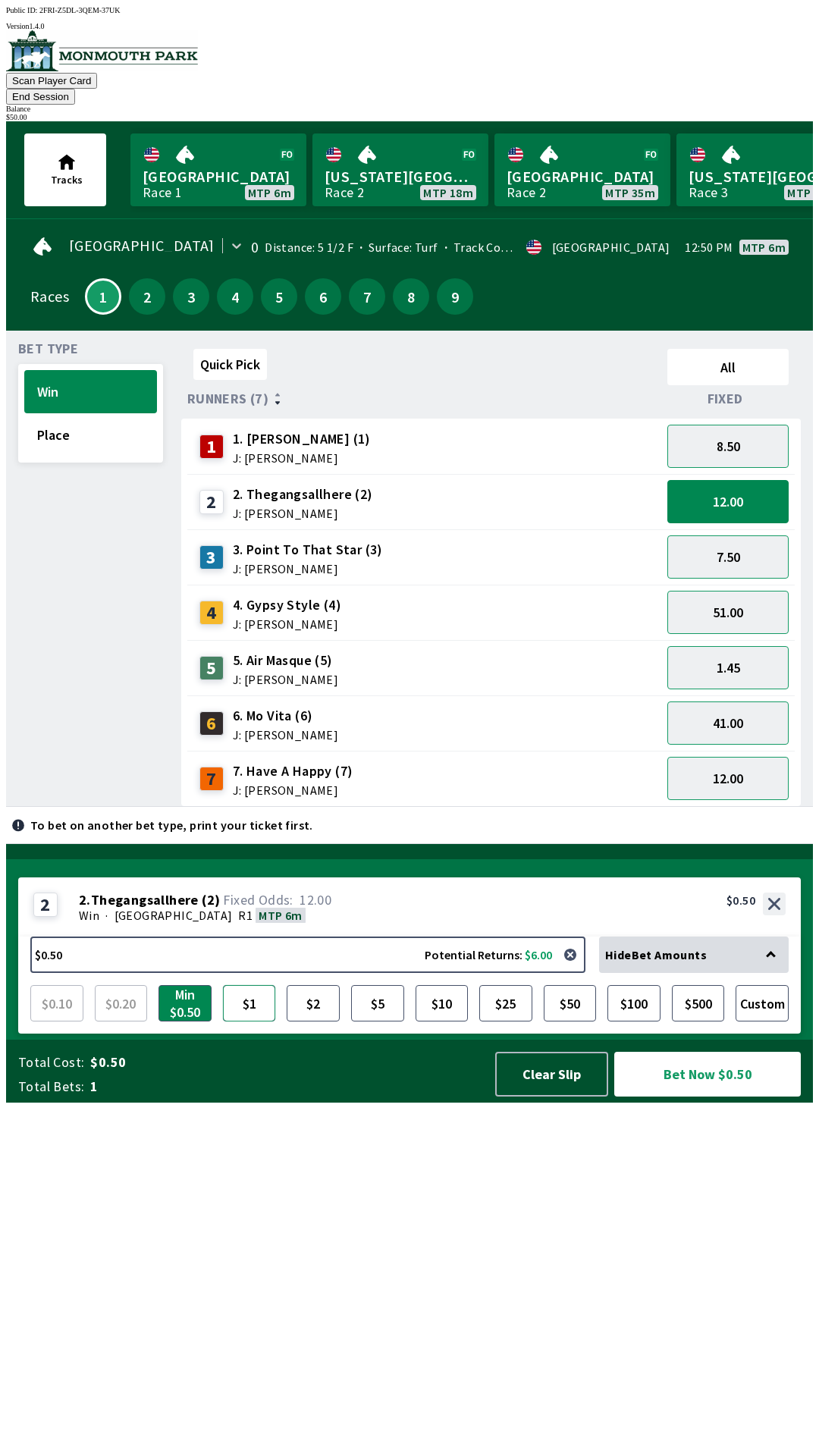
click at [254, 1022] on button "$1" at bounding box center [249, 1004] width 53 height 36
click at [318, 1022] on button "$2" at bounding box center [312, 1004] width 53 height 36
click at [569, 1097] on button "Clear Slip" at bounding box center [552, 1074] width 113 height 45
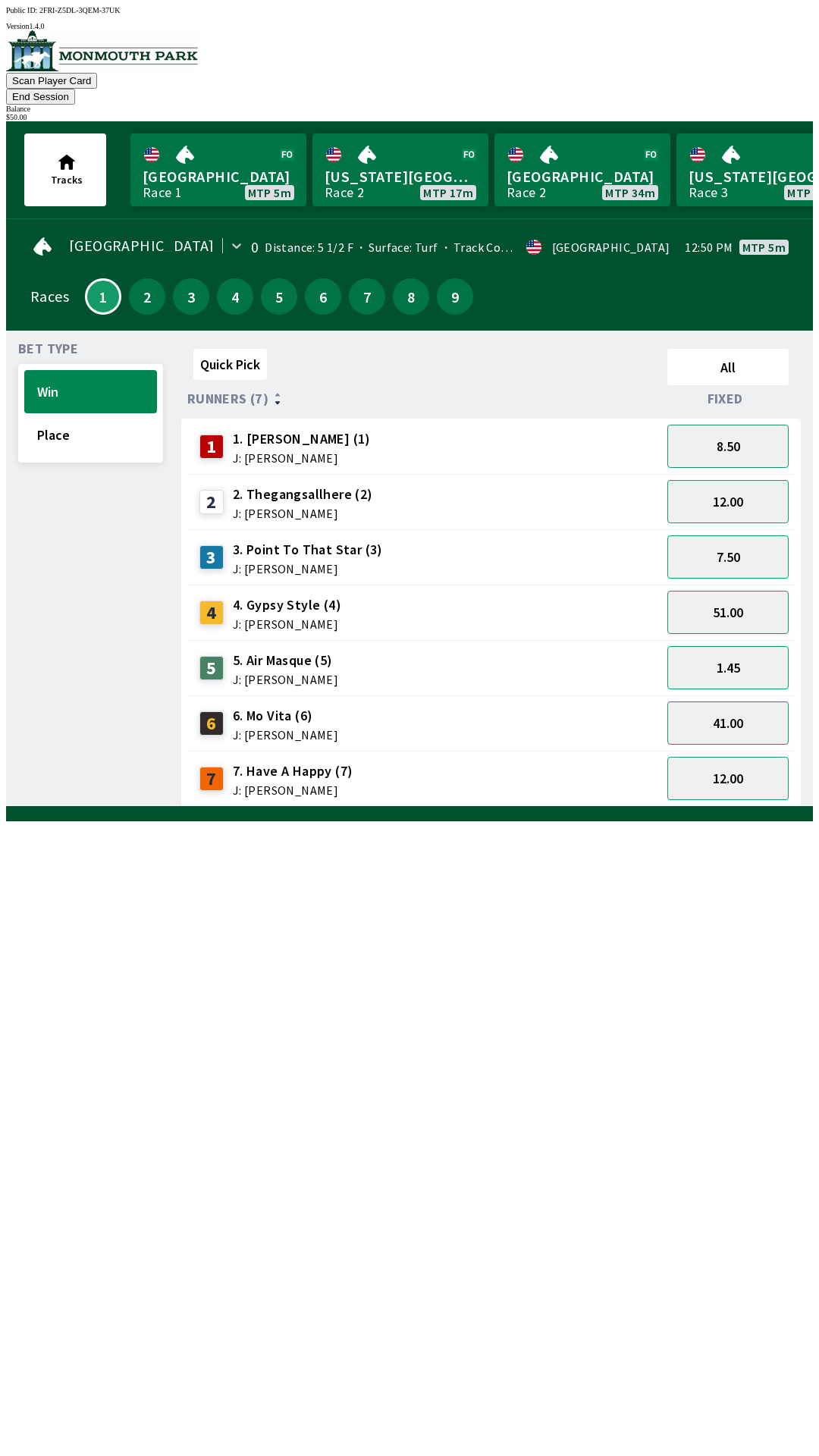
click at [75, 88] on button "End Session" at bounding box center [40, 96] width 69 height 16
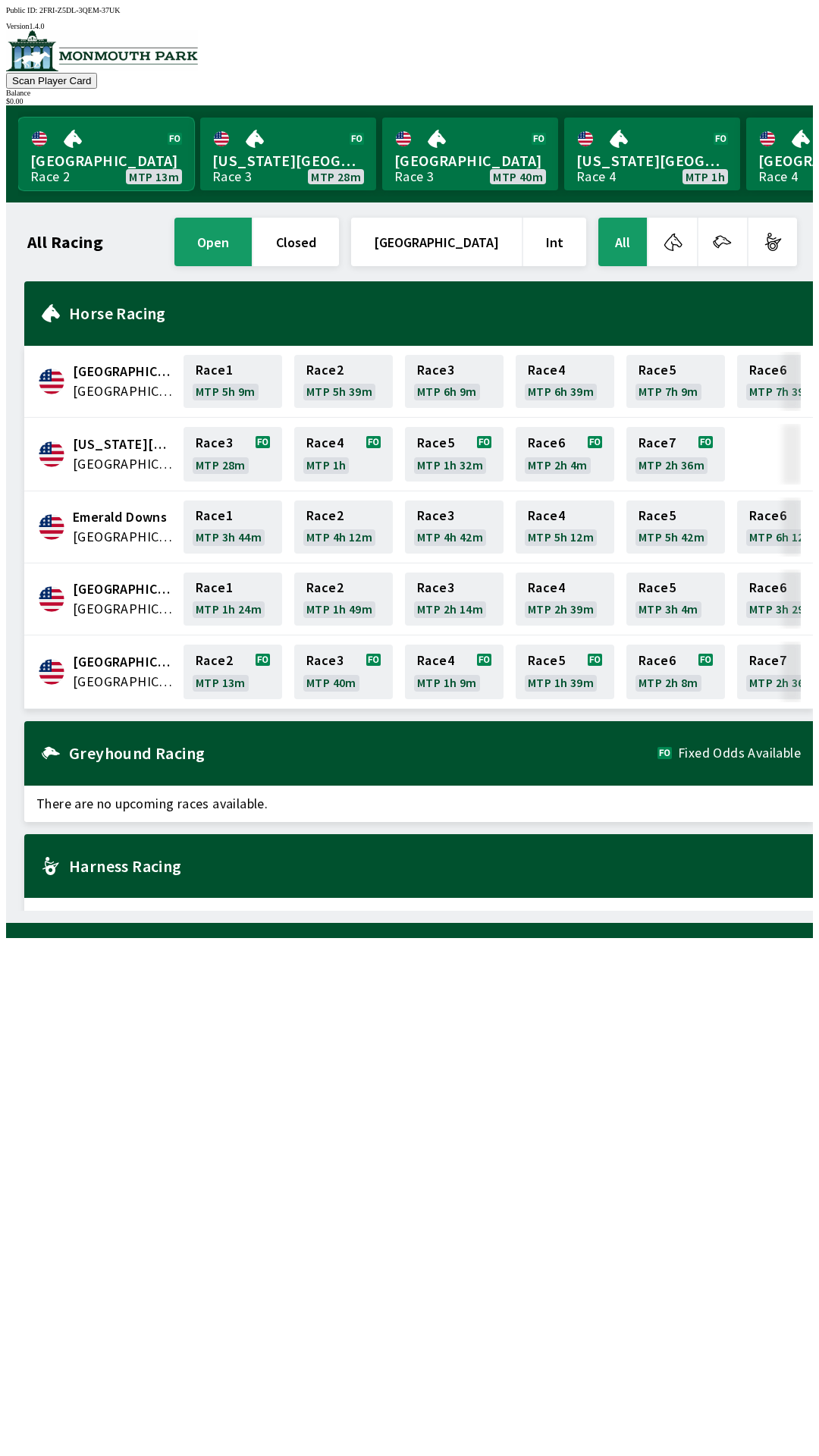
click at [86, 151] on link "[GEOGRAPHIC_DATA] Race 2 MTP 13m" at bounding box center [106, 154] width 176 height 73
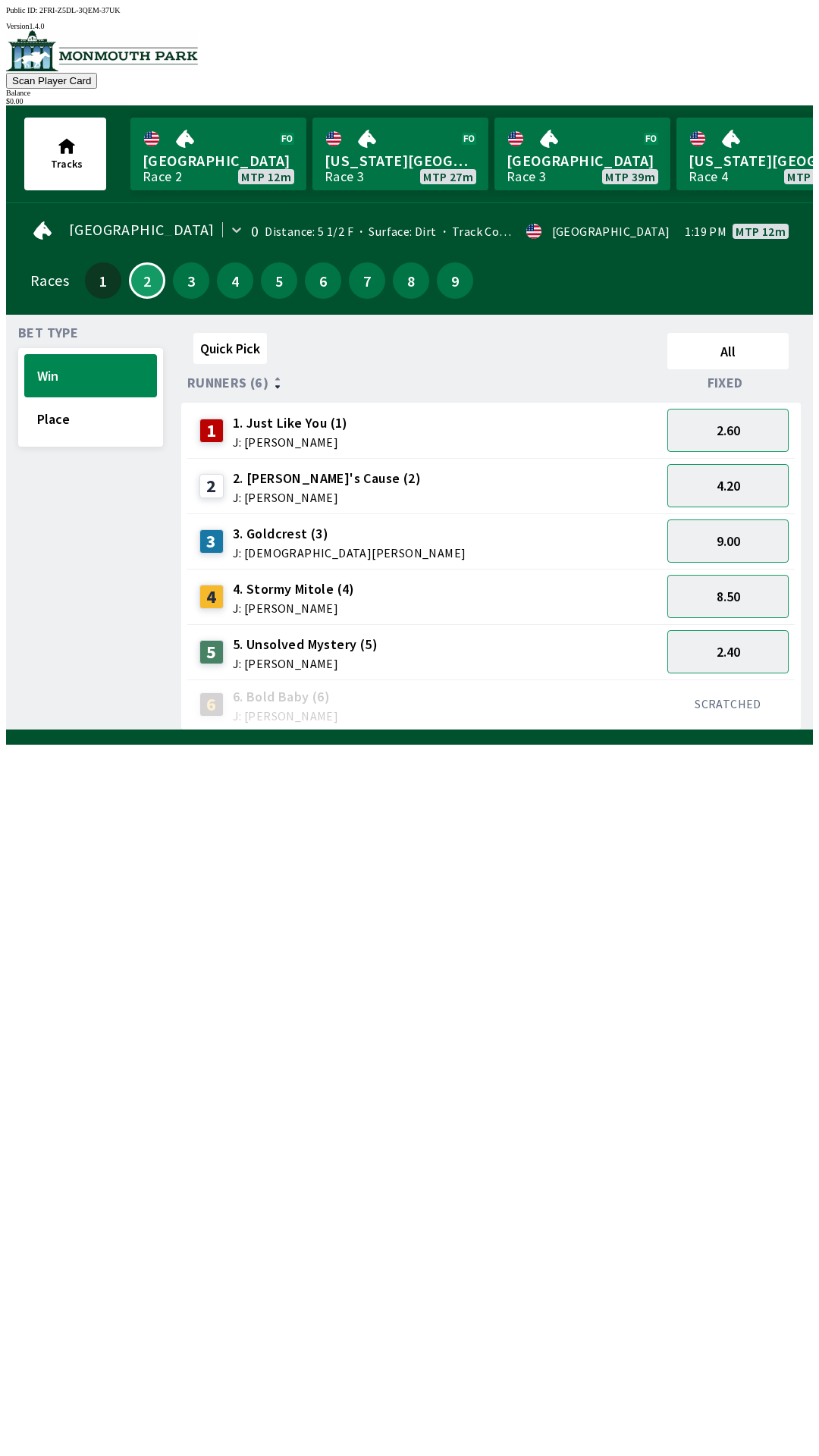
click at [282, 588] on span "4. Stormy Mitole (4)" at bounding box center [294, 589] width 122 height 20
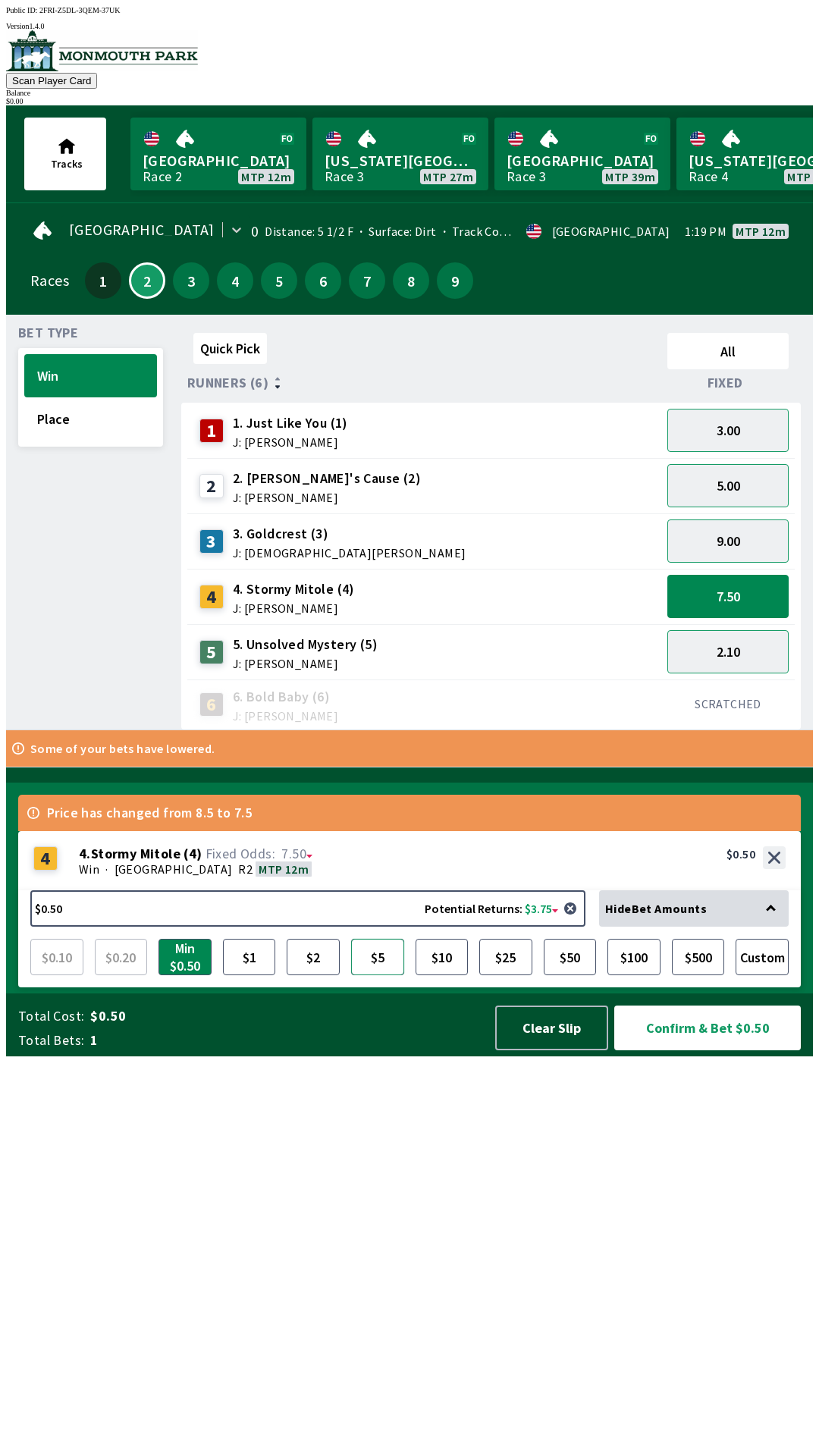
click at [379, 975] on button "$5" at bounding box center [377, 957] width 53 height 36
click at [704, 1050] on button "Confirm & Bet $5.00" at bounding box center [708, 1027] width 186 height 45
click at [707, 1050] on button "Confirm & Bet $5.00" at bounding box center [708, 1027] width 186 height 45
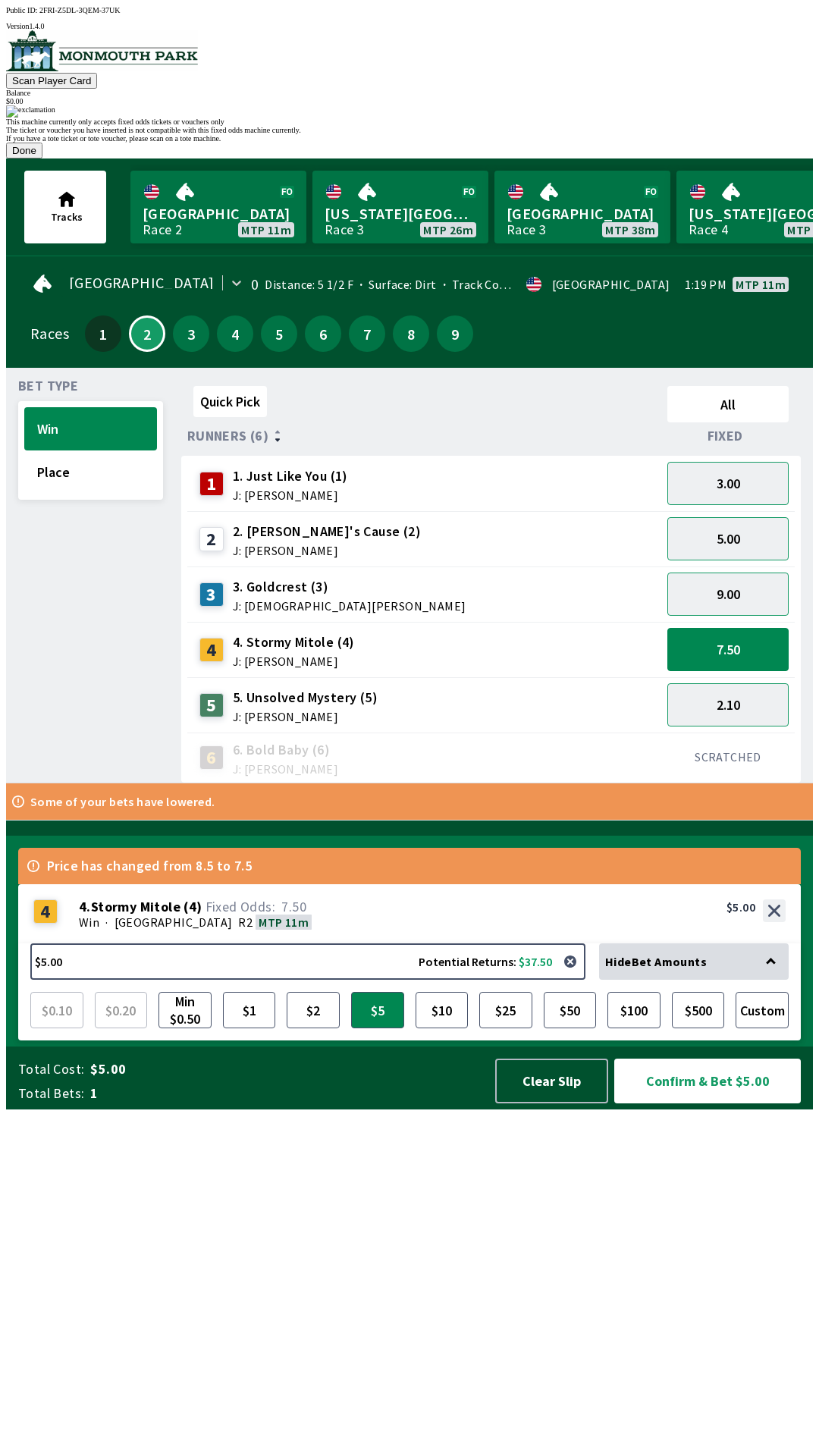
click at [43, 159] on button "Done" at bounding box center [24, 151] width 36 height 16
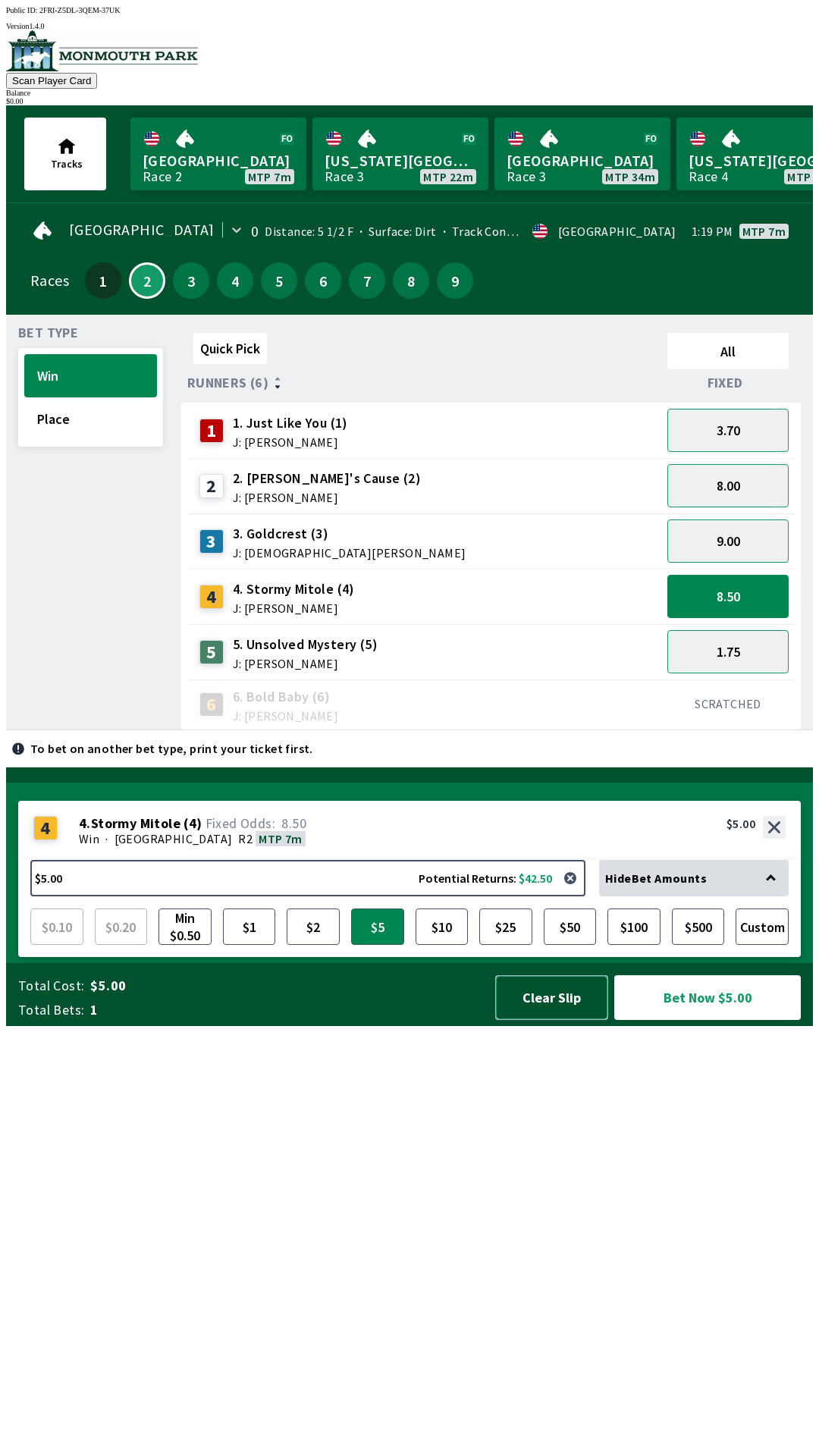
click at [542, 1020] on button "Clear Slip" at bounding box center [552, 997] width 113 height 45
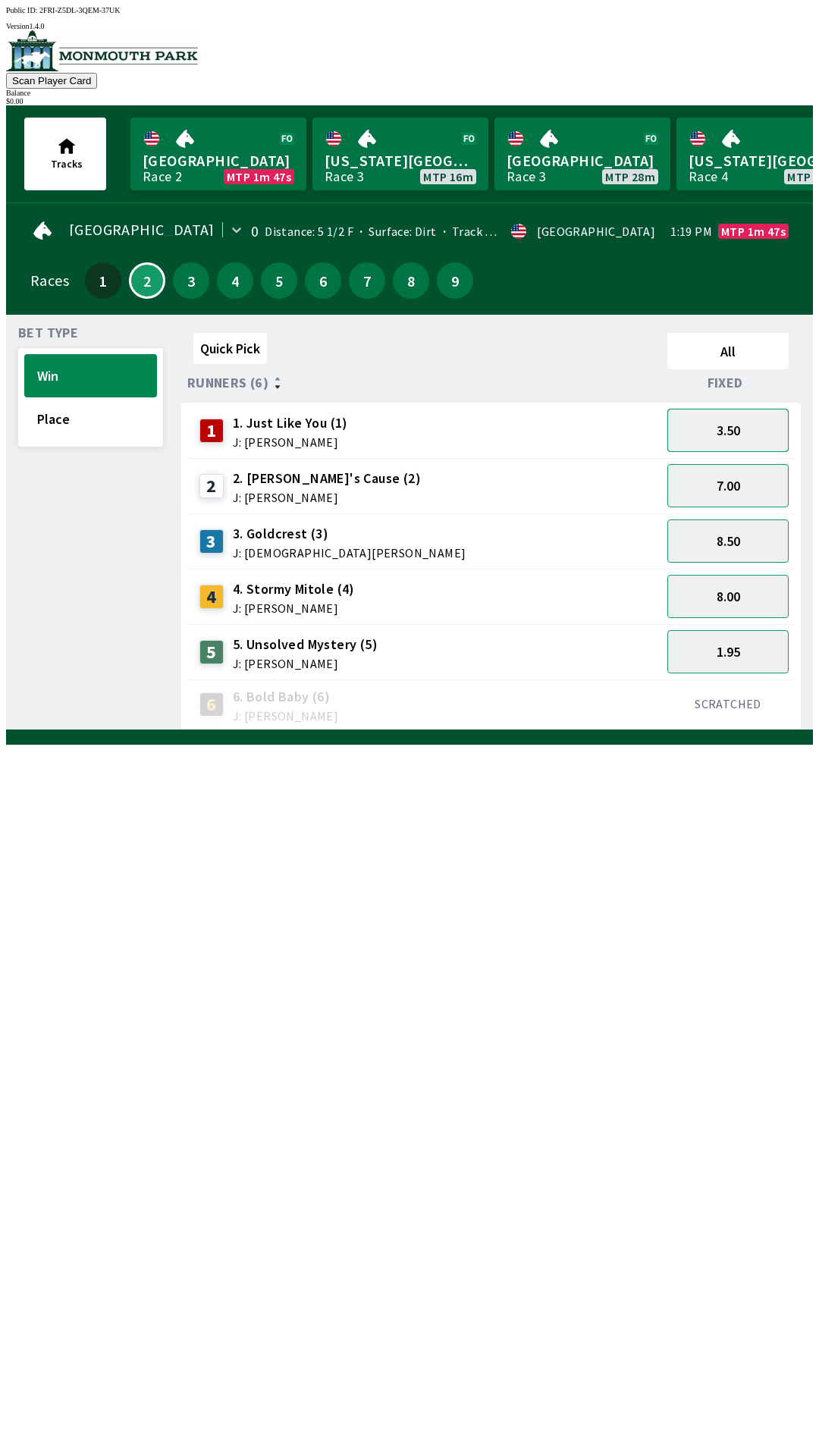
click at [739, 415] on button "3.50" at bounding box center [728, 430] width 122 height 43
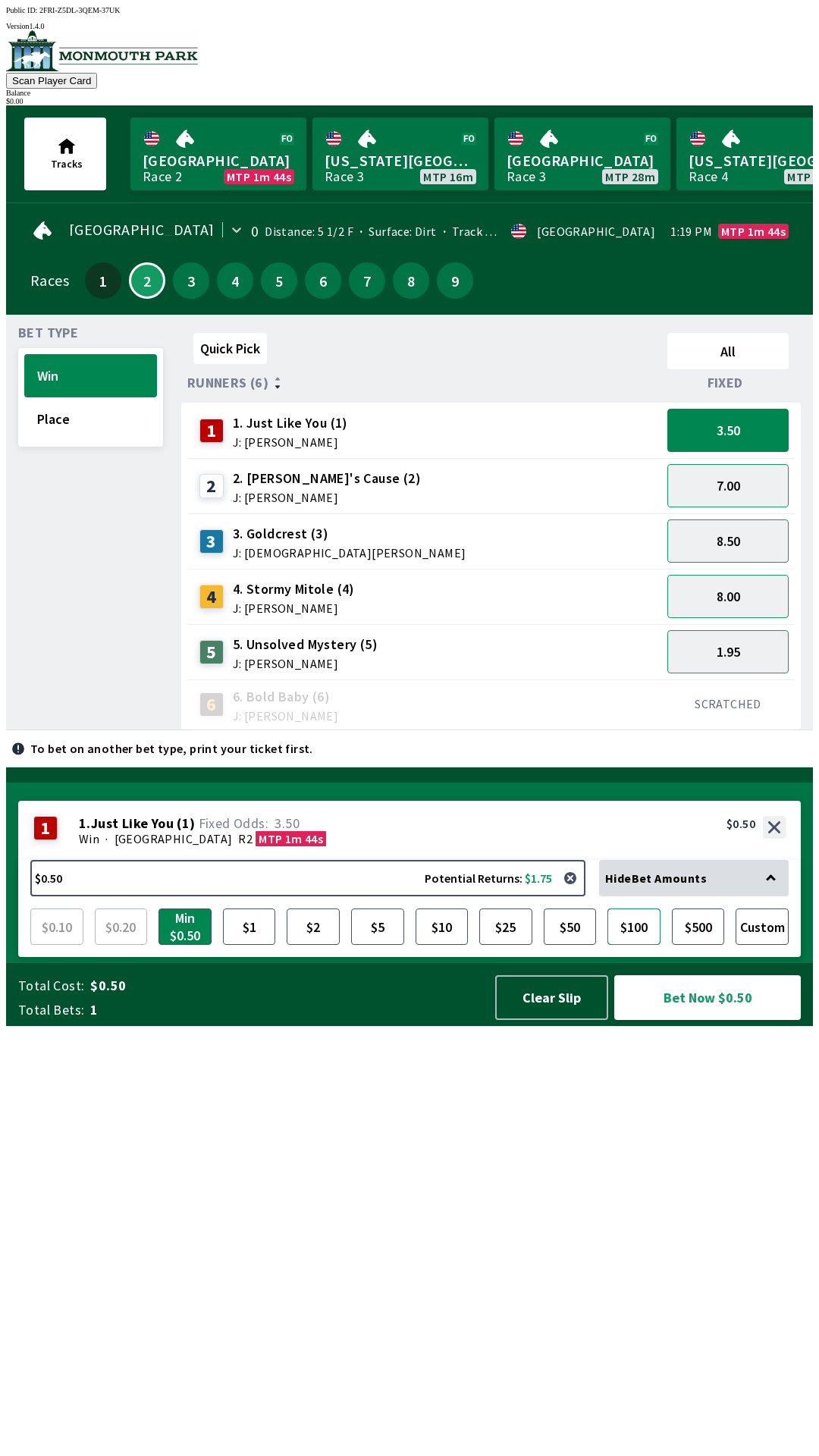
click at [641, 945] on button "$100" at bounding box center [634, 926] width 53 height 36
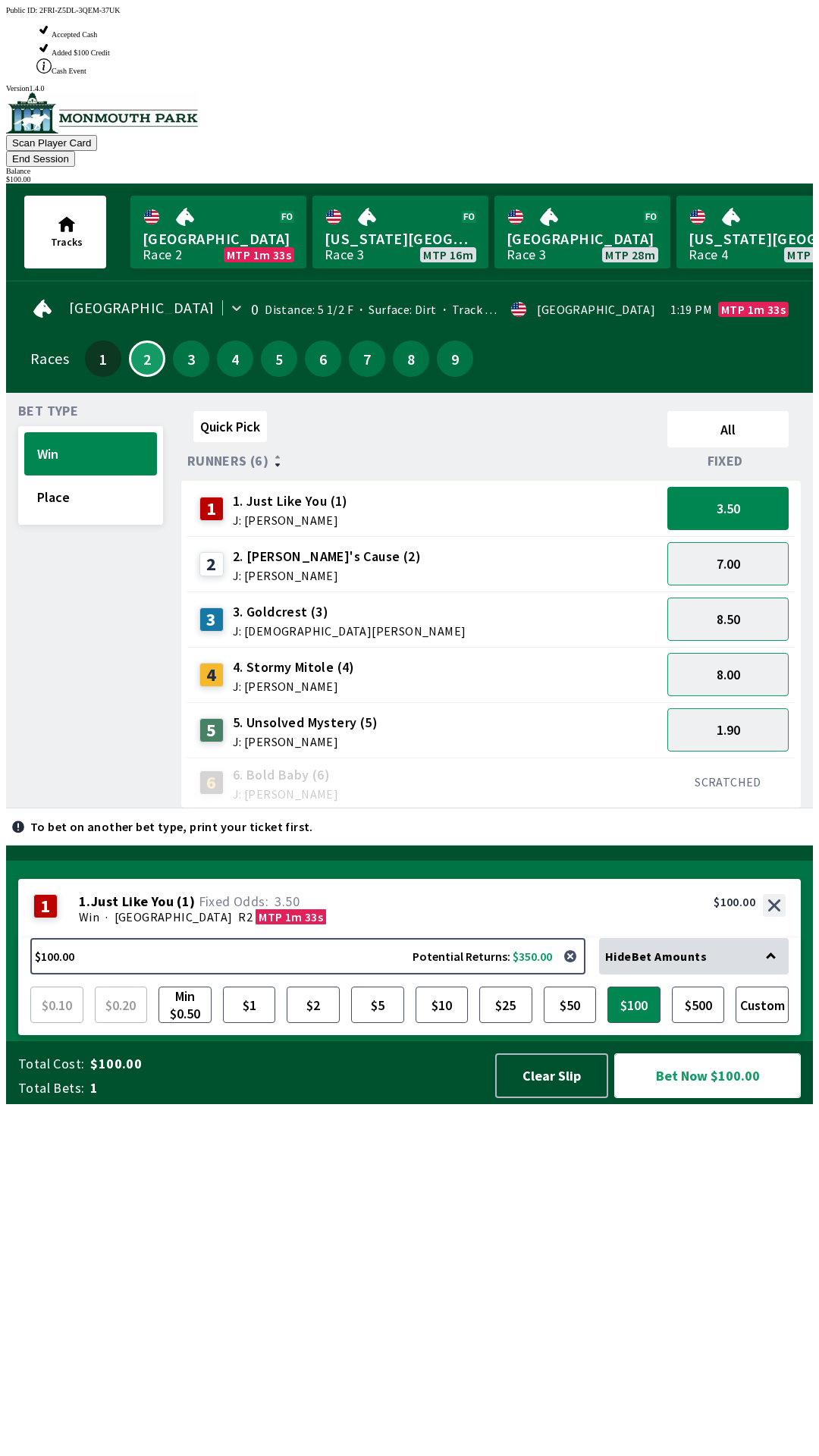
click at [710, 1099] on button "Bet Now $100.00" at bounding box center [708, 1076] width 186 height 45
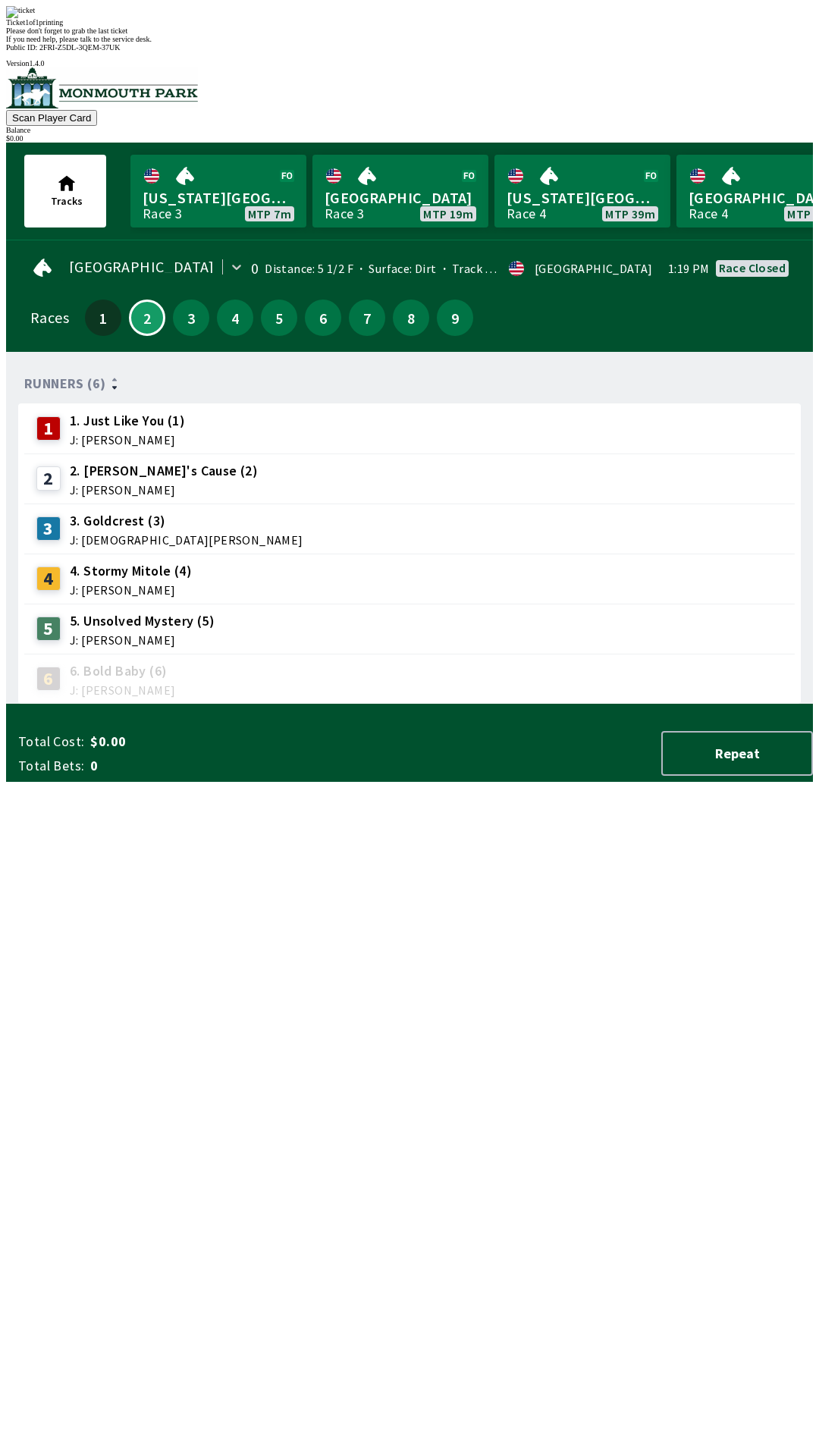
click at [87, 705] on div "Runners (6) 1 1. Just Like You (1) J: [PERSON_NAME] 2 2. [PERSON_NAME]'s Cause …" at bounding box center [415, 534] width 795 height 341
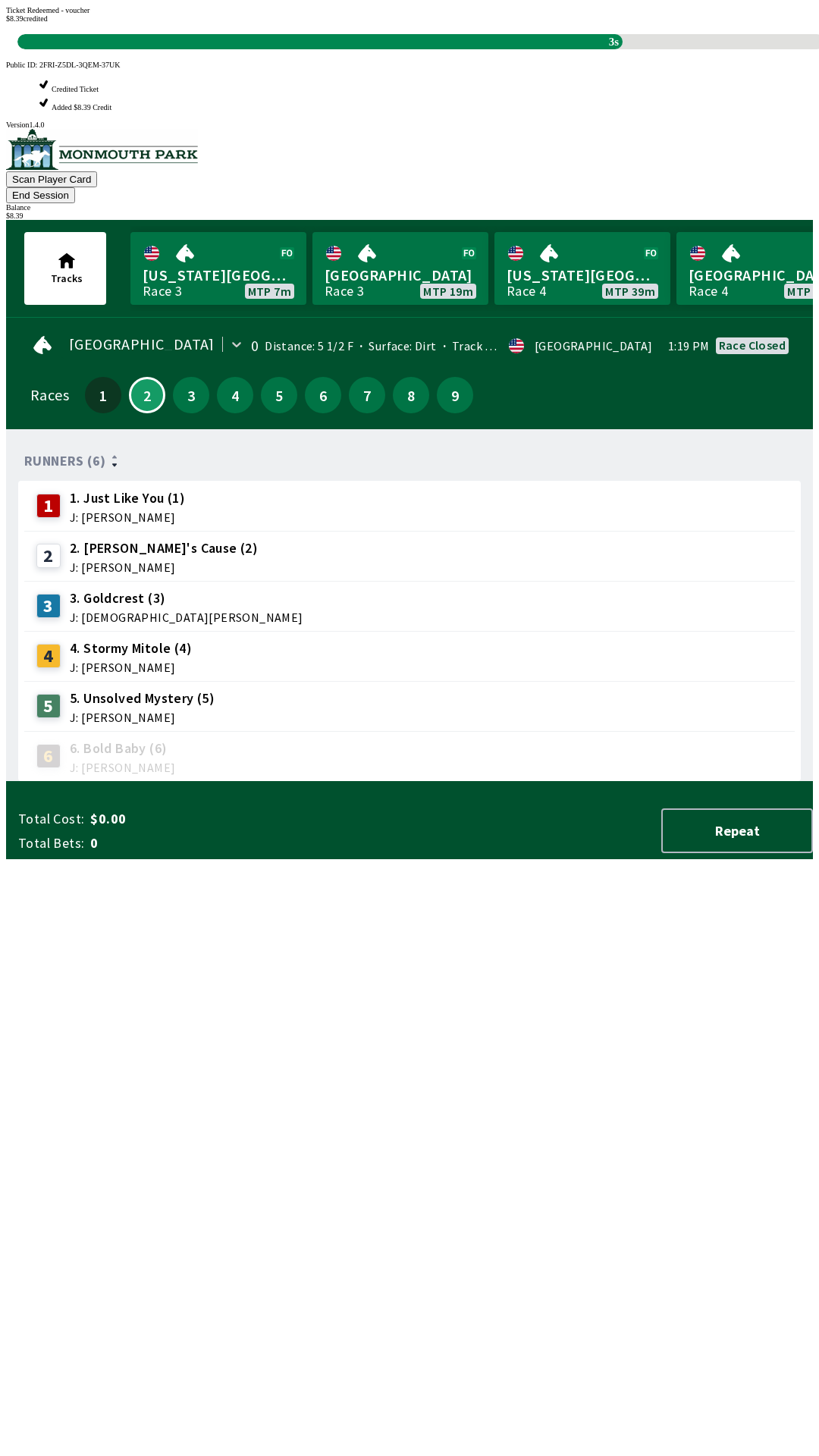
click at [301, 782] on div "Runners (6) 1 1. Just Like You (1) J: [PERSON_NAME] 2 2. [PERSON_NAME]'s Cause …" at bounding box center [415, 612] width 795 height 341
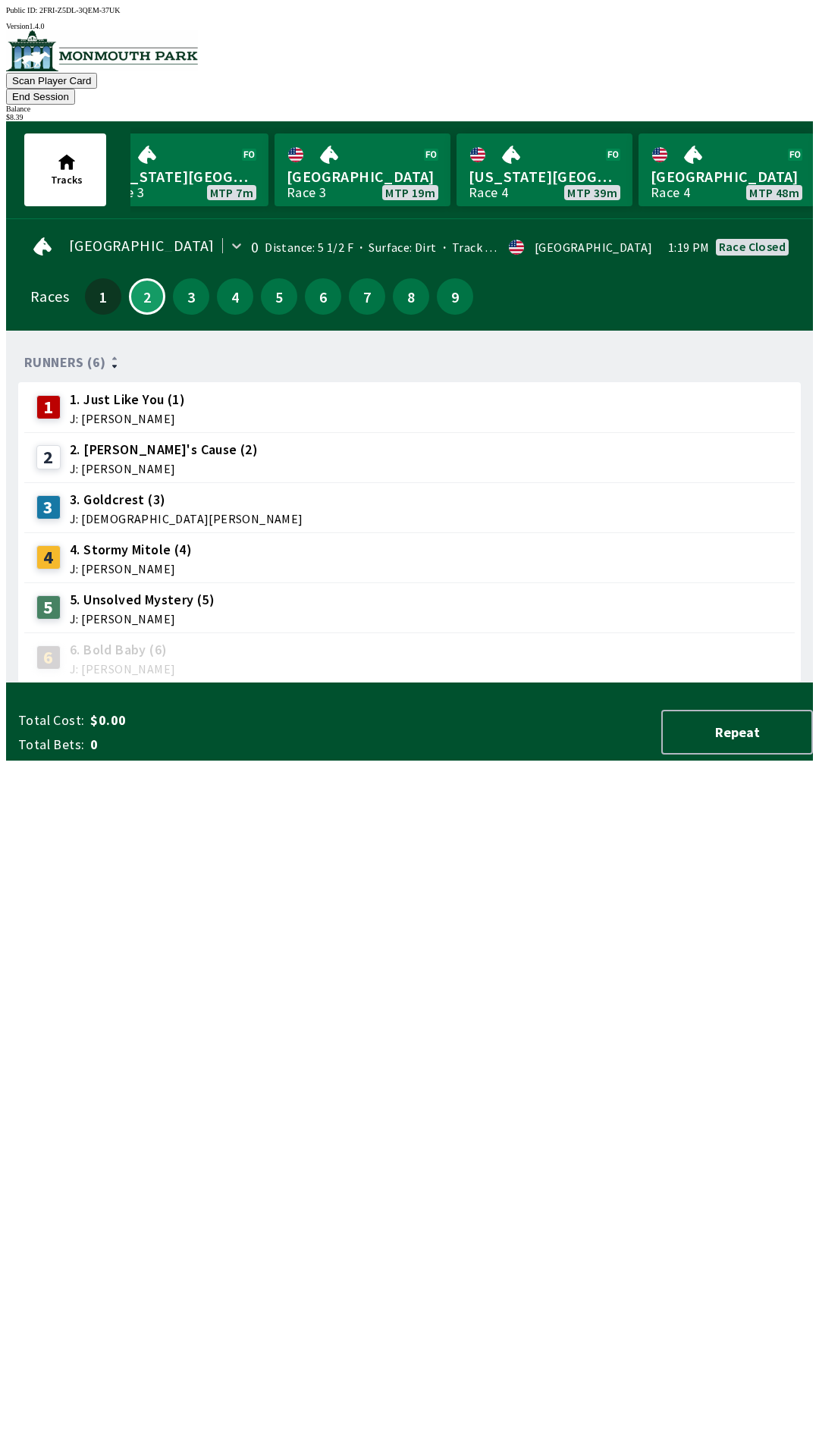
scroll to position [0, 36]
click at [353, 165] on link "[GEOGRAPHIC_DATA] Race 3 MTP 19m" at bounding box center [364, 170] width 176 height 73
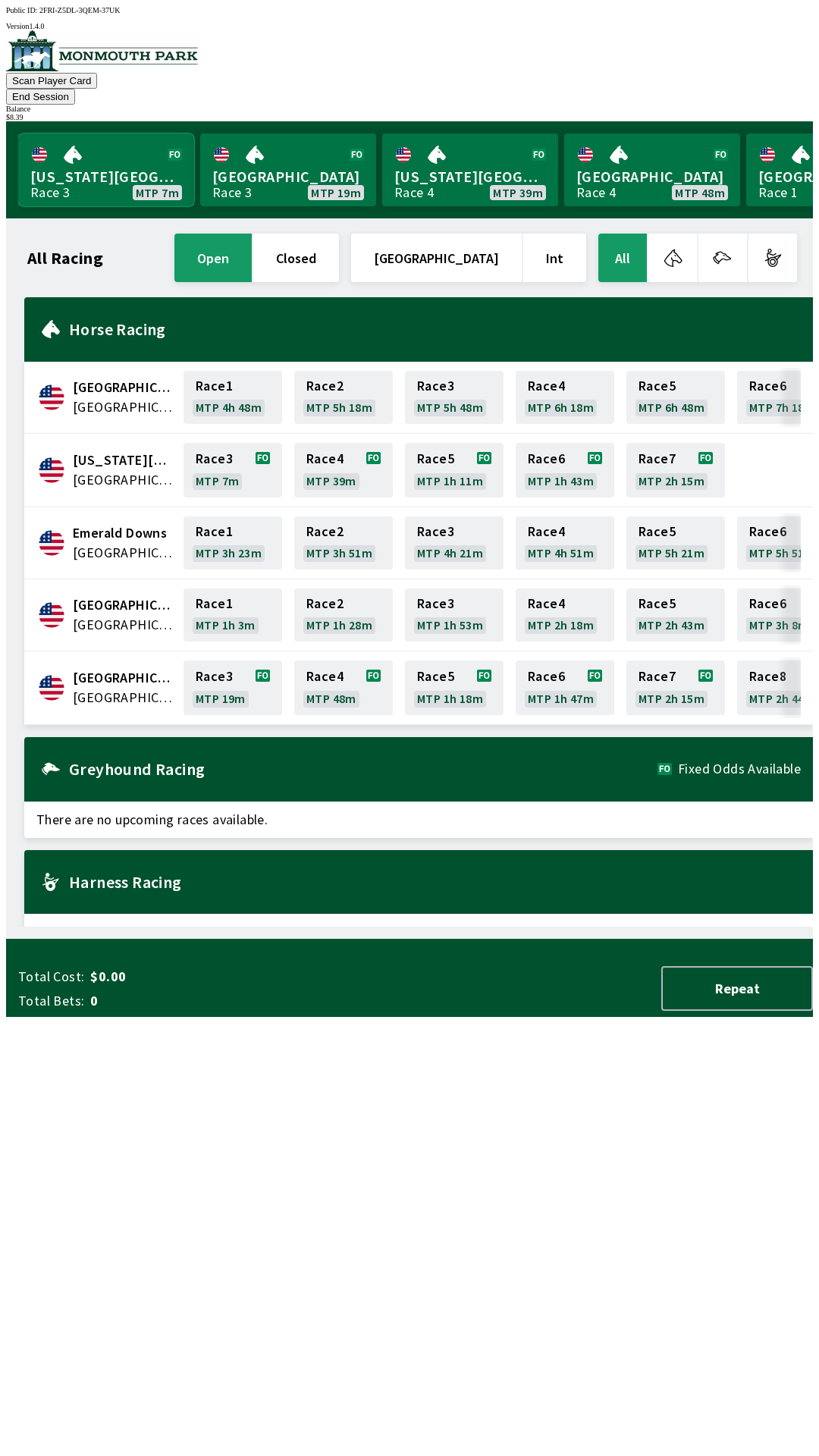
click at [119, 163] on link "[US_STATE] Park Race 3 MTP 7m" at bounding box center [106, 170] width 176 height 73
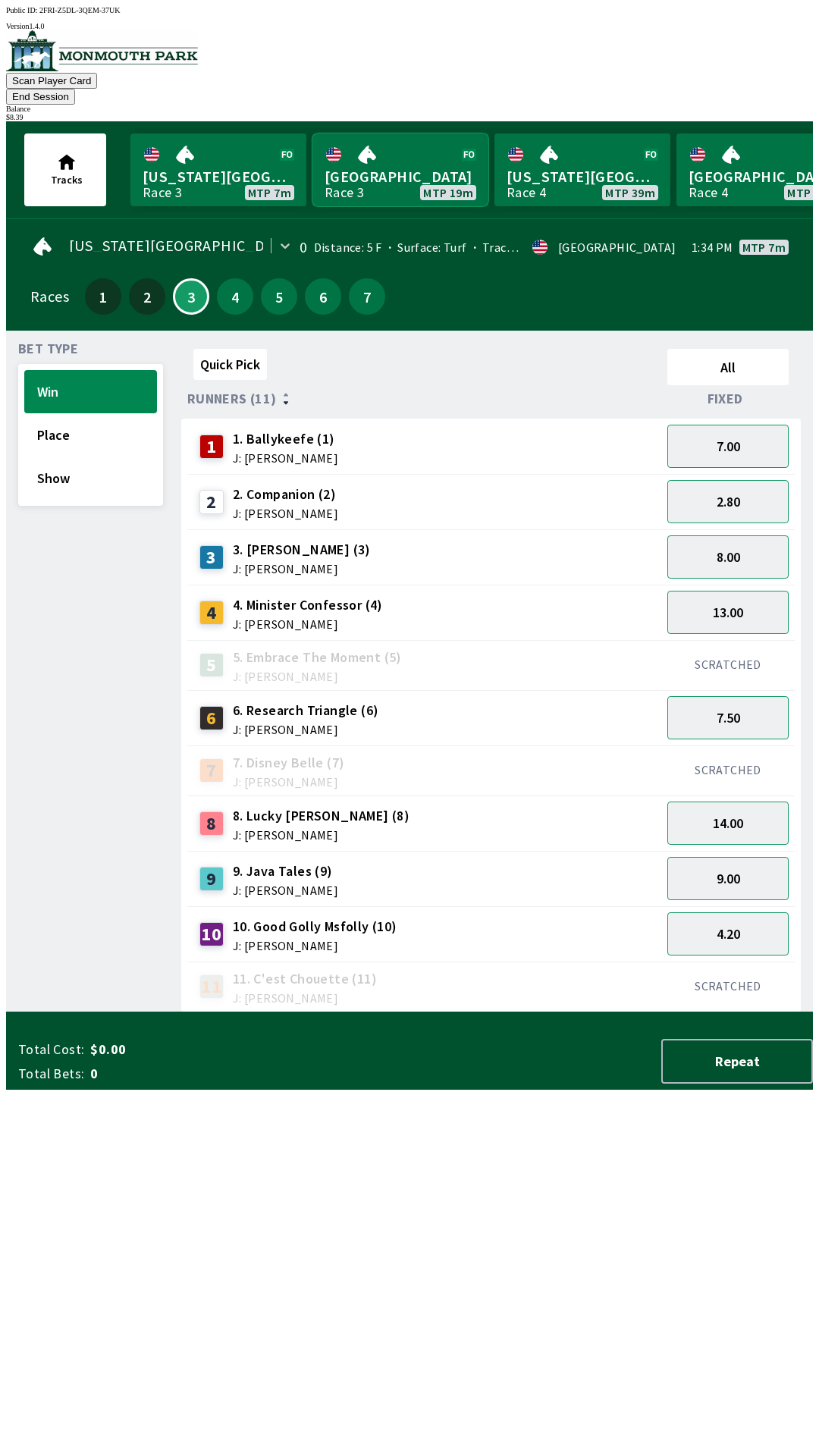
click at [374, 138] on link "[GEOGRAPHIC_DATA] Race 3 MTP 19m" at bounding box center [400, 170] width 176 height 73
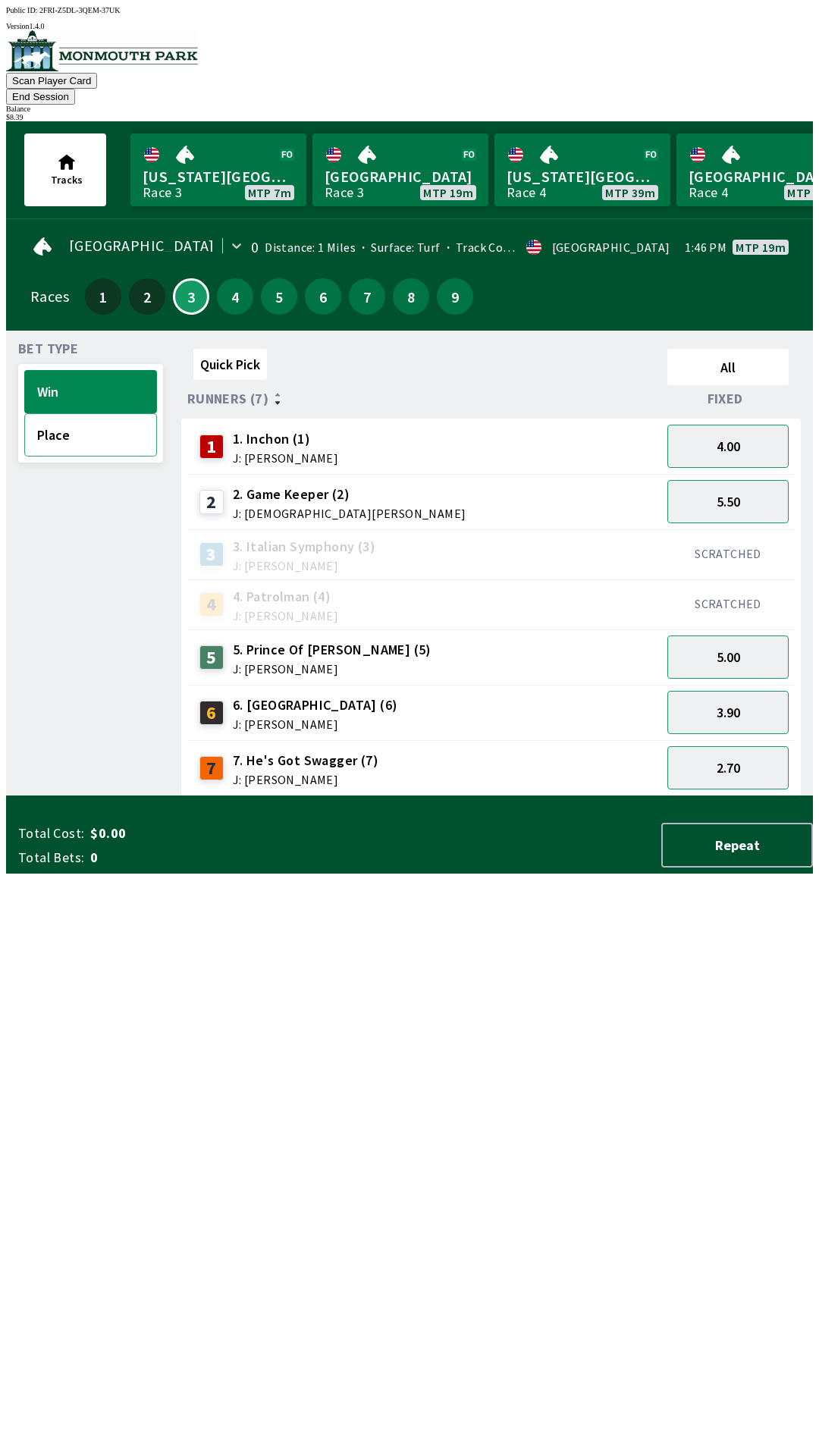
click at [79, 427] on button "Place" at bounding box center [91, 435] width 133 height 43
click at [731, 762] on button "1.50" at bounding box center [728, 768] width 122 height 43
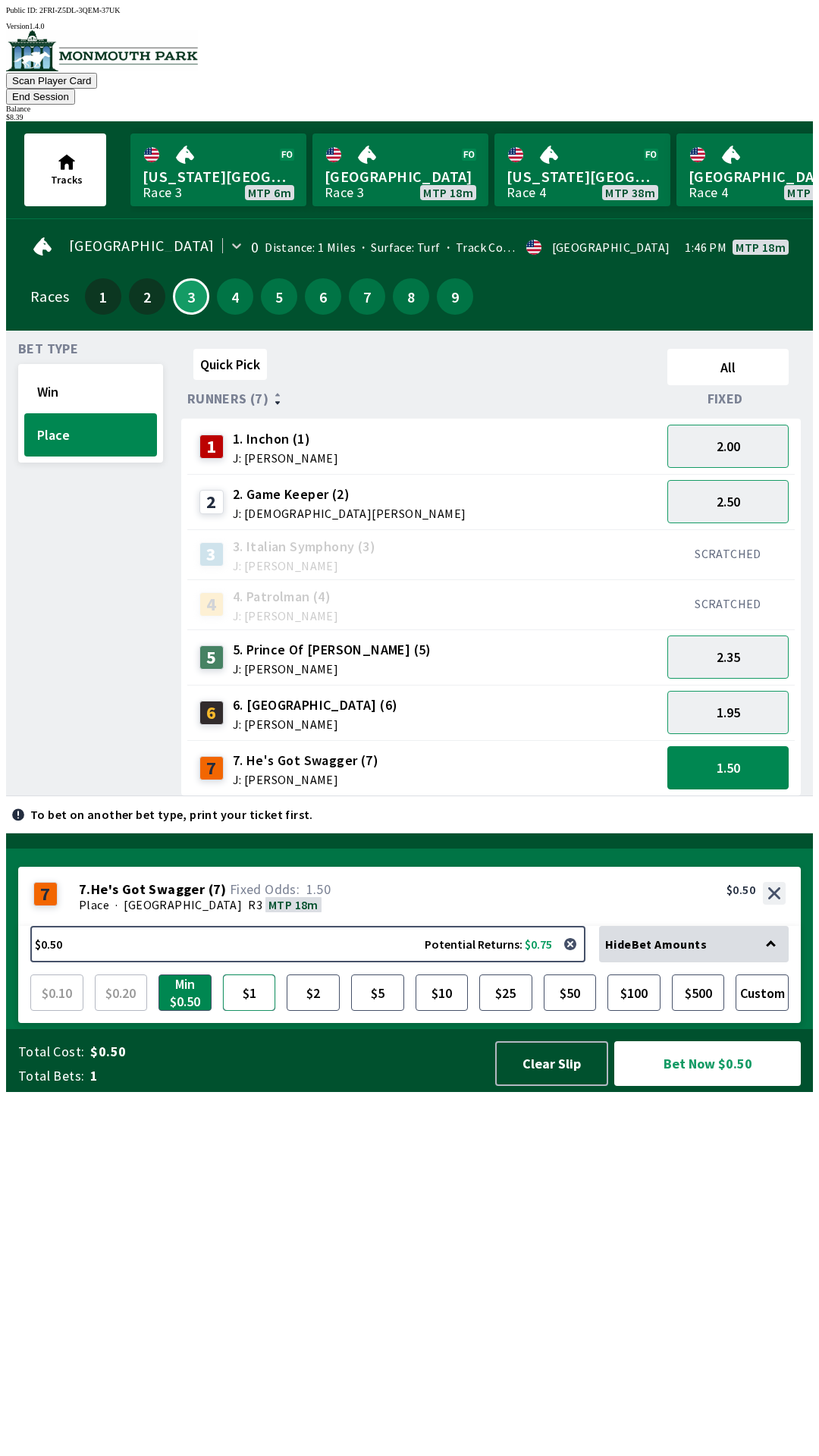
click at [252, 1011] on button "$1" at bounding box center [249, 993] width 53 height 36
click at [730, 693] on button "1.95" at bounding box center [728, 713] width 122 height 43
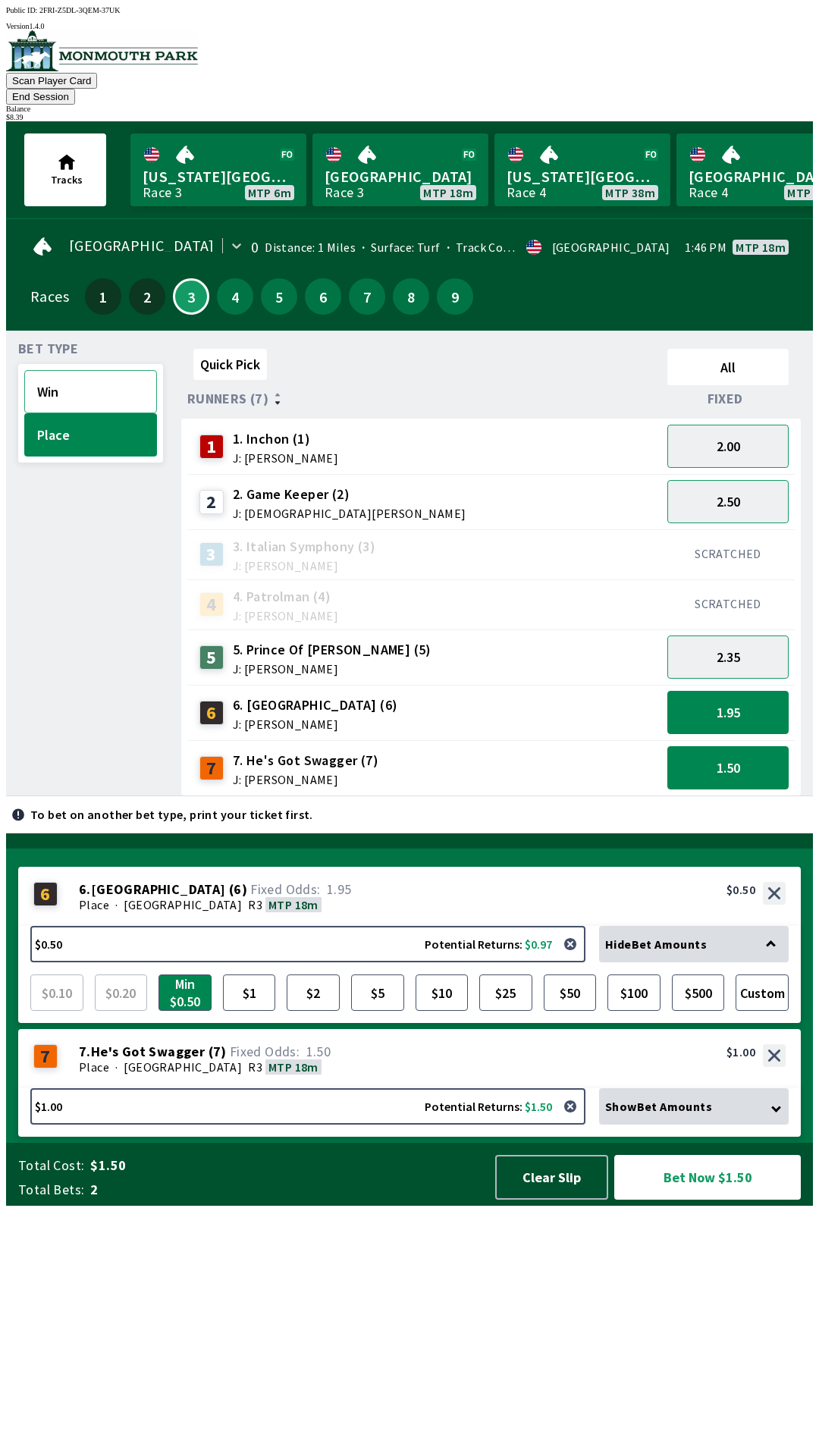
click at [92, 370] on button "Win" at bounding box center [91, 391] width 133 height 43
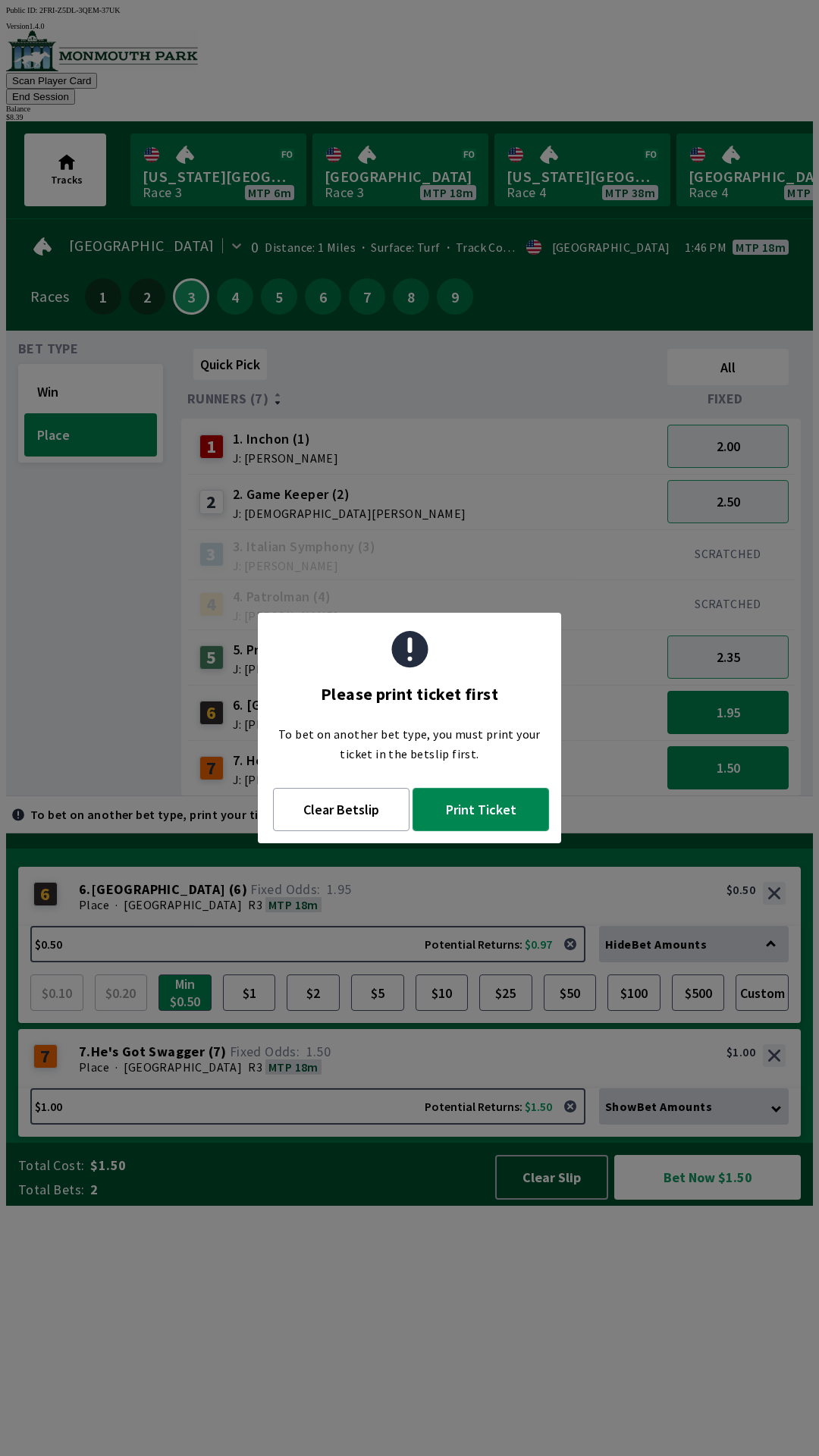
click at [484, 810] on button "Print Ticket" at bounding box center [481, 810] width 136 height 43
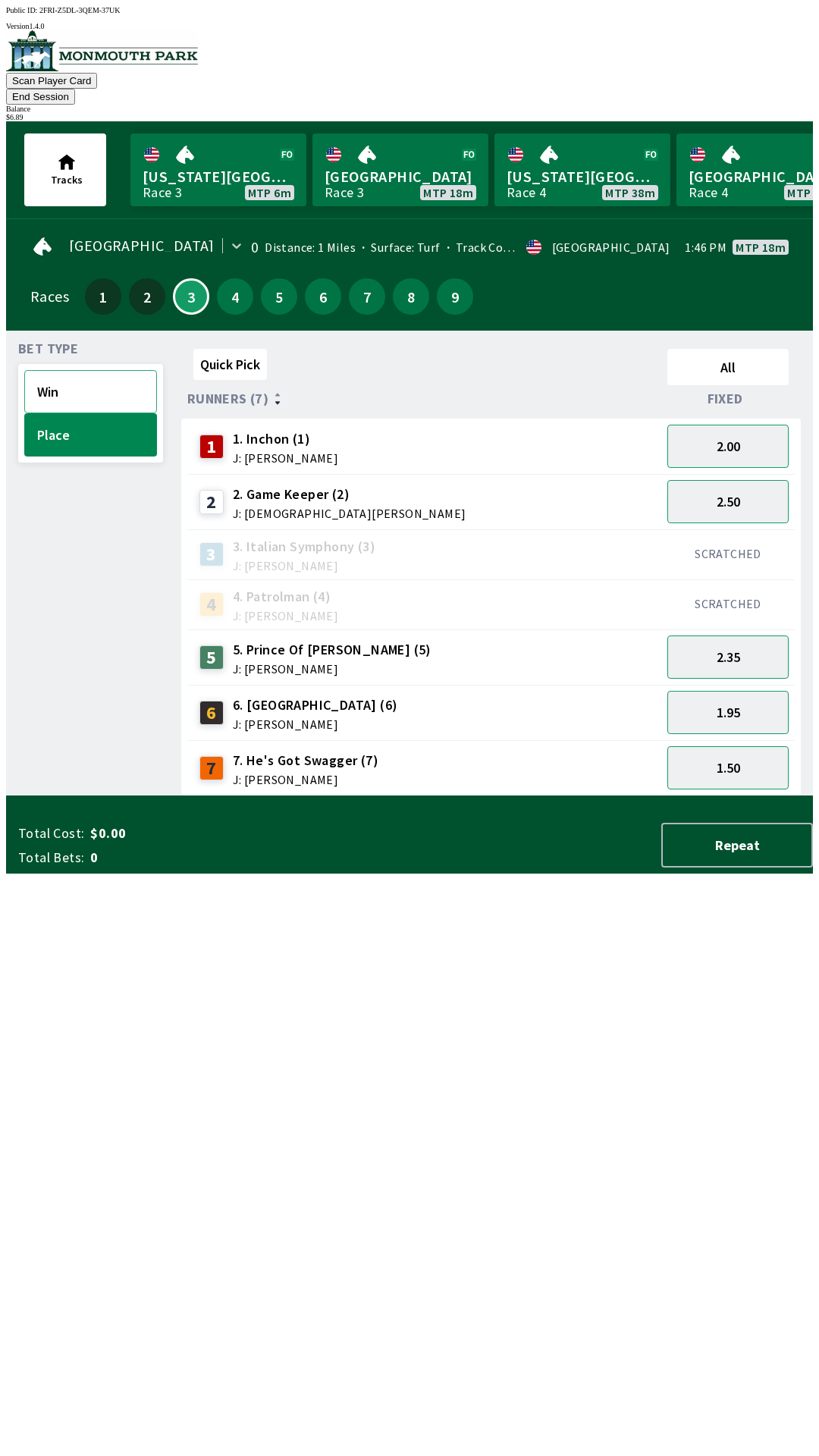
click at [107, 374] on button "Win" at bounding box center [91, 391] width 133 height 43
click at [711, 425] on button "4.00" at bounding box center [728, 446] width 122 height 43
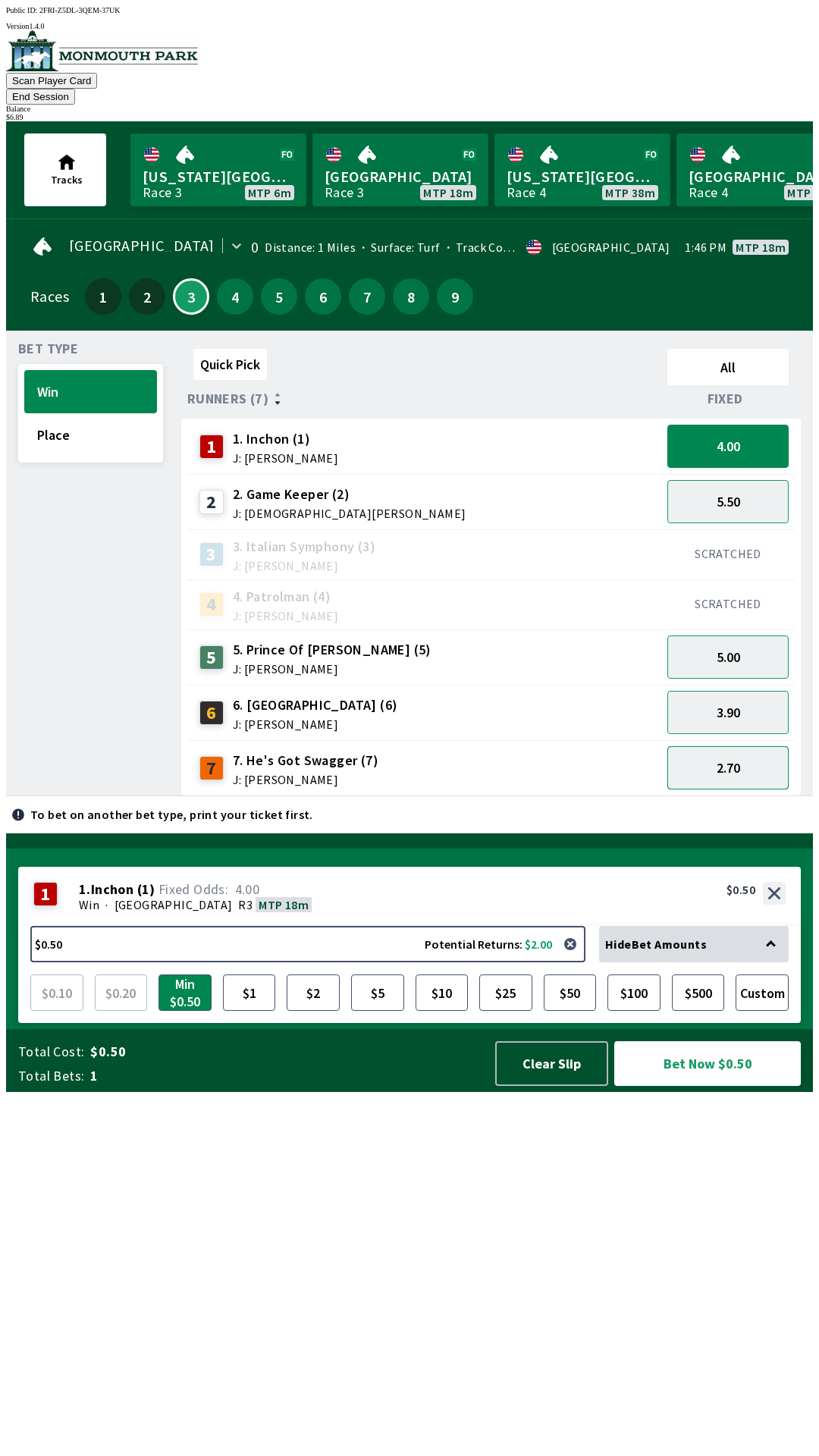
click at [730, 747] on button "2.70" at bounding box center [728, 768] width 122 height 43
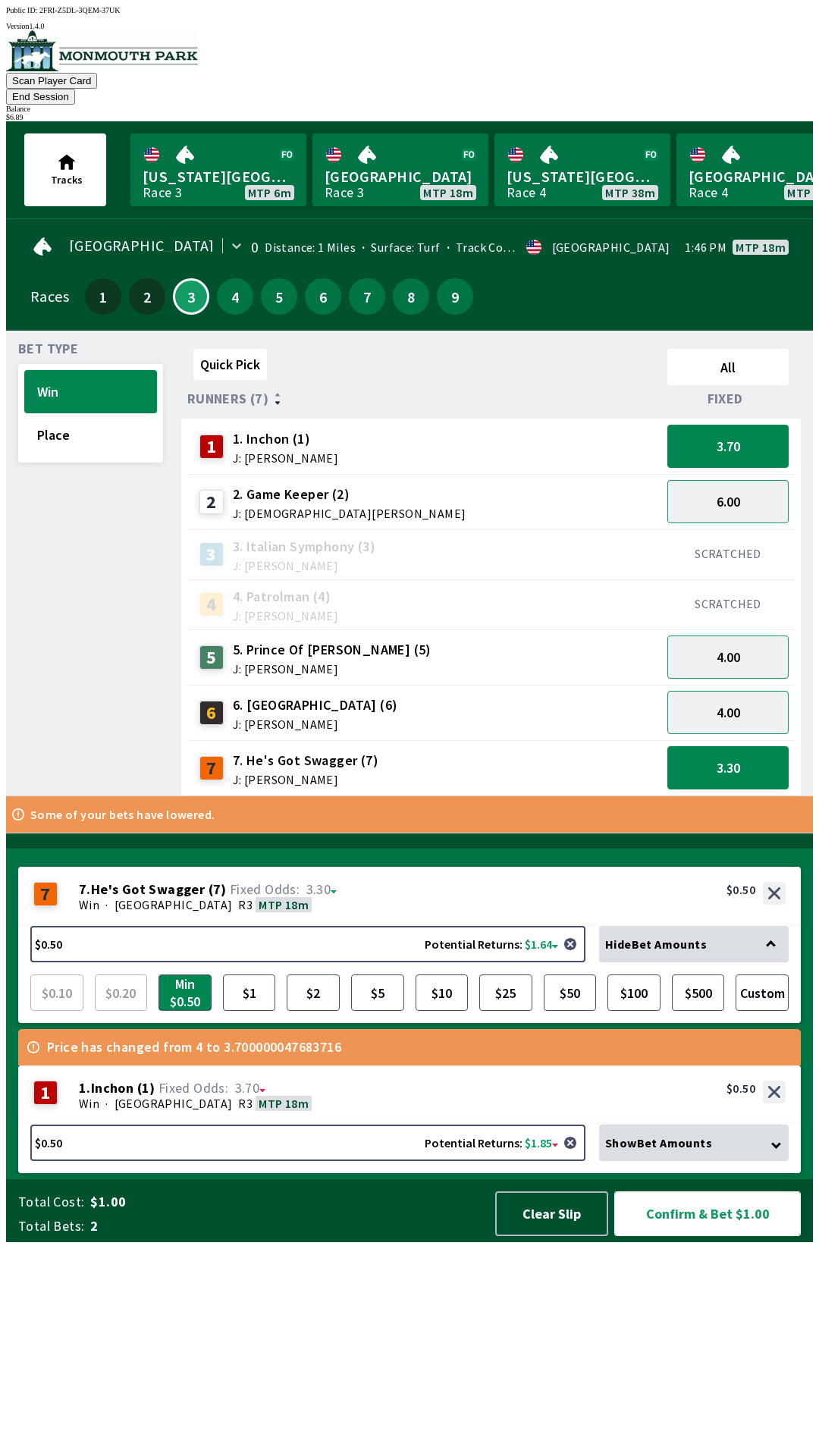
click at [726, 1237] on button "Confirm & Bet $1.00" at bounding box center [708, 1214] width 186 height 45
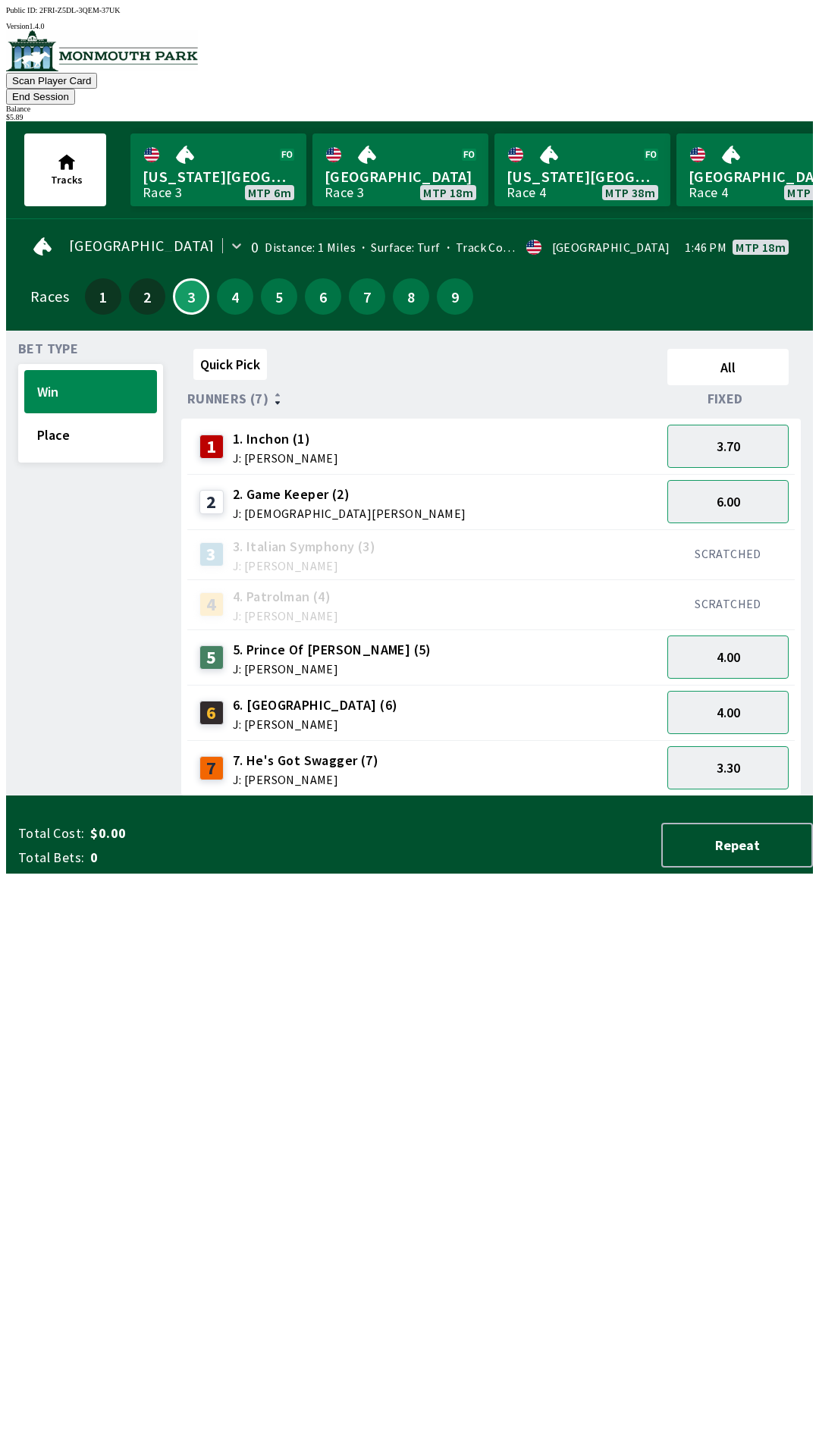
click at [75, 88] on button "End Session" at bounding box center [40, 96] width 69 height 16
